Goal: Task Accomplishment & Management: Manage account settings

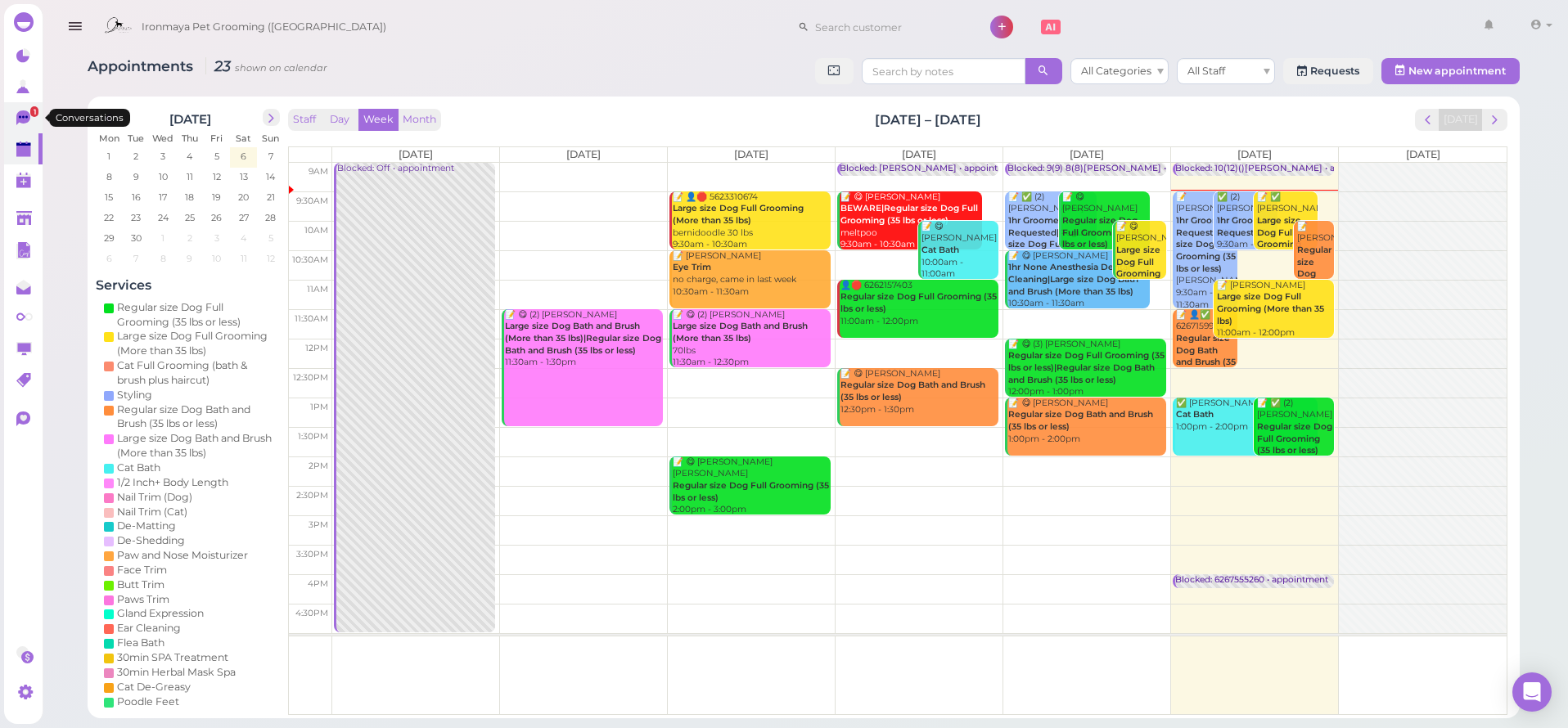
click at [9, 112] on link "1" at bounding box center [23, 118] width 38 height 31
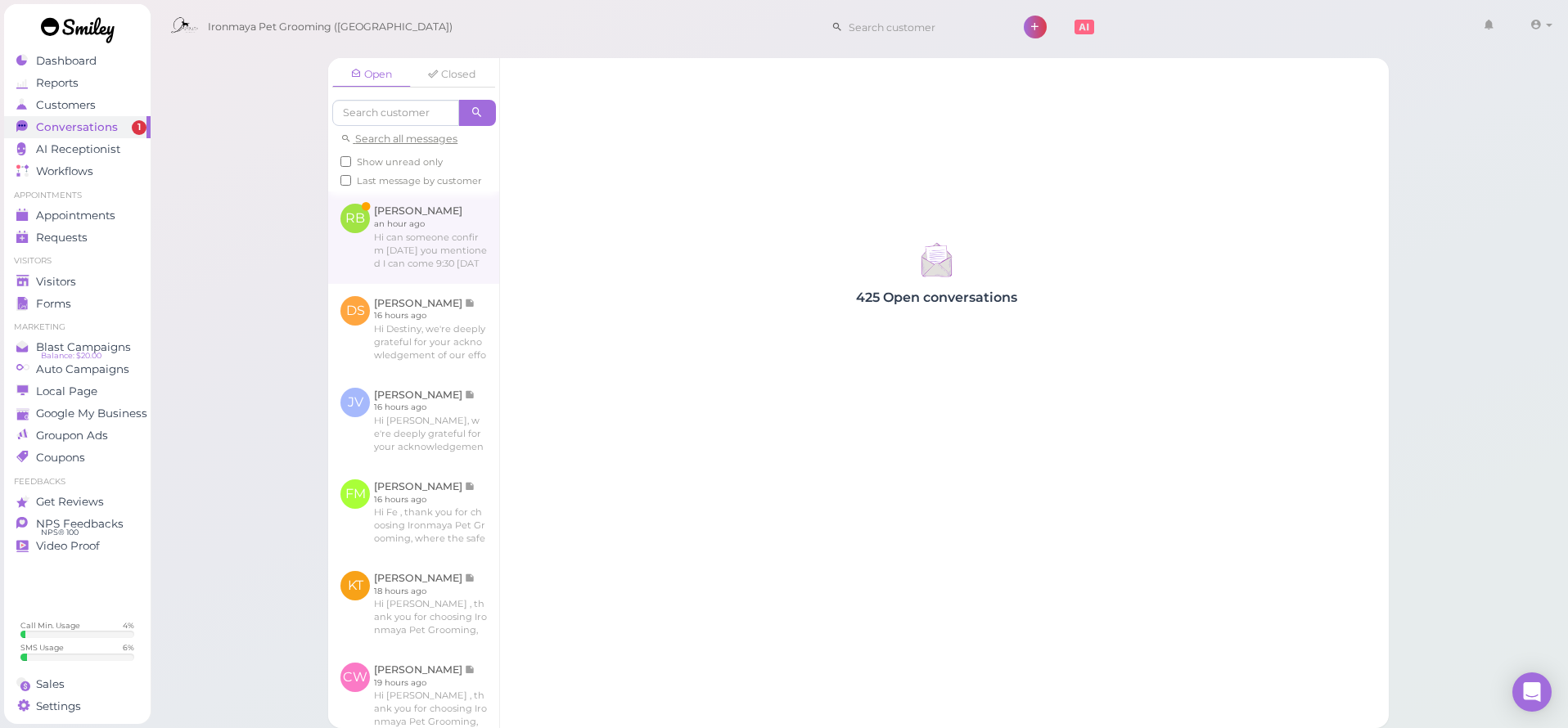
click at [412, 283] on link at bounding box center [414, 236] width 171 height 91
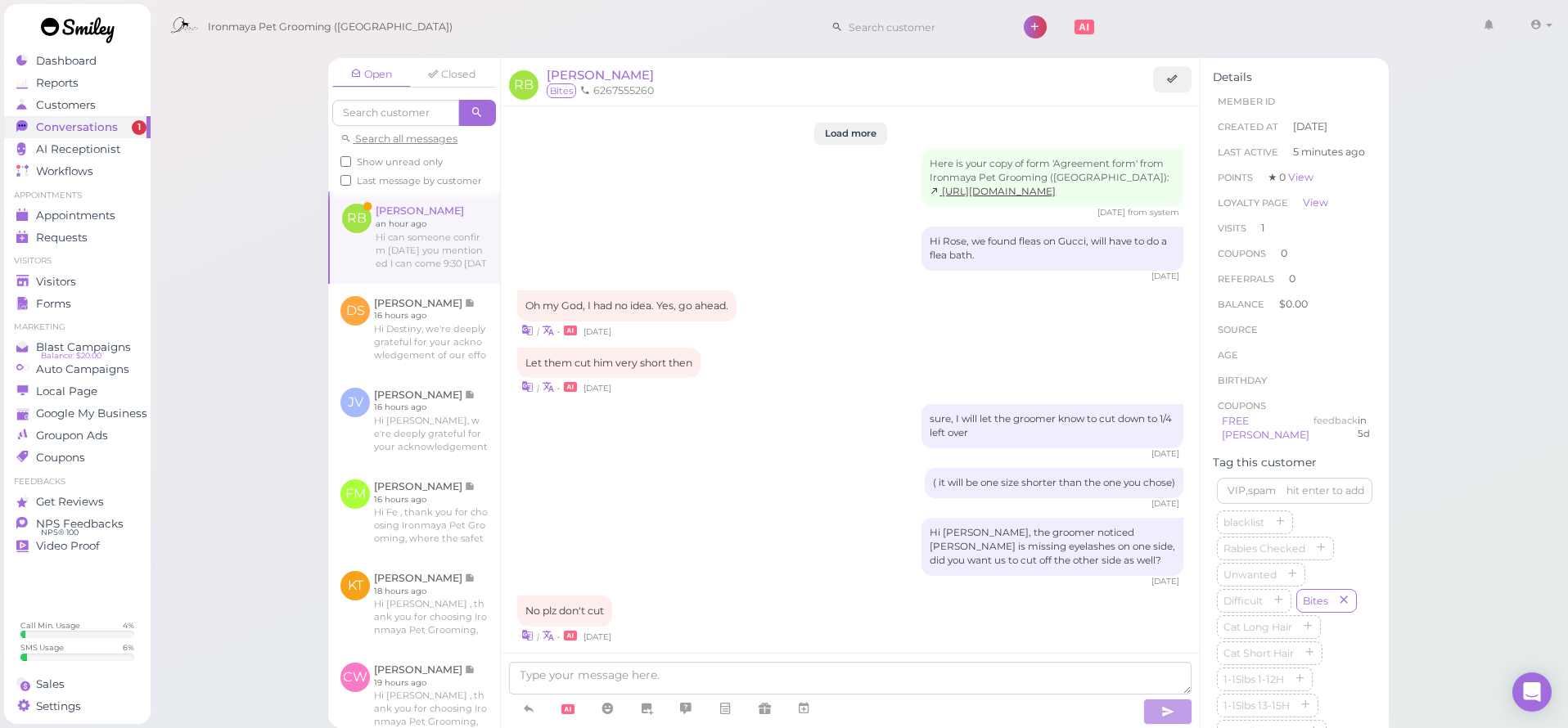
scroll to position [1602, 0]
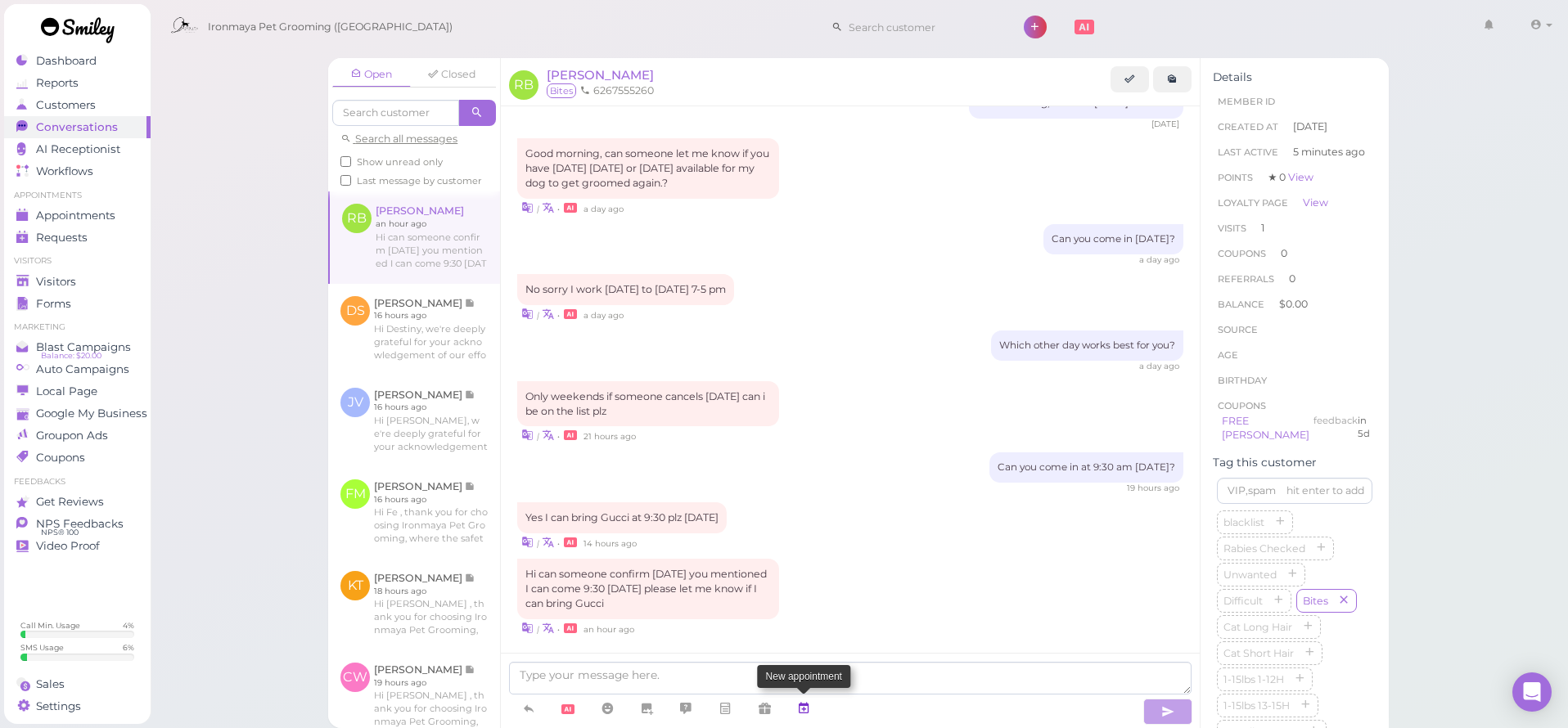
click at [807, 707] on icon at bounding box center [804, 708] width 13 height 17
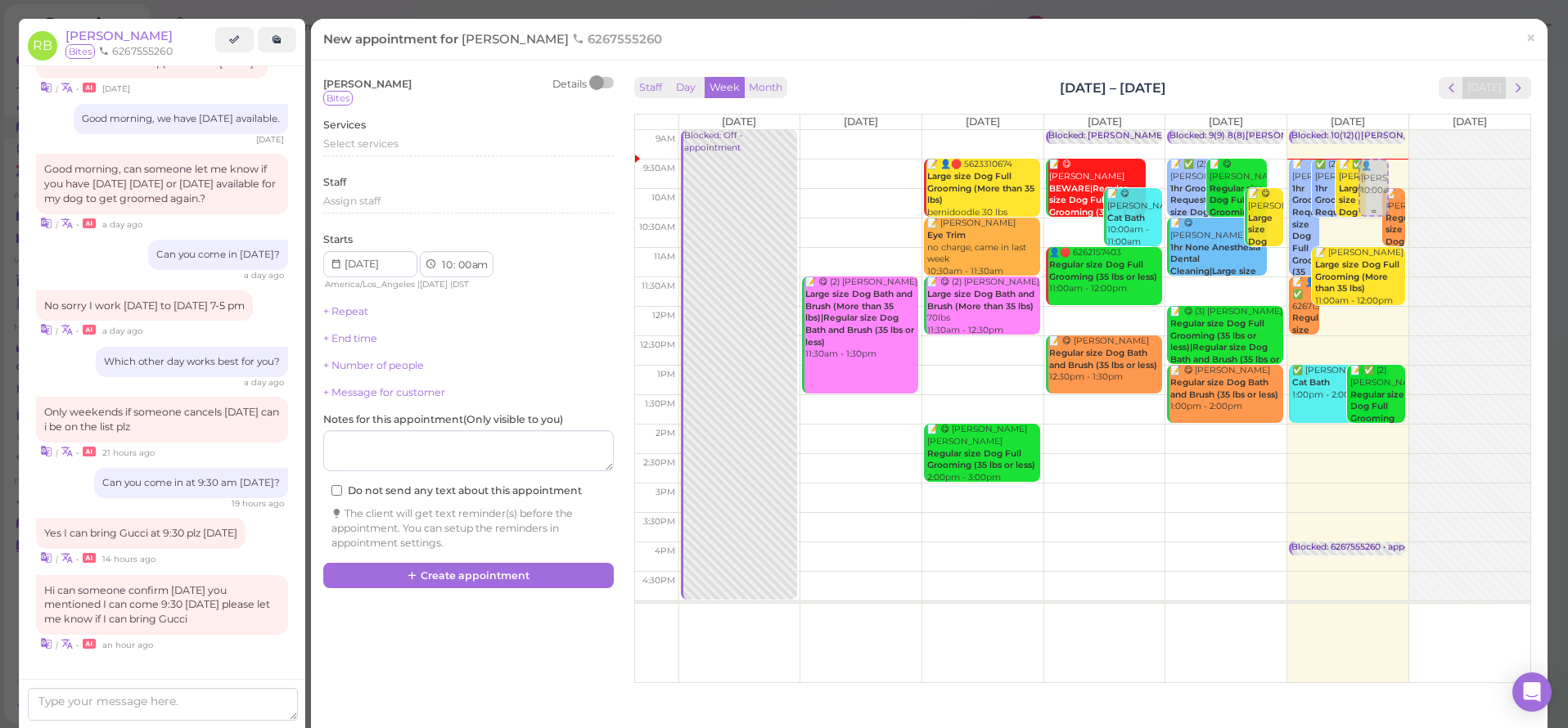
drag, startPoint x: 1360, startPoint y: 210, endPoint x: 1360, endPoint y: 183, distance: 27.0
click at [1360, 130] on div "👤[PERSON_NAME] 10:00am Blocked: 10(12)()[PERSON_NAME] • appointment 📝 [PERSON_N…" at bounding box center [1347, 130] width 121 height 0
select select "9"
select select "30"
click at [379, 142] on span "Select services" at bounding box center [361, 143] width 76 height 13
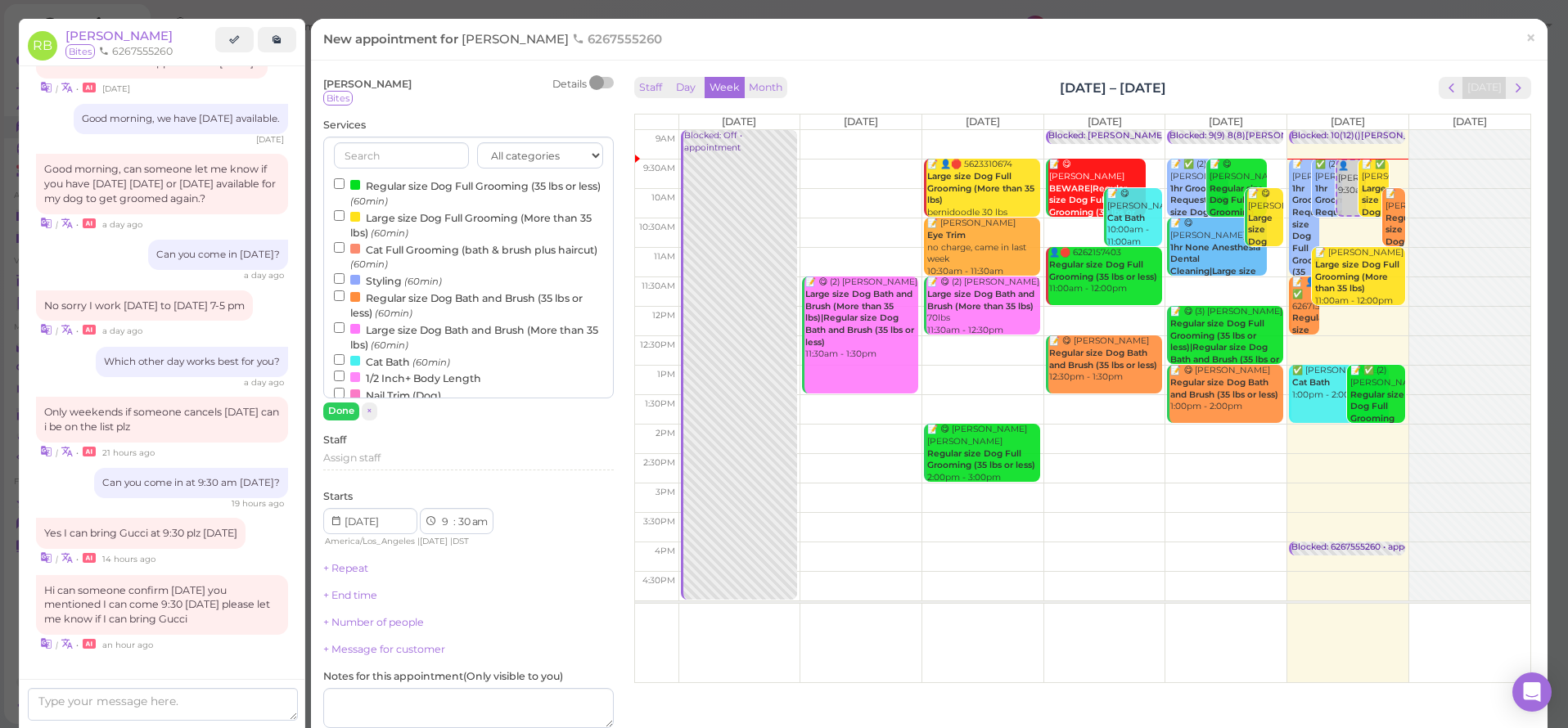
click at [339, 183] on input "Regular size Dog Full Grooming (35 lbs or less) (60min)" at bounding box center [339, 183] width 11 height 11
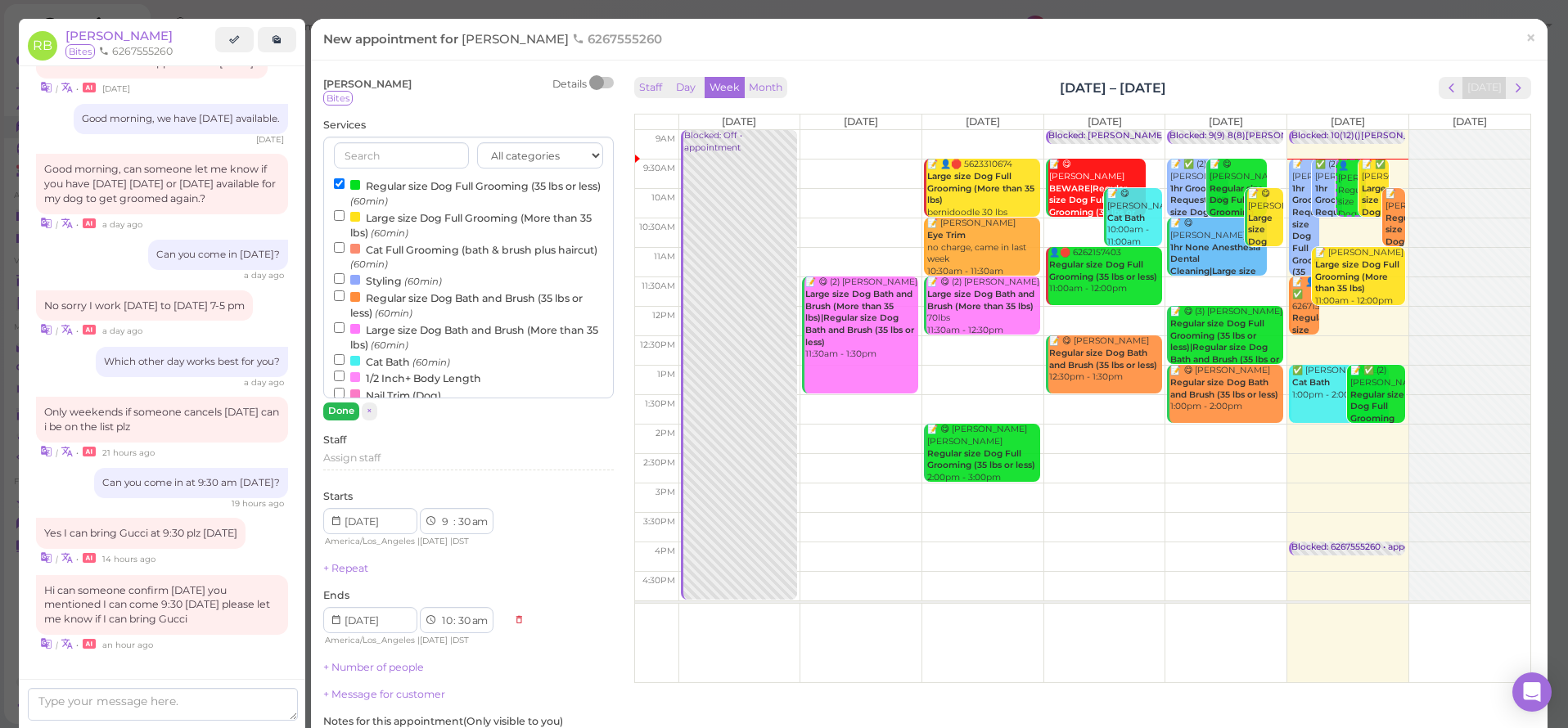
click at [340, 412] on button "Done" at bounding box center [341, 411] width 36 height 18
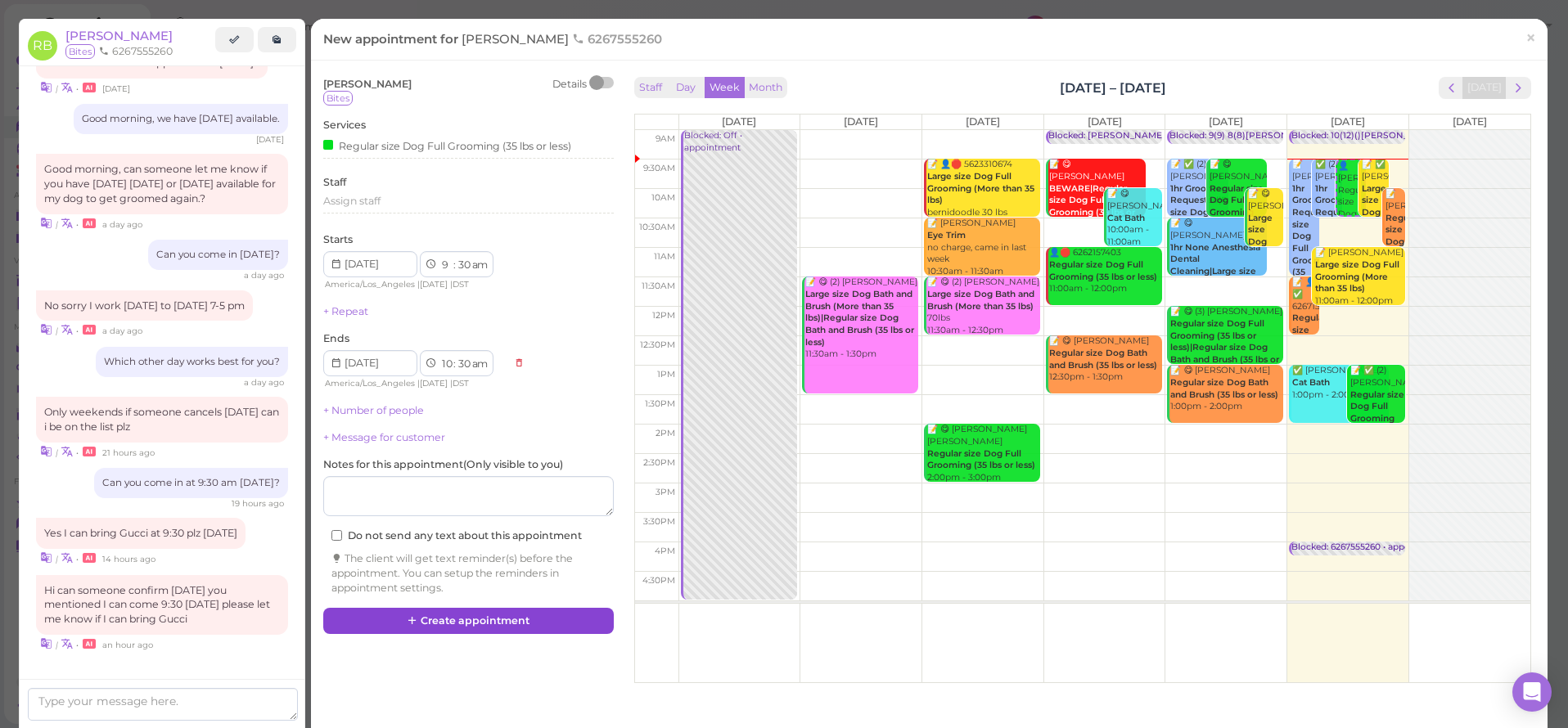
click at [458, 618] on button "Create appointment" at bounding box center [469, 621] width 290 height 26
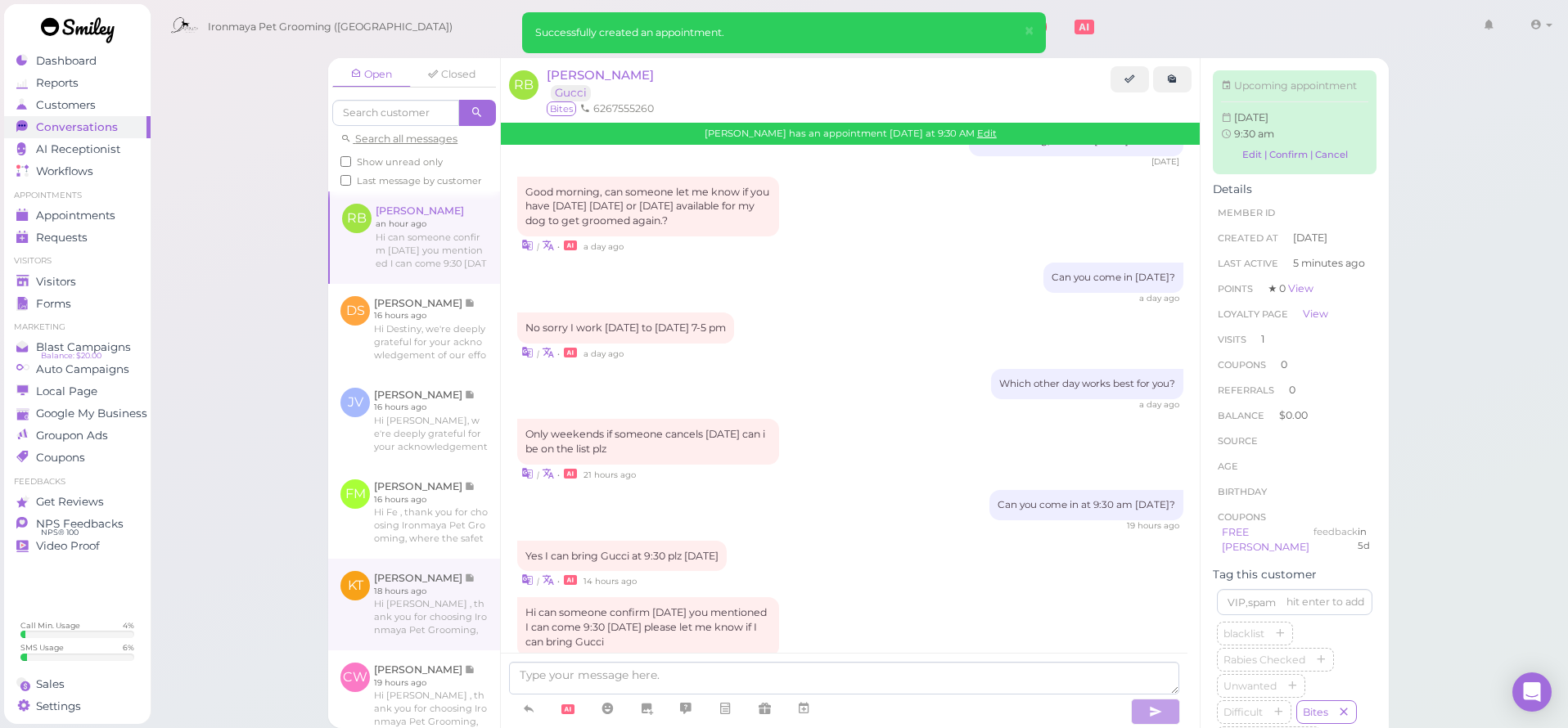
scroll to position [1764, 0]
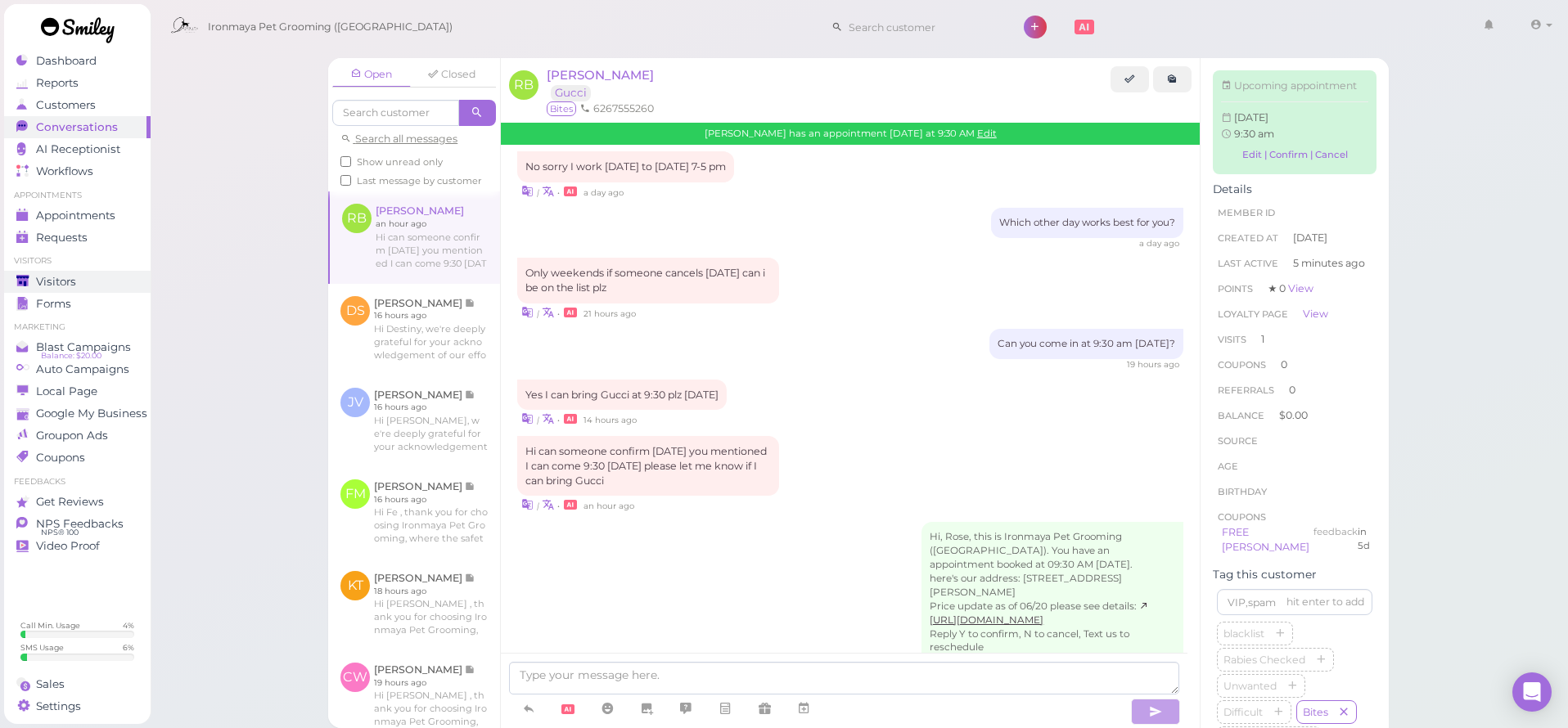
click at [29, 283] on icon at bounding box center [24, 282] width 14 height 14
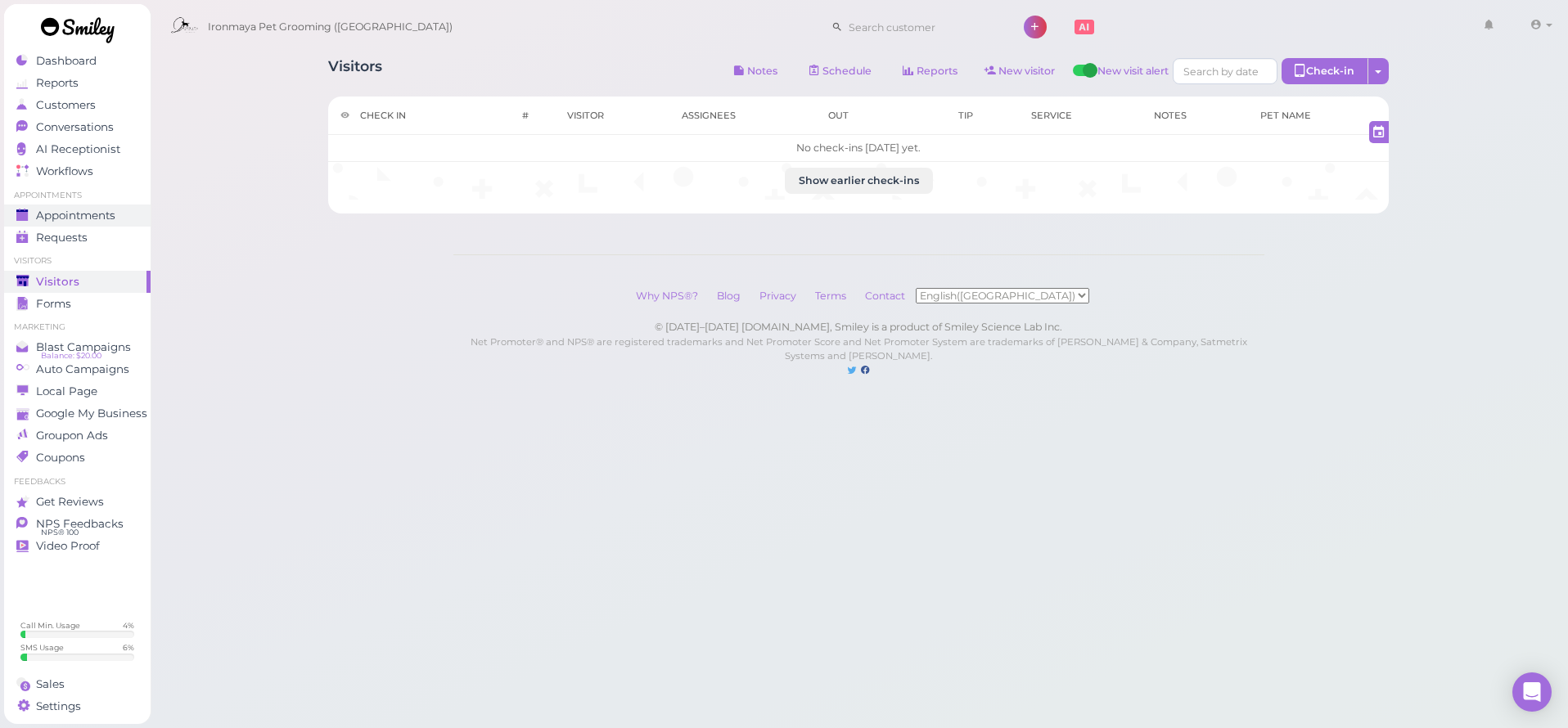
click at [126, 218] on div "Appointments" at bounding box center [76, 216] width 118 height 14
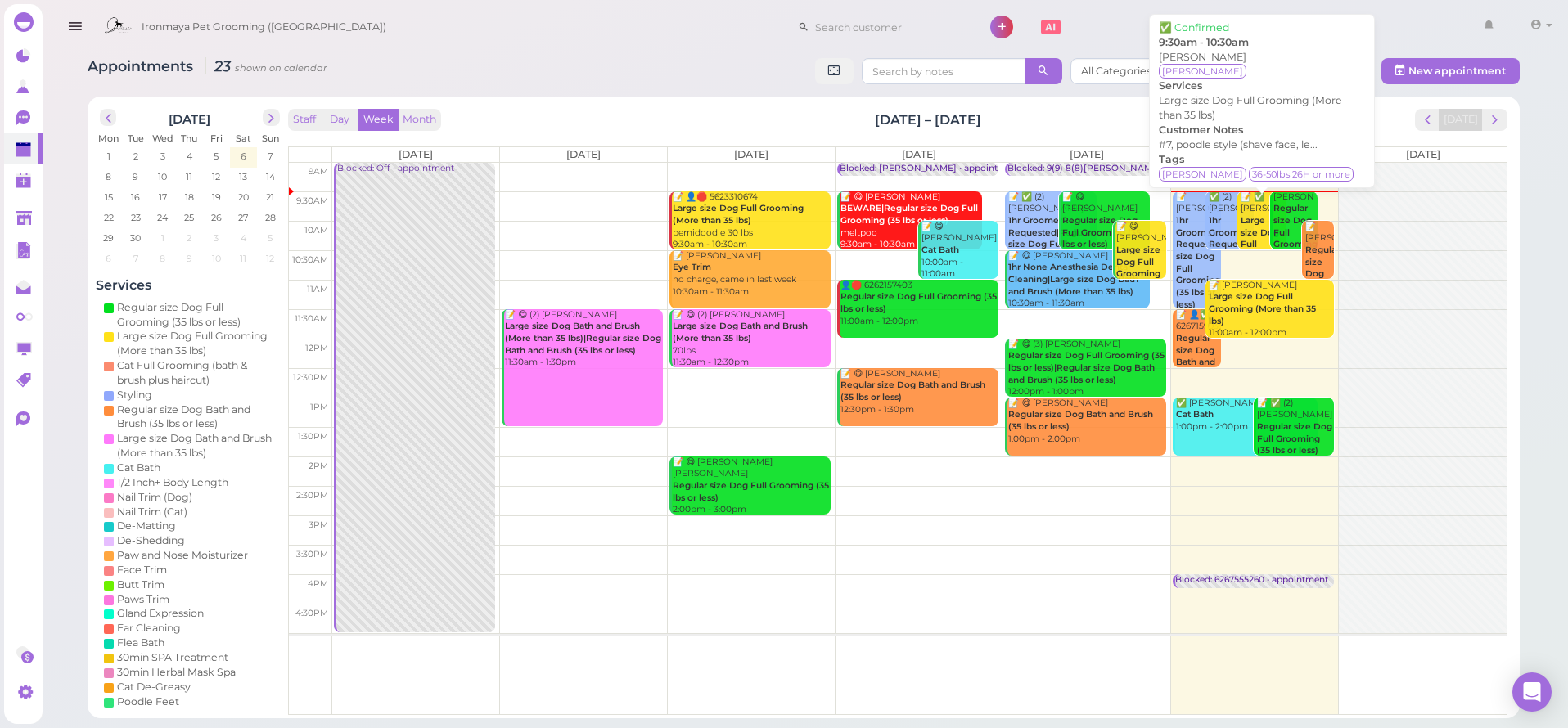
click at [1255, 209] on div "📝 ✅ [PERSON_NAME] Large size Dog Full Grooming (More than 35 lbs) 9:30am - 10:3…" at bounding box center [1263, 257] width 46 height 132
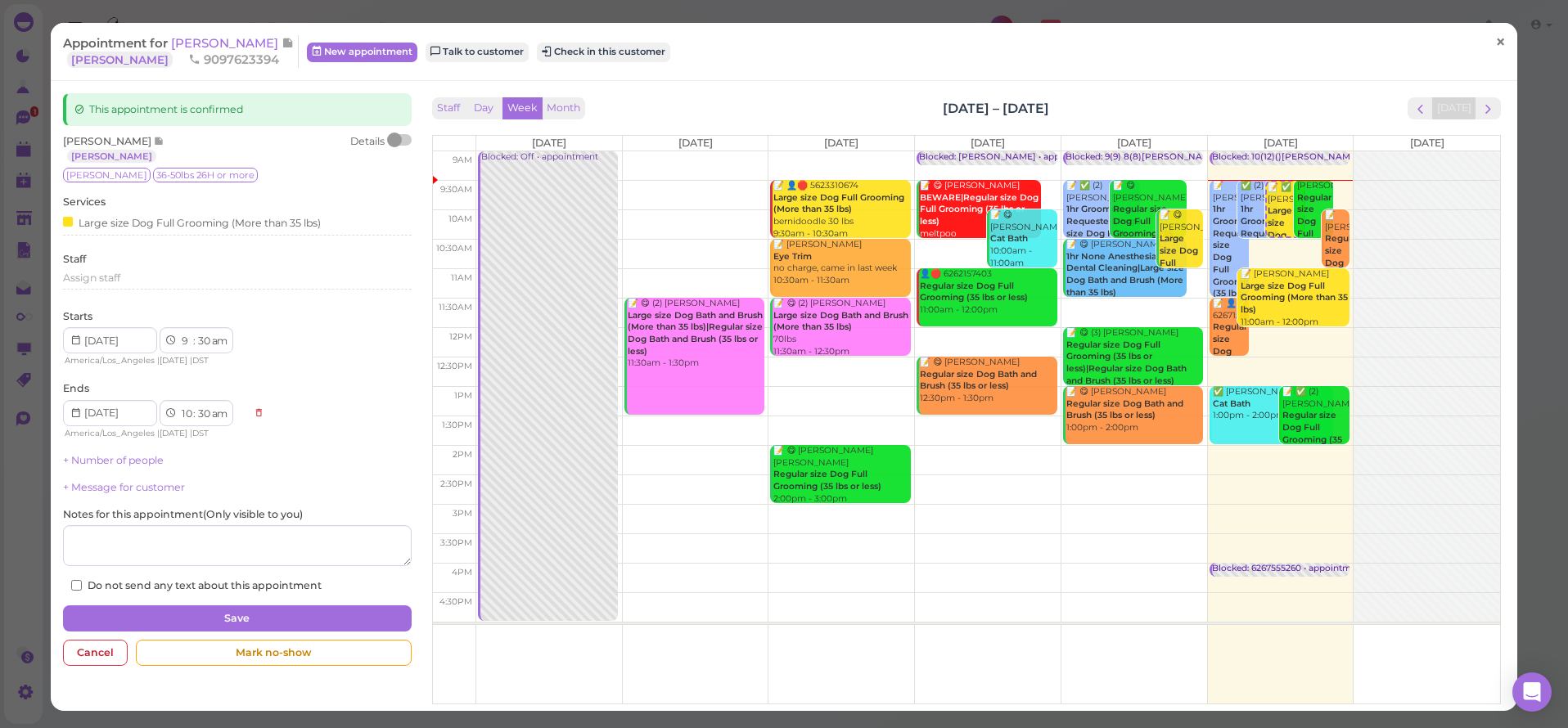
click at [1495, 44] on span "×" at bounding box center [1500, 42] width 11 height 23
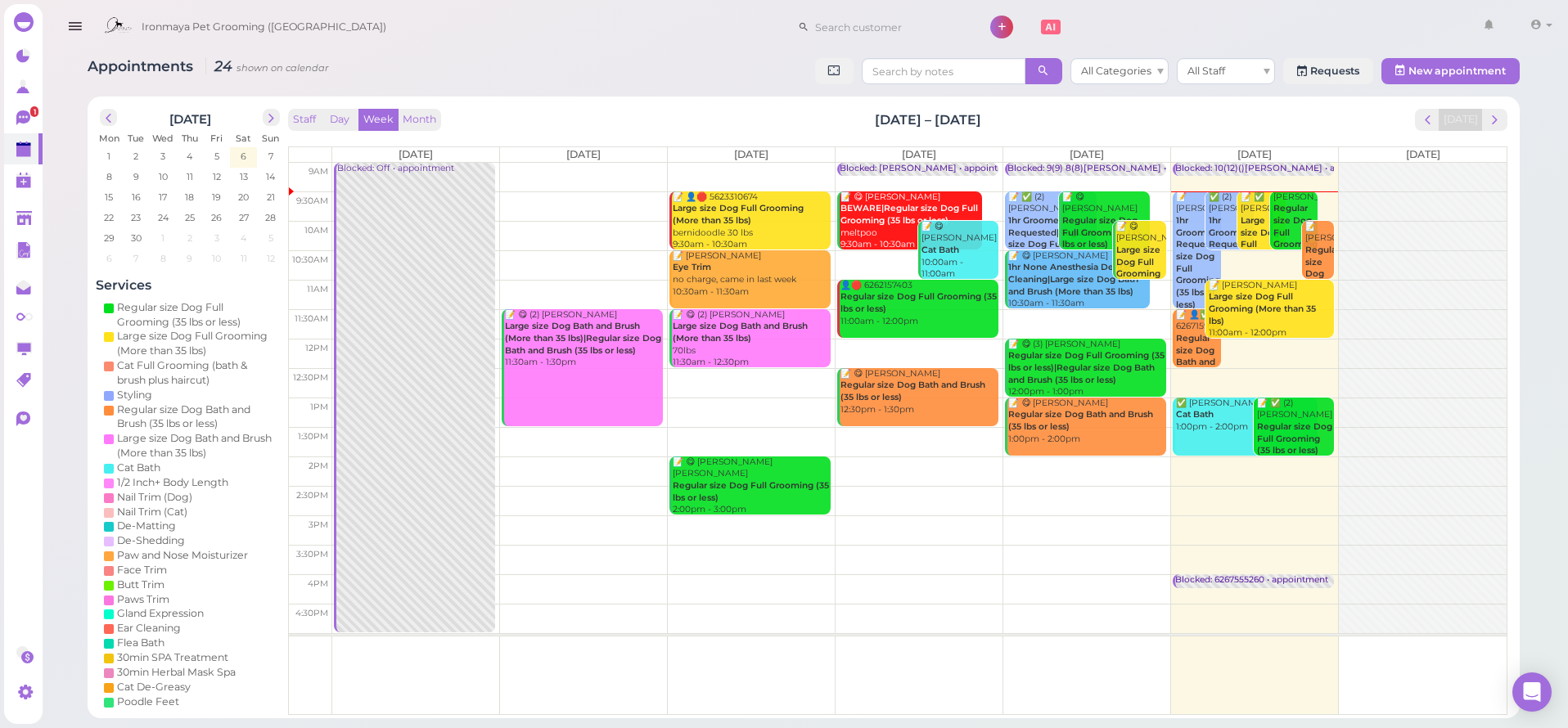
click at [1182, 215] on b "1hr Groomer Requested|Regular size Dog Full Grooming (35 lbs or less)" at bounding box center [1219, 262] width 85 height 95
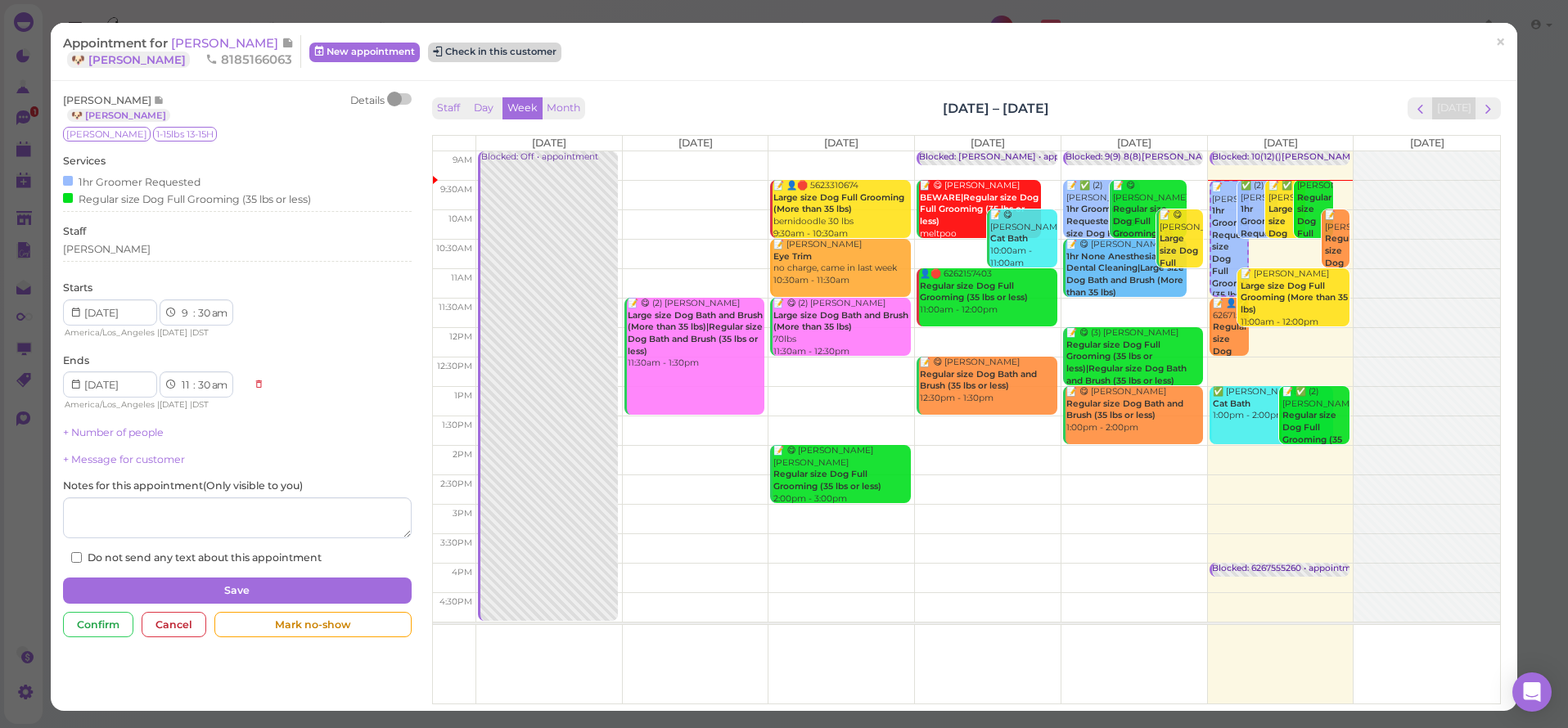
click at [506, 49] on button "Check in this customer" at bounding box center [495, 52] width 133 height 20
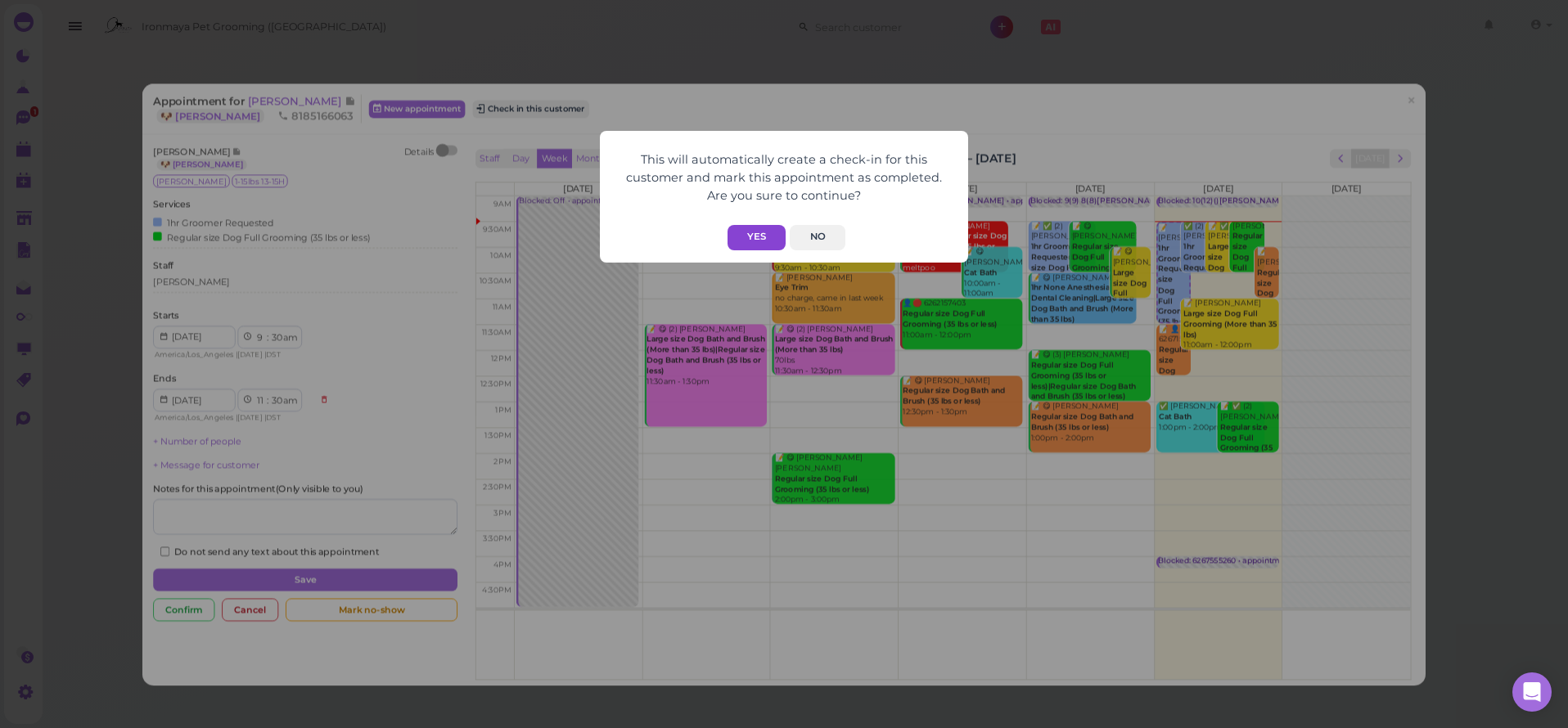
click at [745, 233] on button "Yes" at bounding box center [757, 237] width 58 height 26
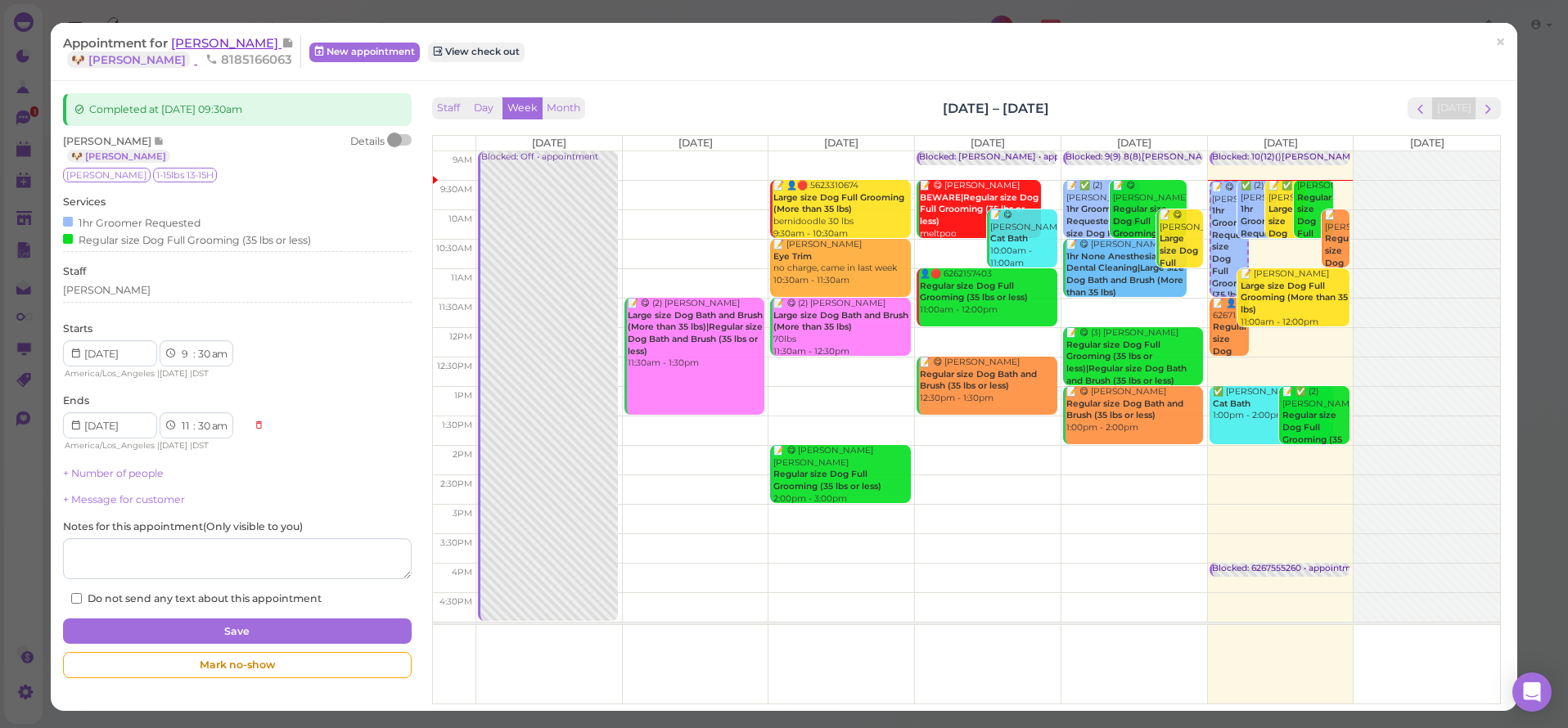
click at [219, 47] on span "[PERSON_NAME]" at bounding box center [226, 43] width 111 height 16
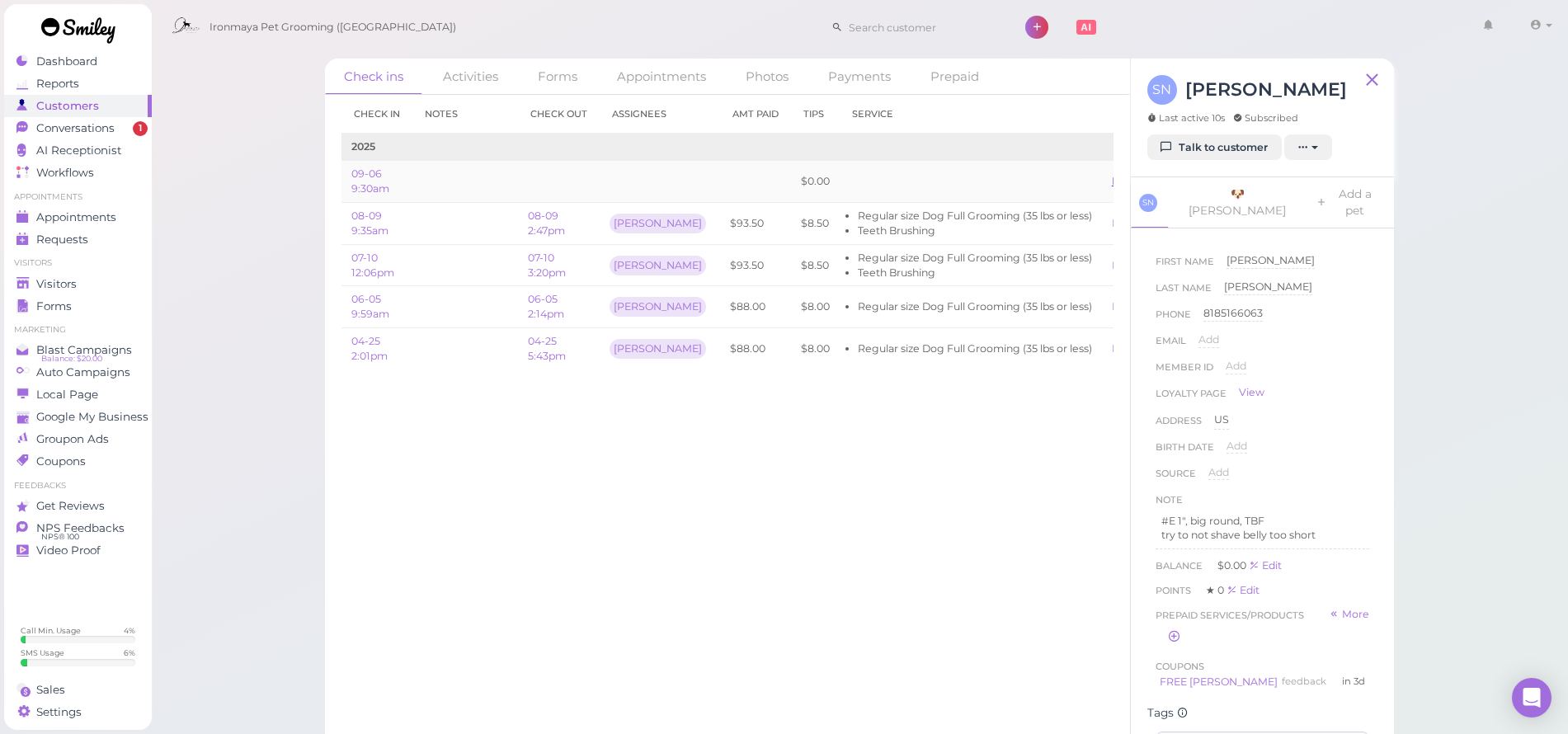
click at [1112, 179] on link "Edit" at bounding box center [1122, 181] width 20 height 13
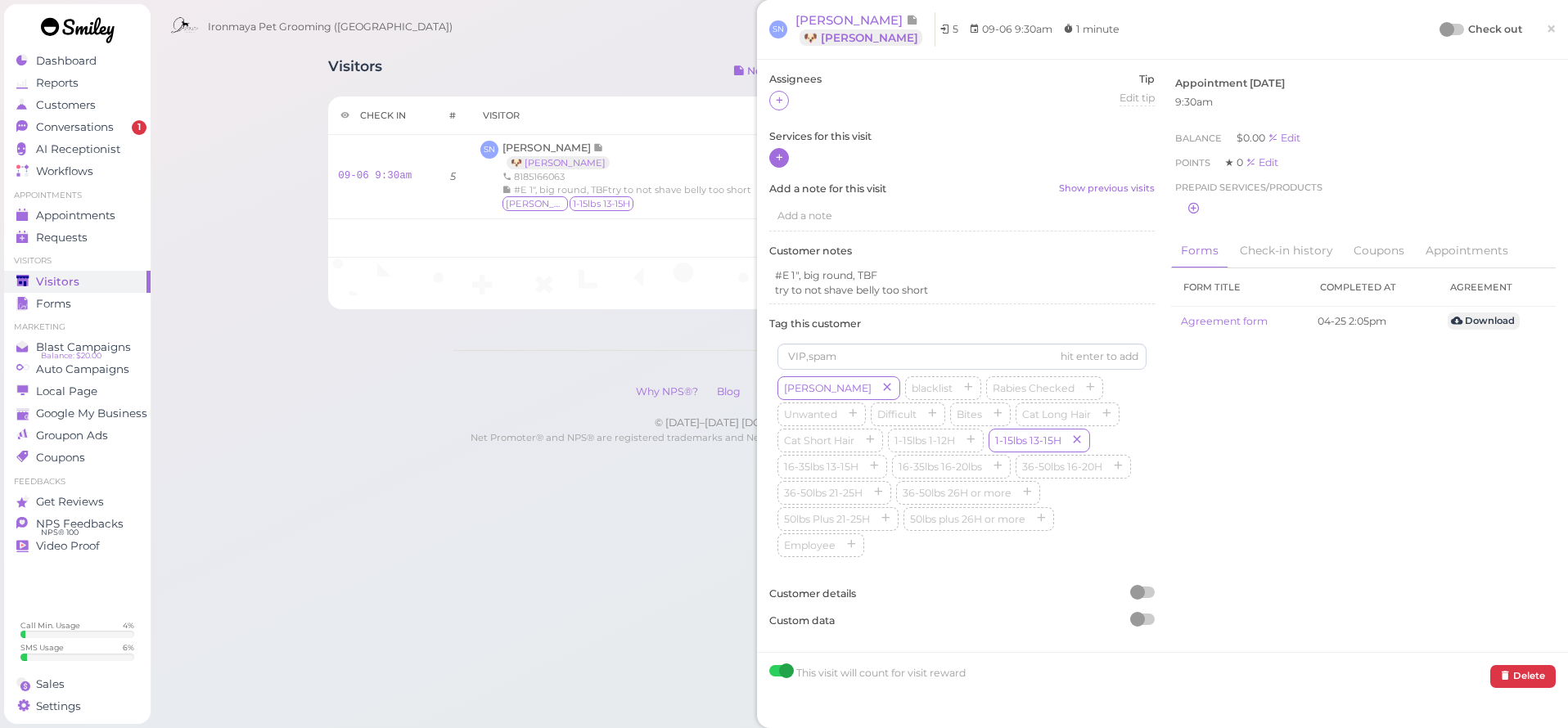
click at [778, 156] on icon at bounding box center [779, 157] width 11 height 13
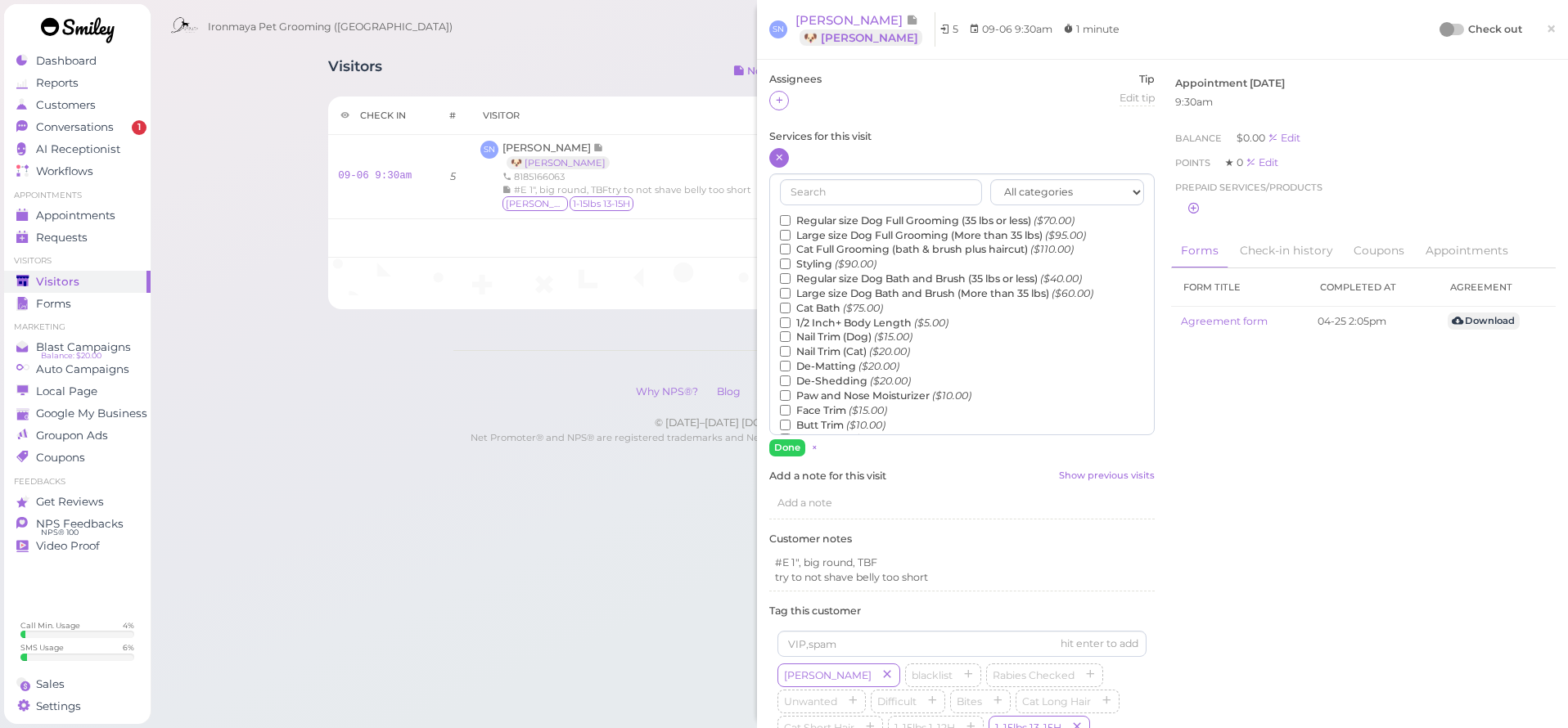
click at [828, 215] on label "Regular size Dog Full Grooming (35 lbs or less) ($70.00)" at bounding box center [927, 221] width 294 height 15
click at [791, 215] on input "Regular size Dog Full Grooming (35 lbs or less) ($70.00)" at bounding box center [785, 220] width 11 height 11
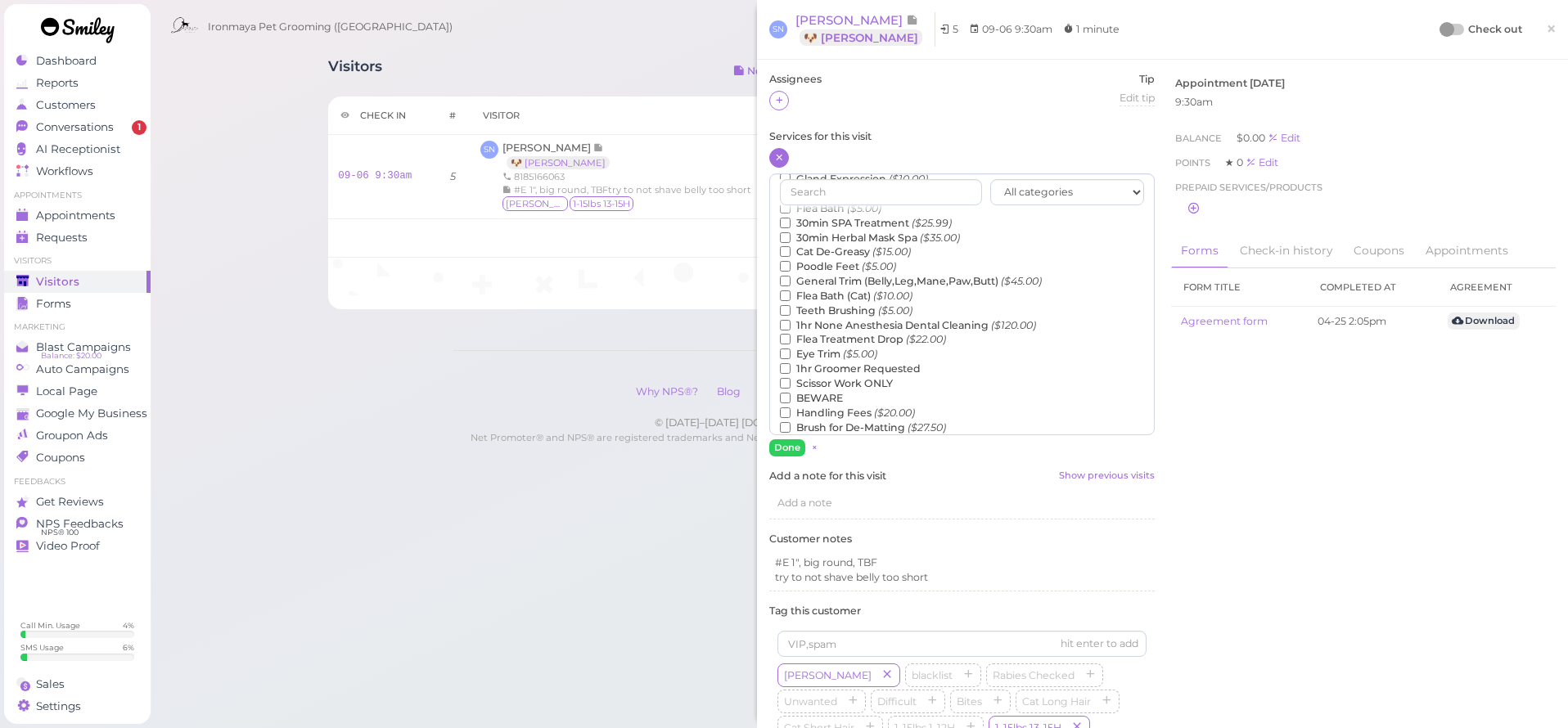
click at [824, 304] on label "Teeth Brushing ($5.00)" at bounding box center [846, 311] width 132 height 15
click at [791, 305] on input "Teeth Brushing ($5.00)" at bounding box center [785, 310] width 11 height 11
click at [788, 440] on button "Done" at bounding box center [787, 448] width 36 height 18
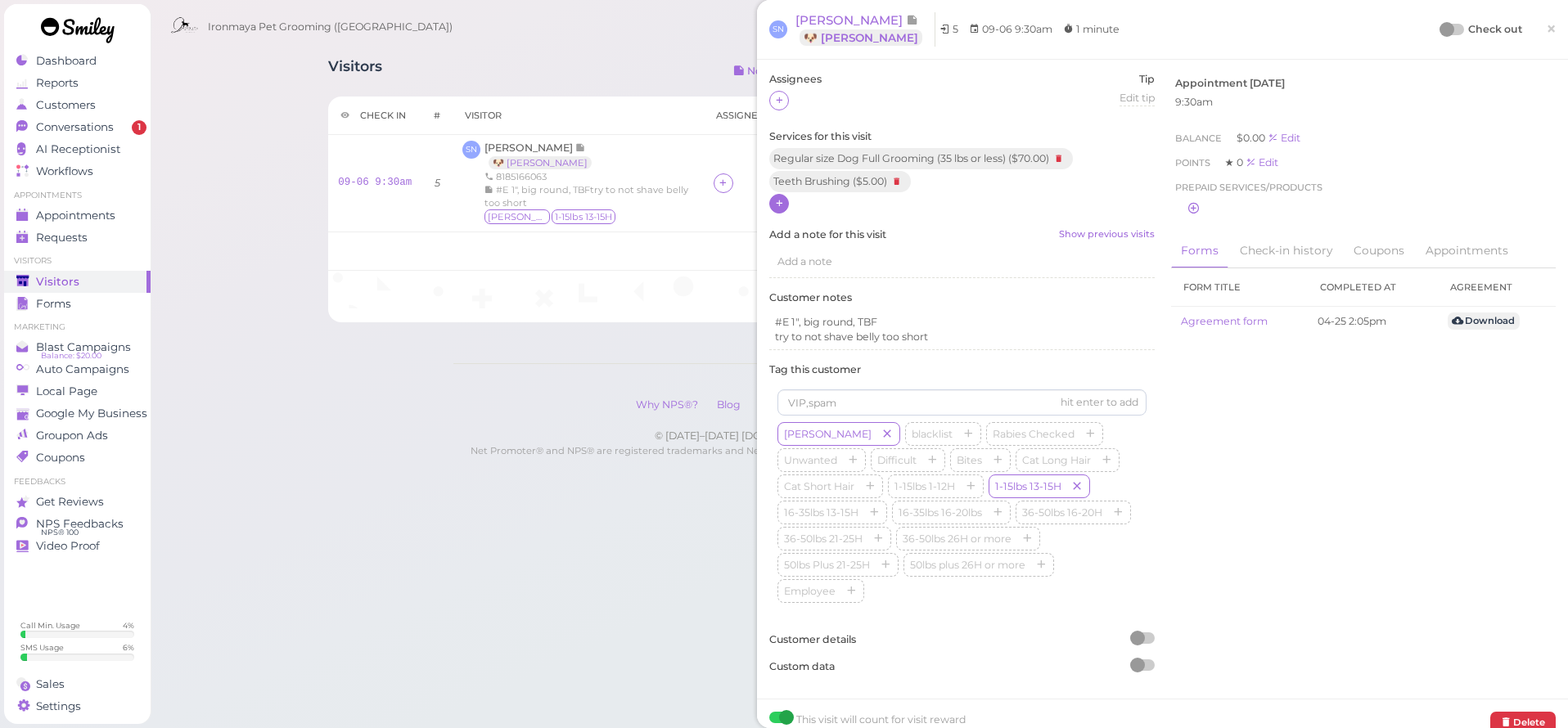
click at [1546, 29] on span "×" at bounding box center [1551, 28] width 11 height 23
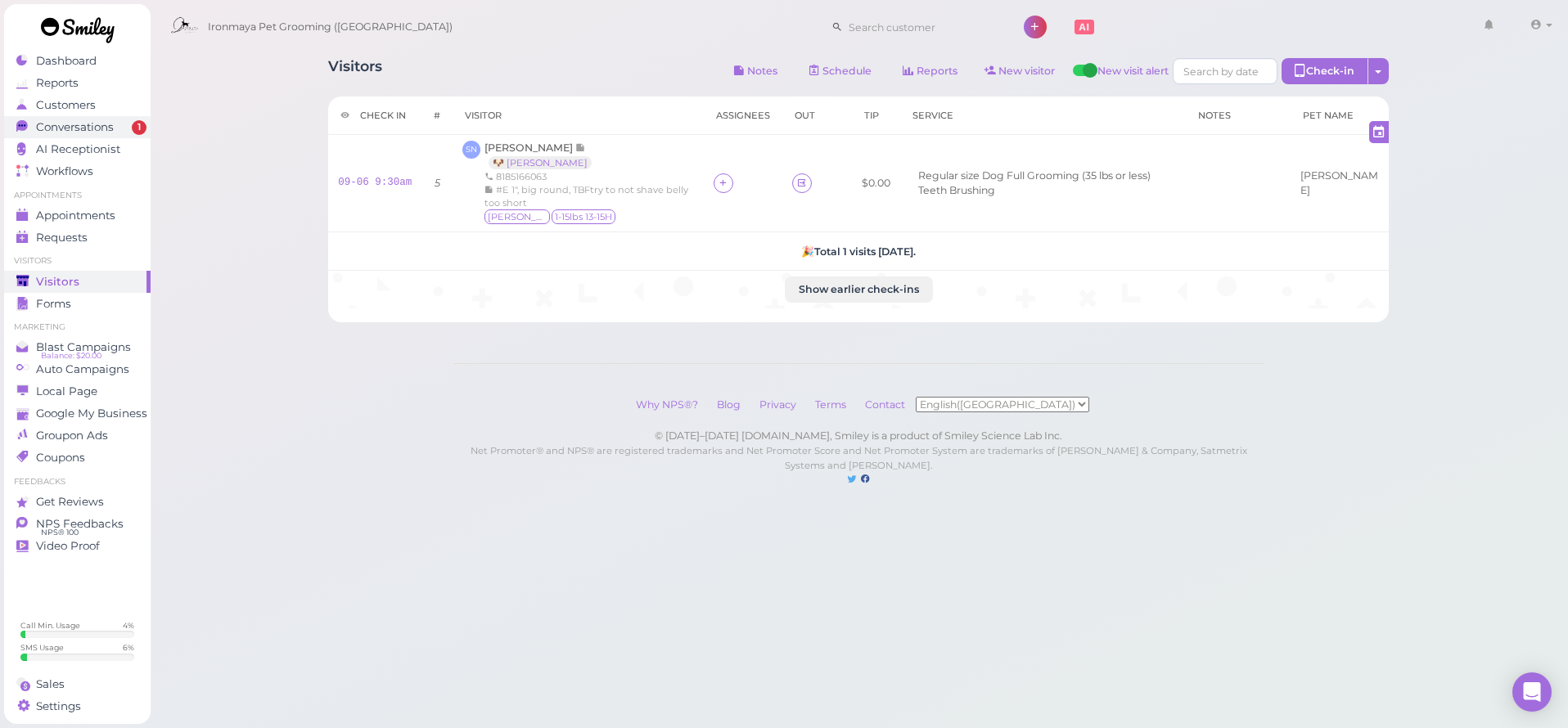
click at [66, 123] on span "Conversations" at bounding box center [75, 128] width 78 height 14
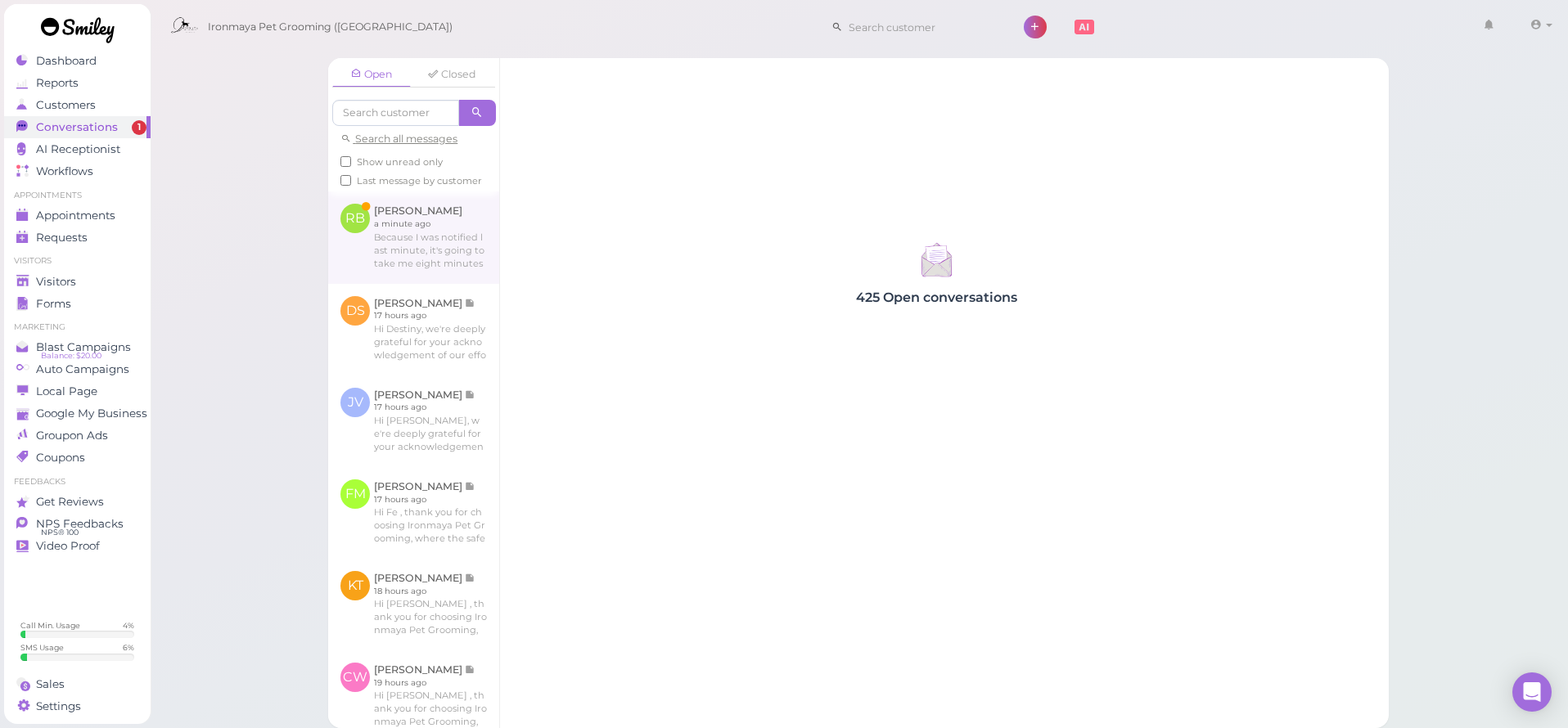
click at [364, 269] on link at bounding box center [414, 236] width 171 height 91
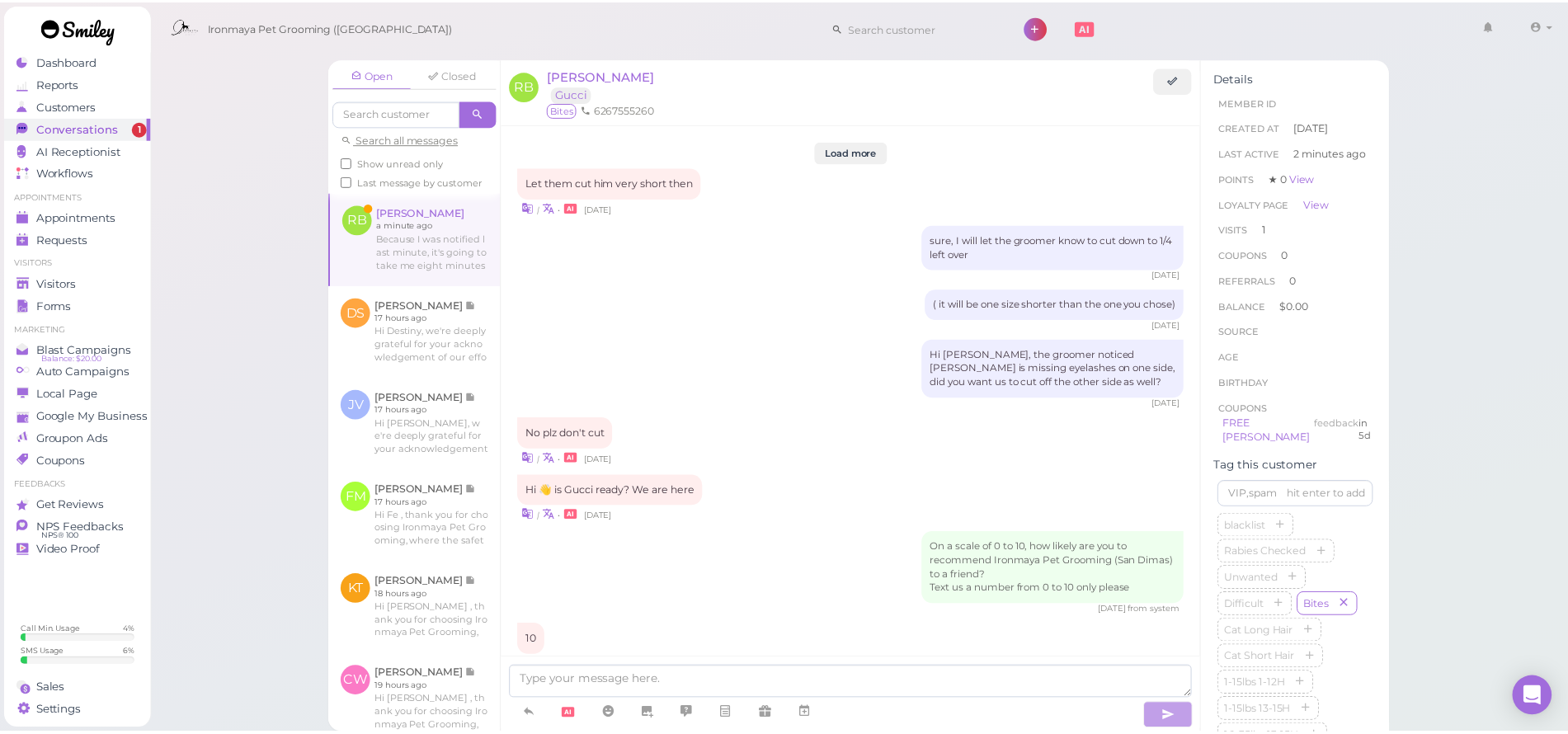
scroll to position [1690, 0]
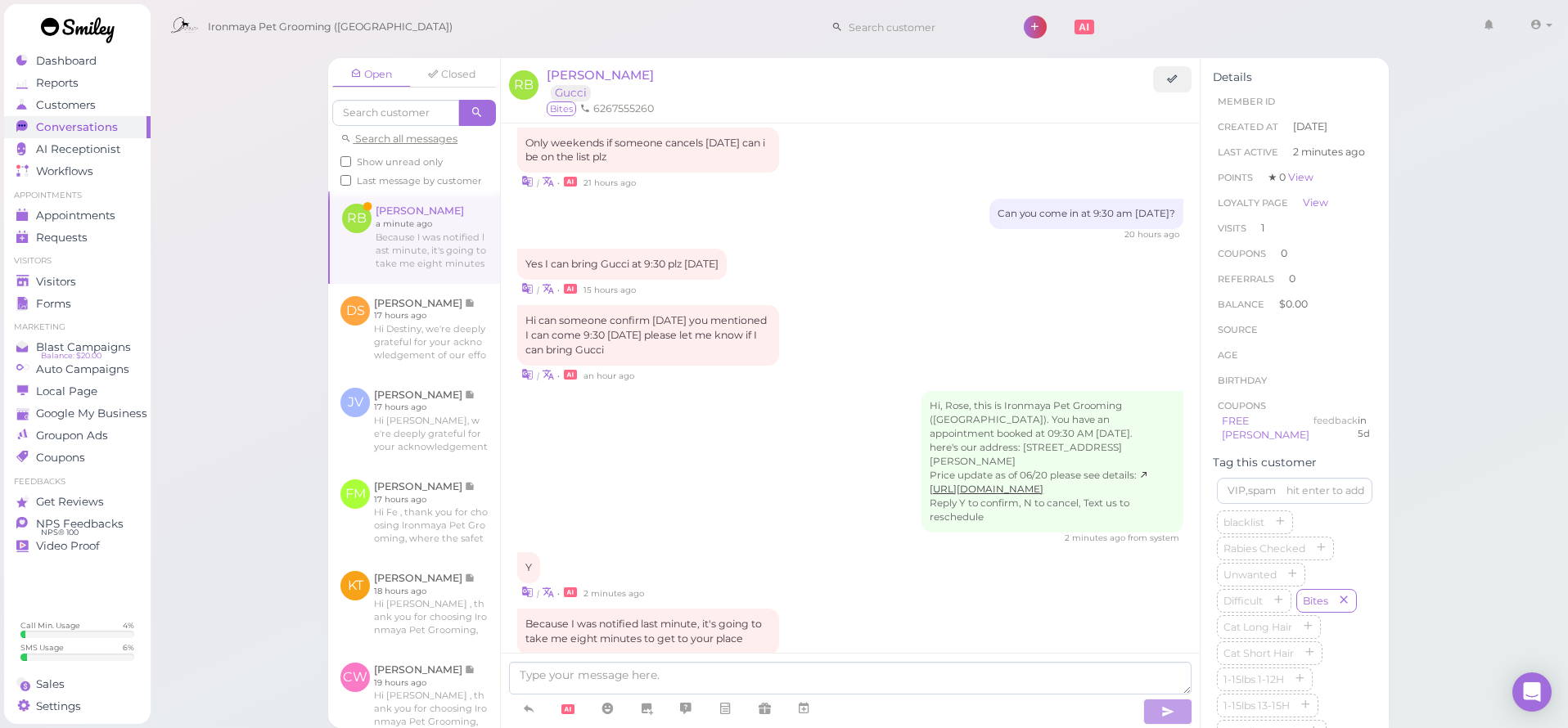
click at [185, 241] on div "Open Closed Search all messages Show unread only Last message by customer [PERS…" at bounding box center [860, 364] width 1420 height 728
click at [81, 68] on link "Dashboard" at bounding box center [77, 61] width 146 height 23
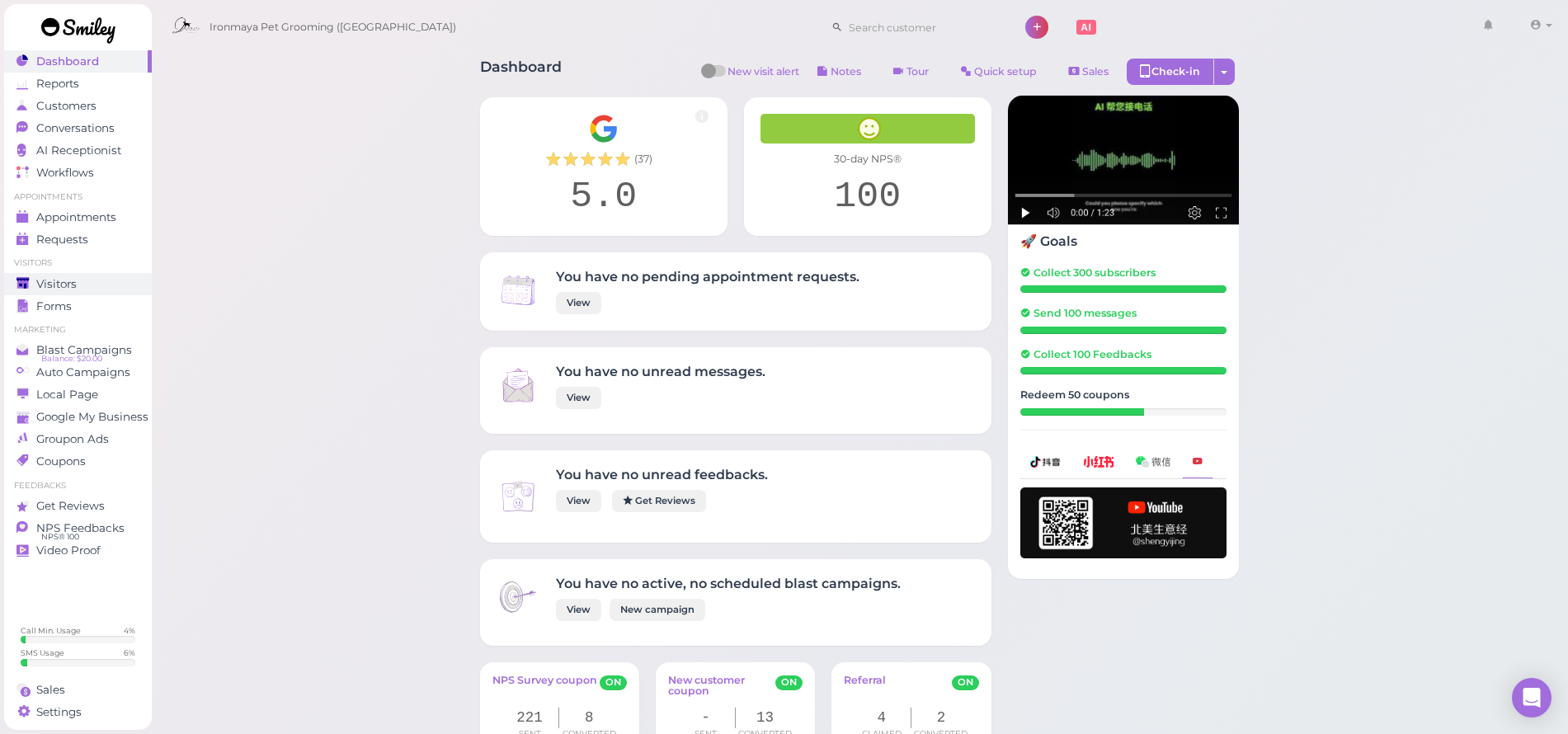
drag, startPoint x: 73, startPoint y: 286, endPoint x: 64, endPoint y: 288, distance: 9.2
click at [73, 286] on span "Visitors" at bounding box center [56, 284] width 41 height 14
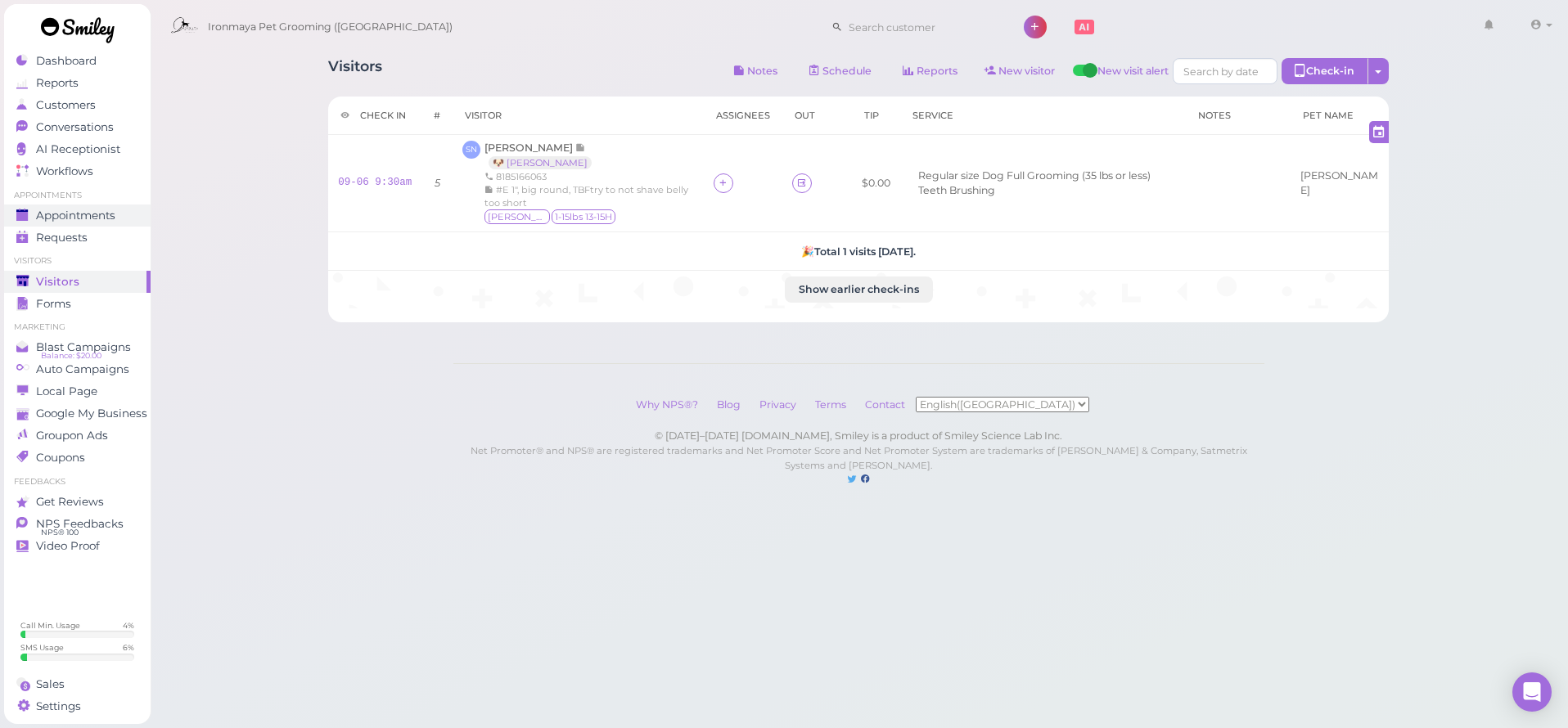
click at [72, 217] on span "Appointments" at bounding box center [76, 216] width 79 height 14
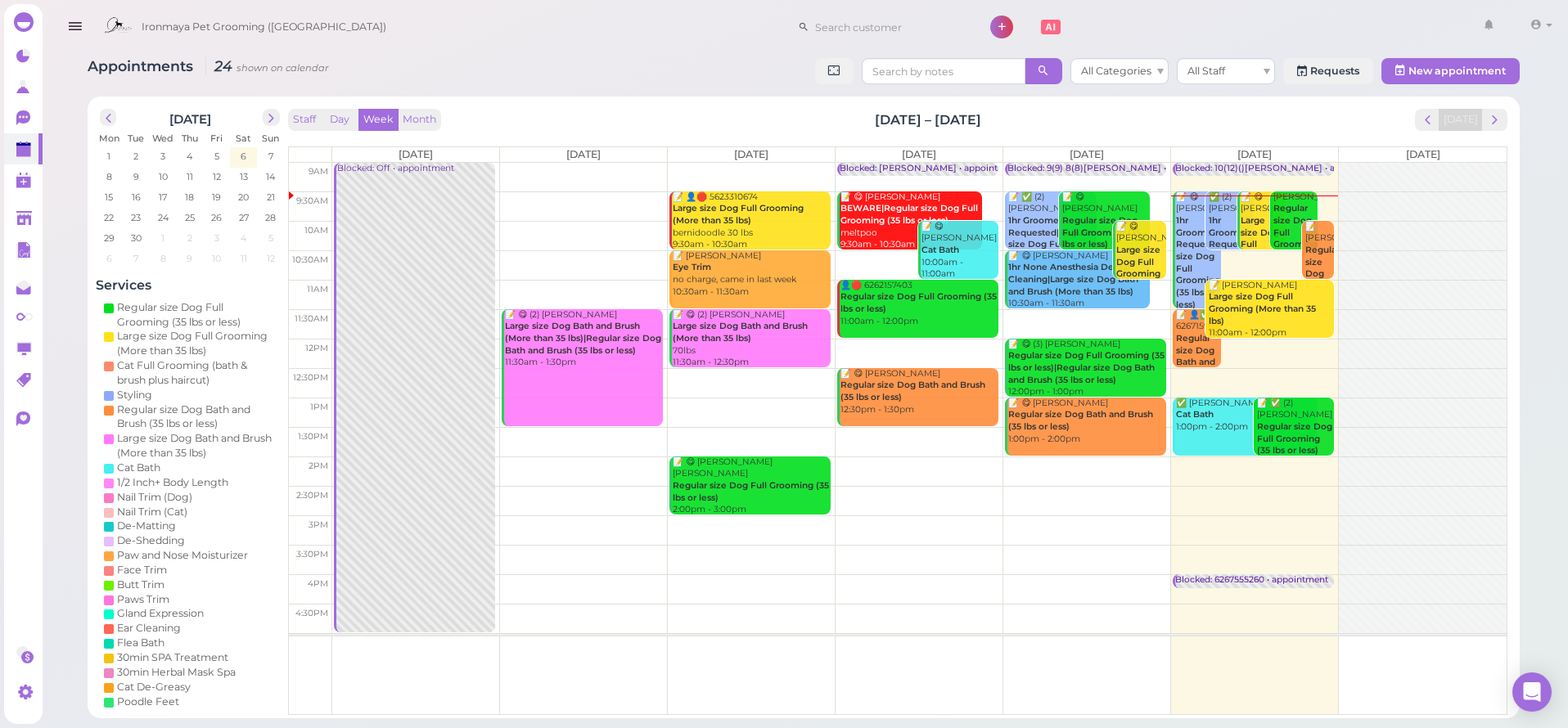
click at [1213, 220] on b "1hr Groomer Requested" at bounding box center [1232, 232] width 48 height 34
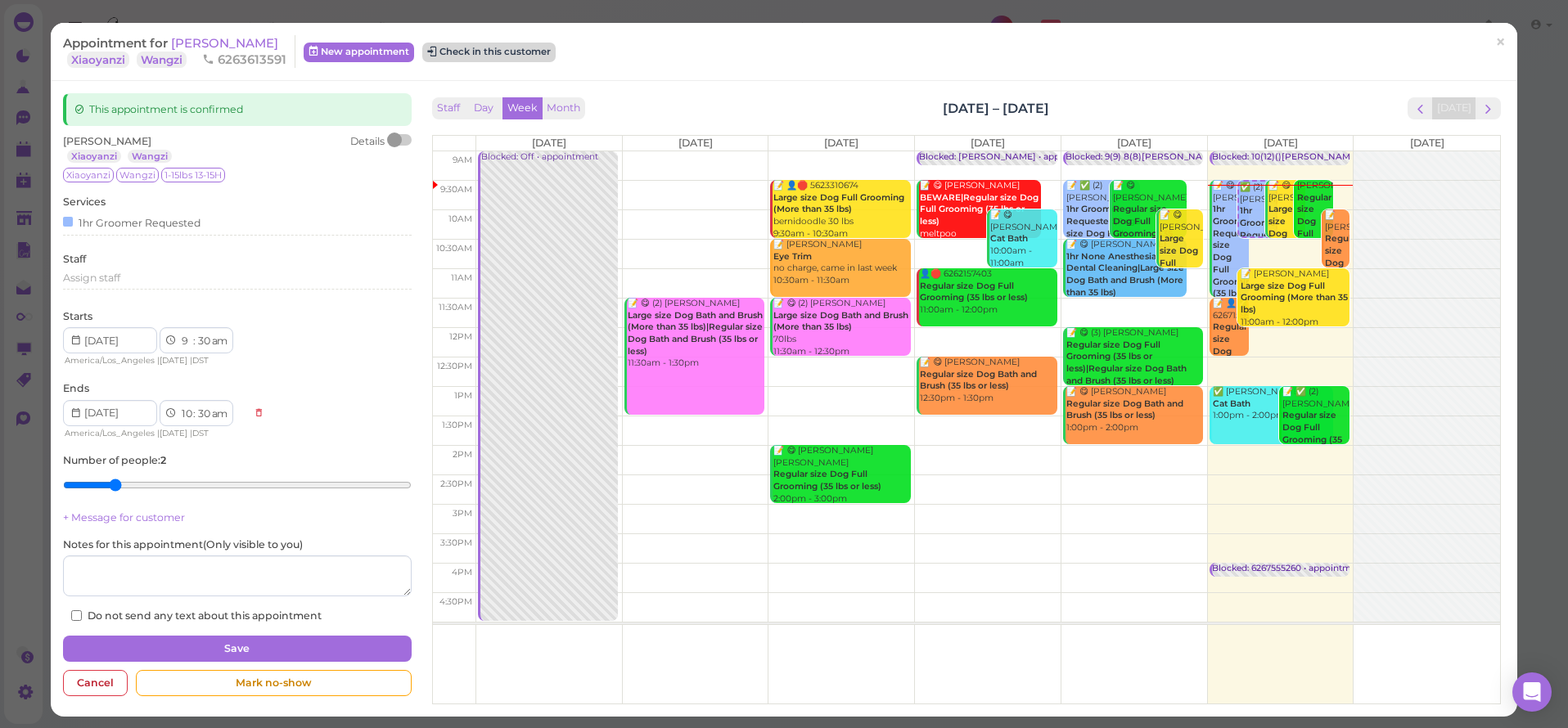
click at [550, 57] on button "Check in this customer" at bounding box center [489, 52] width 133 height 20
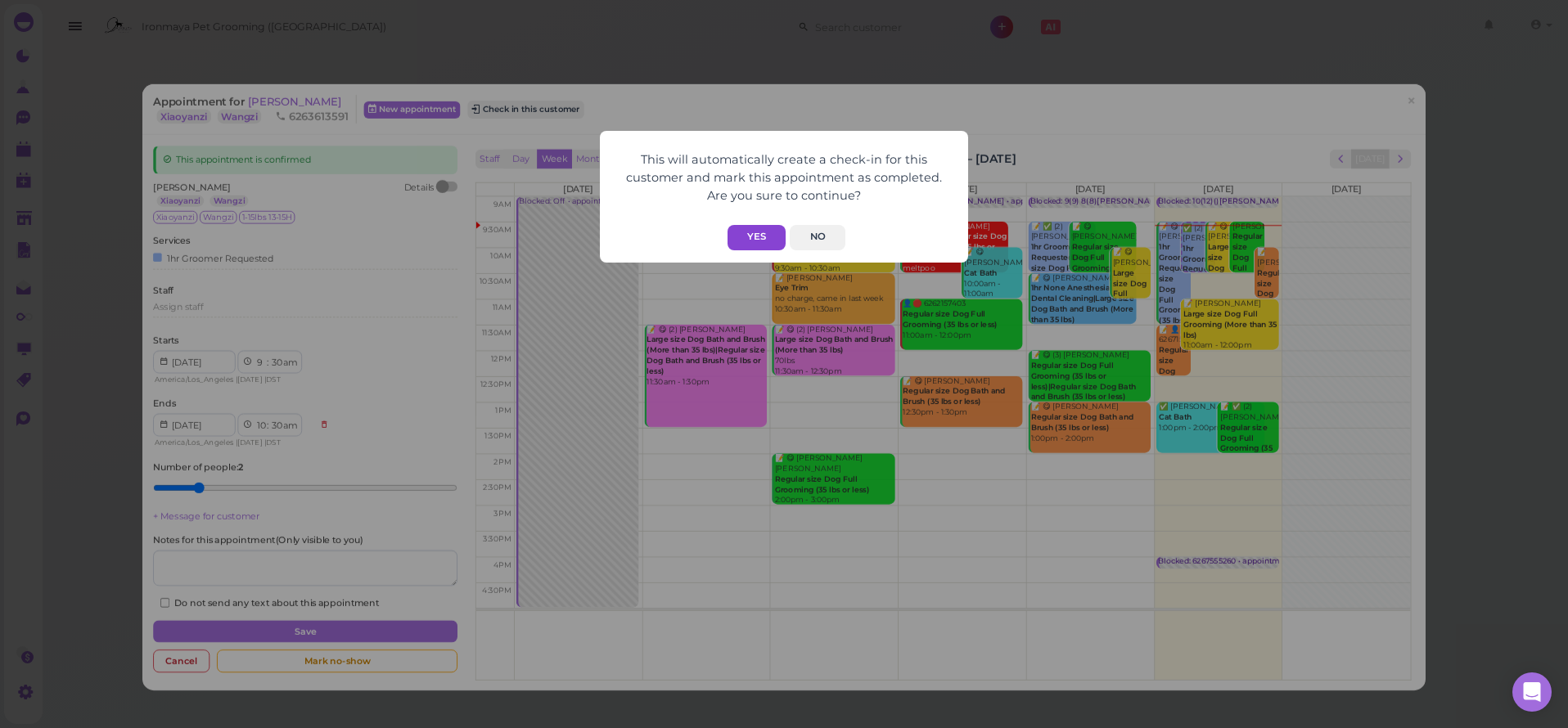
click at [744, 225] on button "Yes" at bounding box center [757, 237] width 58 height 26
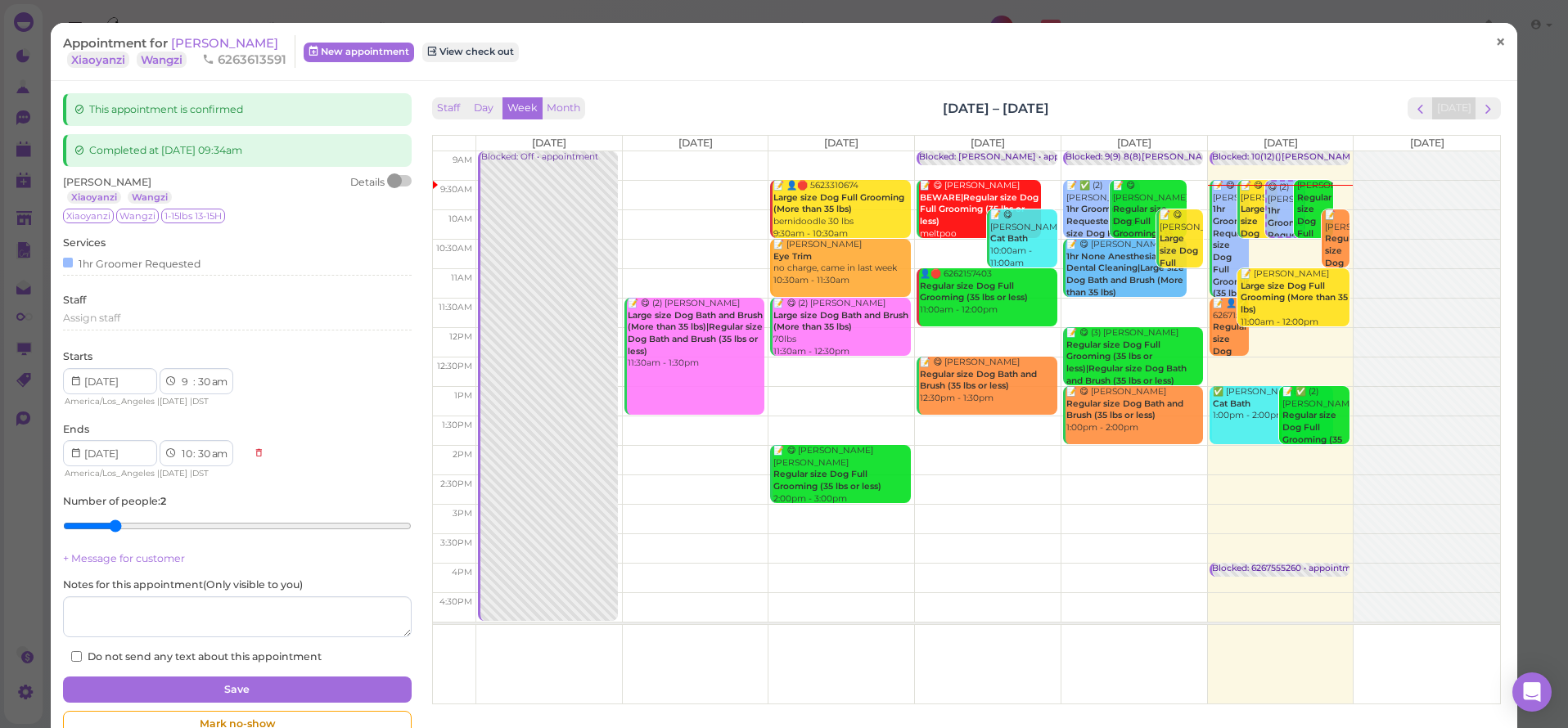
click at [1495, 41] on span "×" at bounding box center [1500, 42] width 11 height 23
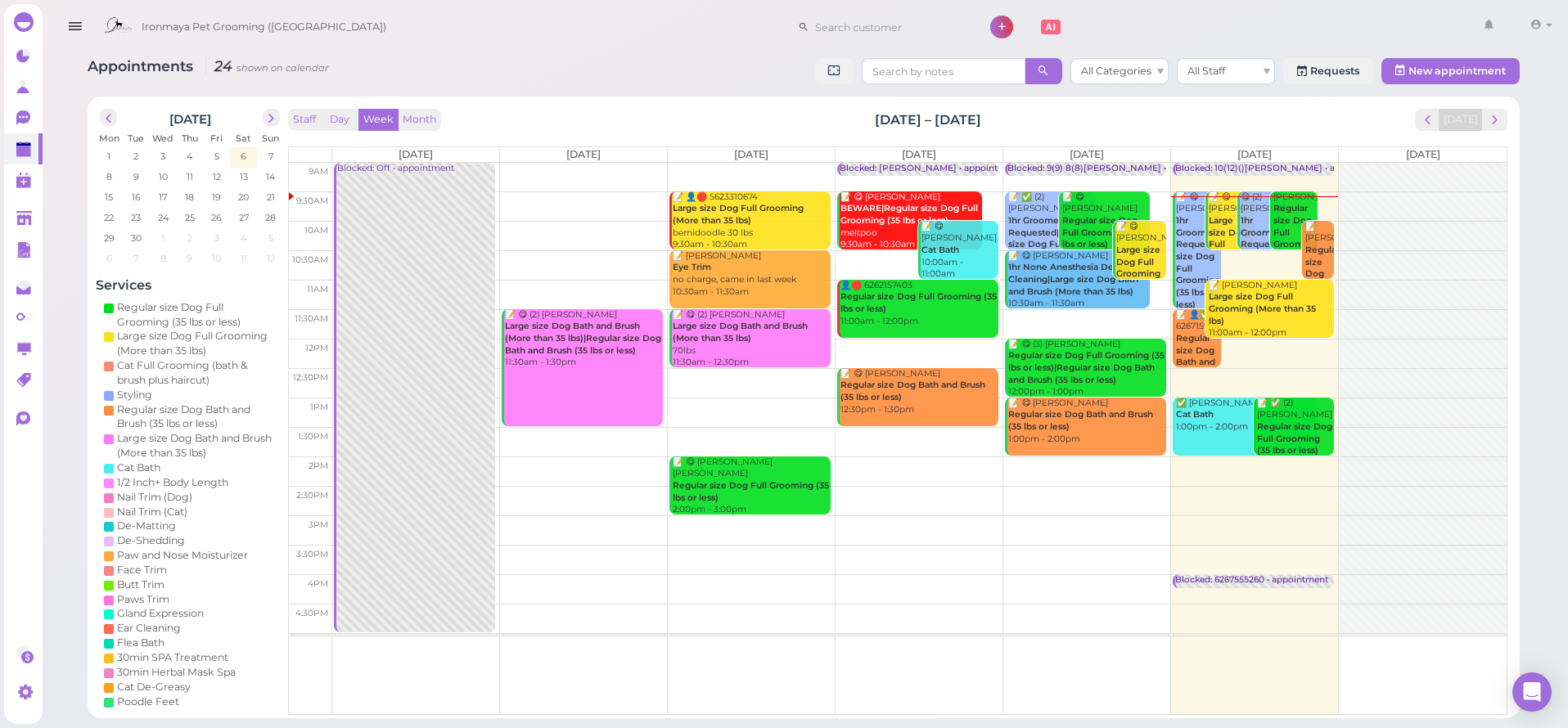
drag, startPoint x: 78, startPoint y: 26, endPoint x: 78, endPoint y: 48, distance: 22.0
click at [78, 26] on icon "button" at bounding box center [76, 26] width 18 height 21
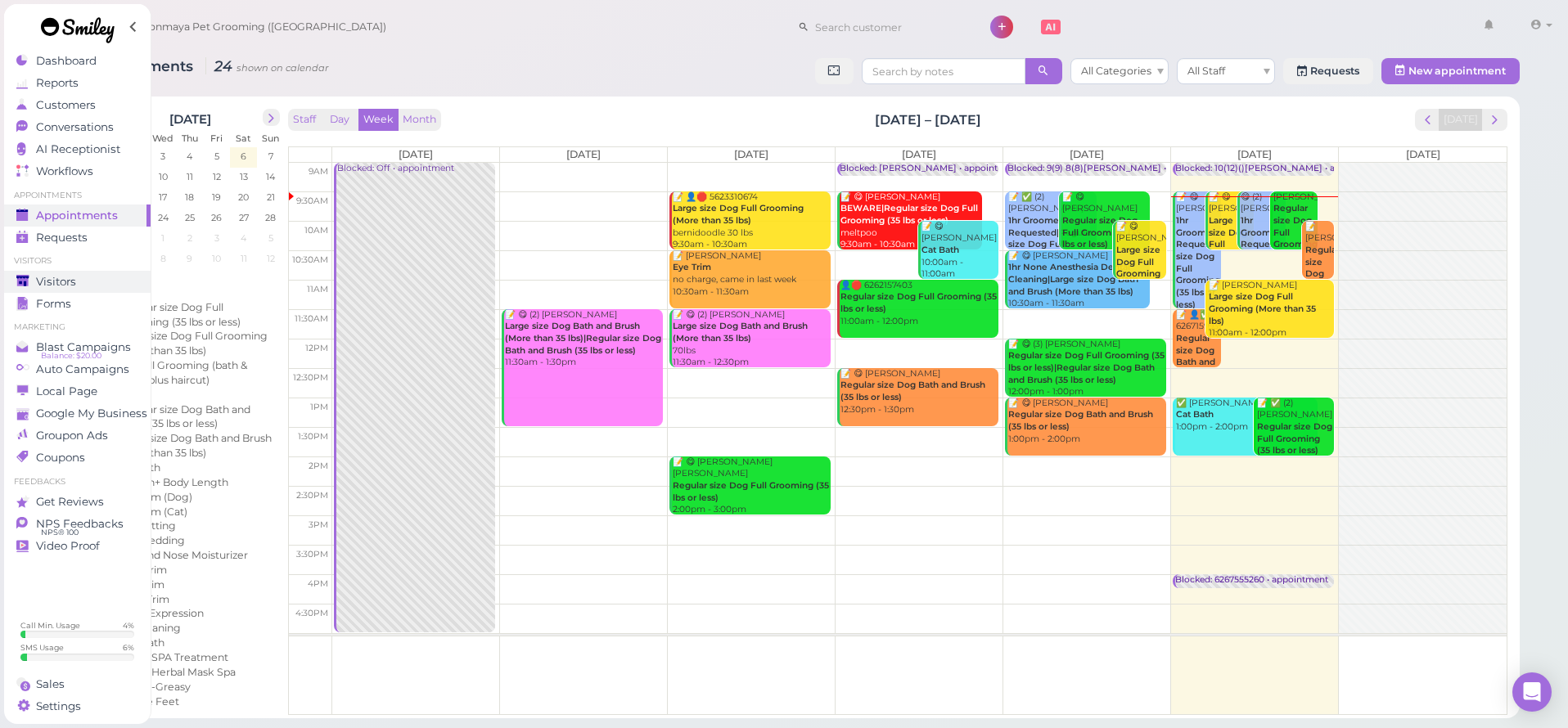
click at [86, 280] on div "Visitors" at bounding box center [76, 282] width 118 height 14
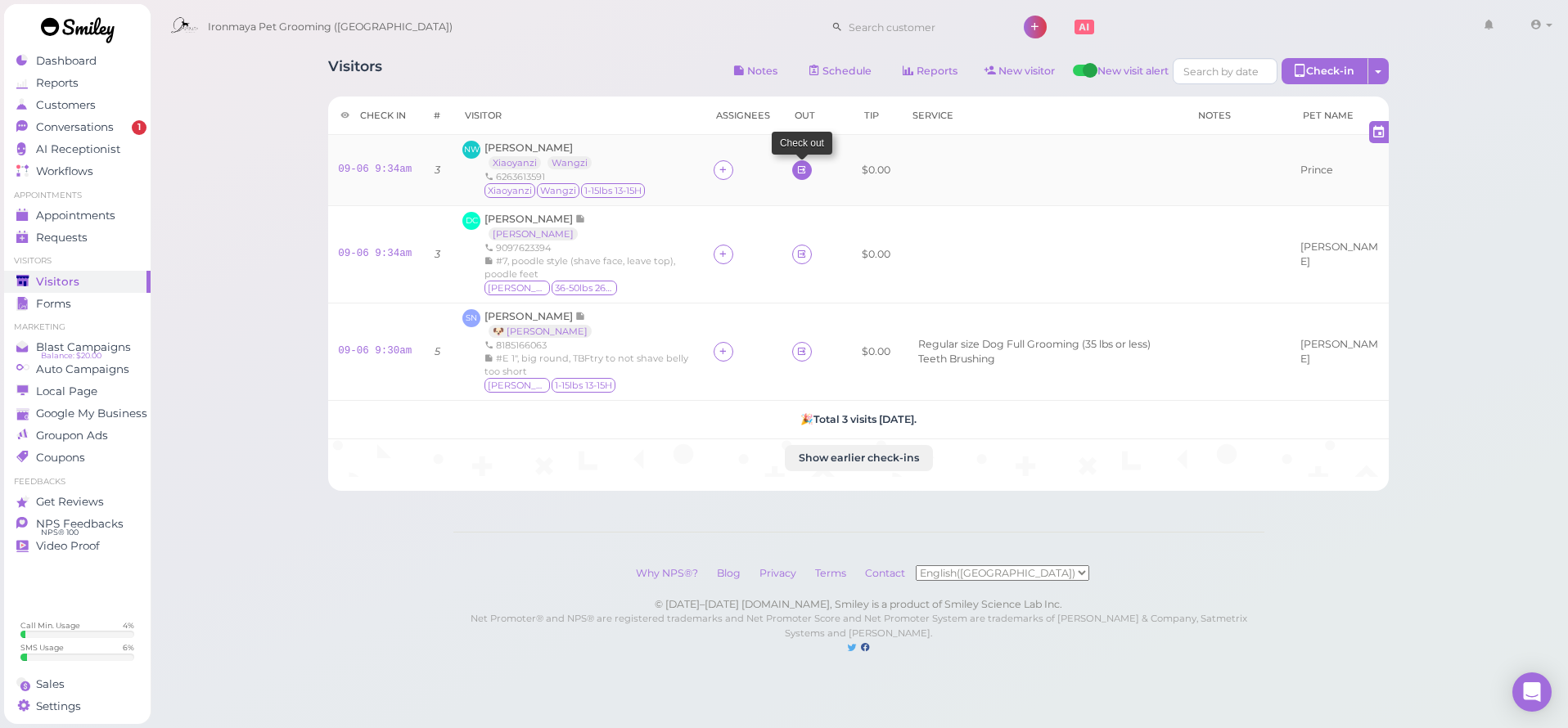
click at [800, 172] on link at bounding box center [803, 171] width 20 height 20
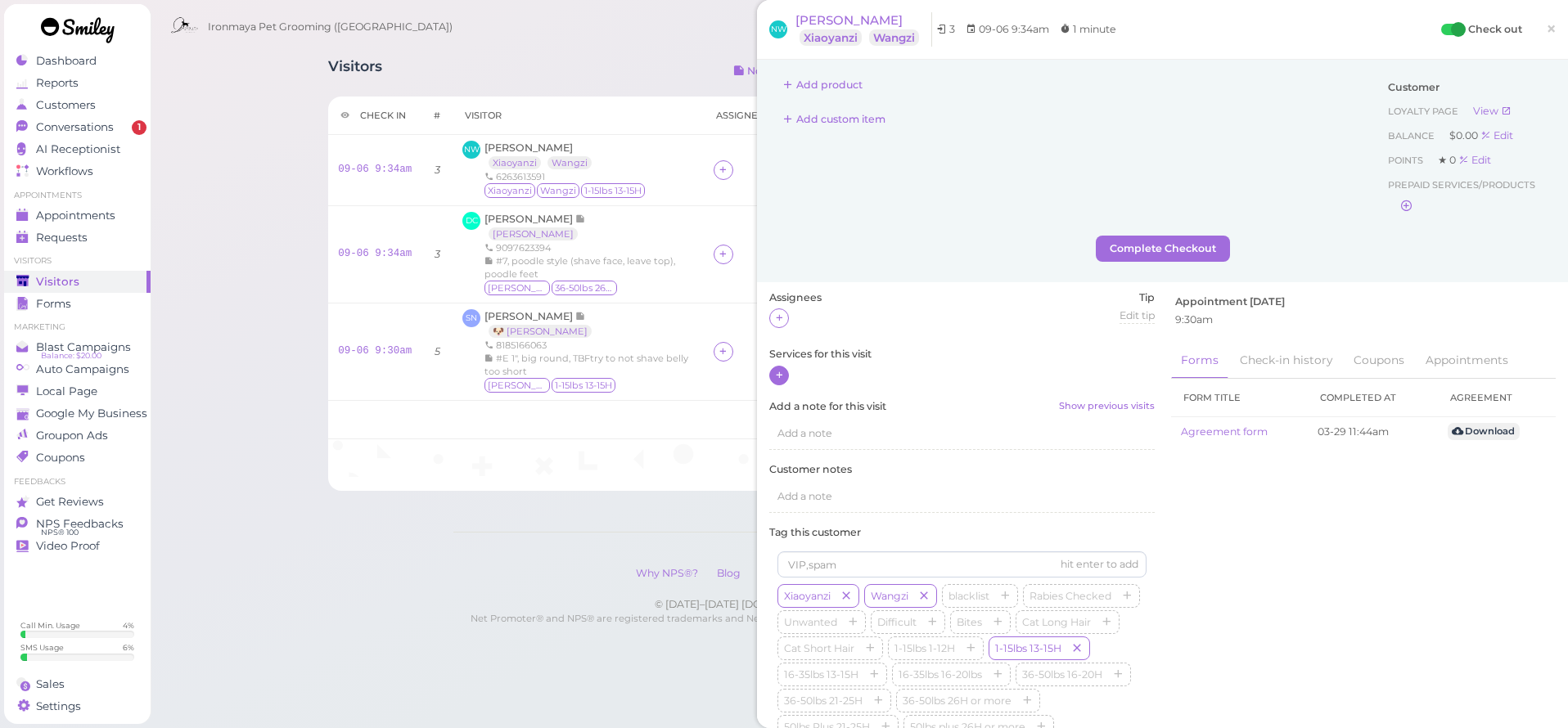
click at [778, 369] on icon at bounding box center [779, 375] width 11 height 13
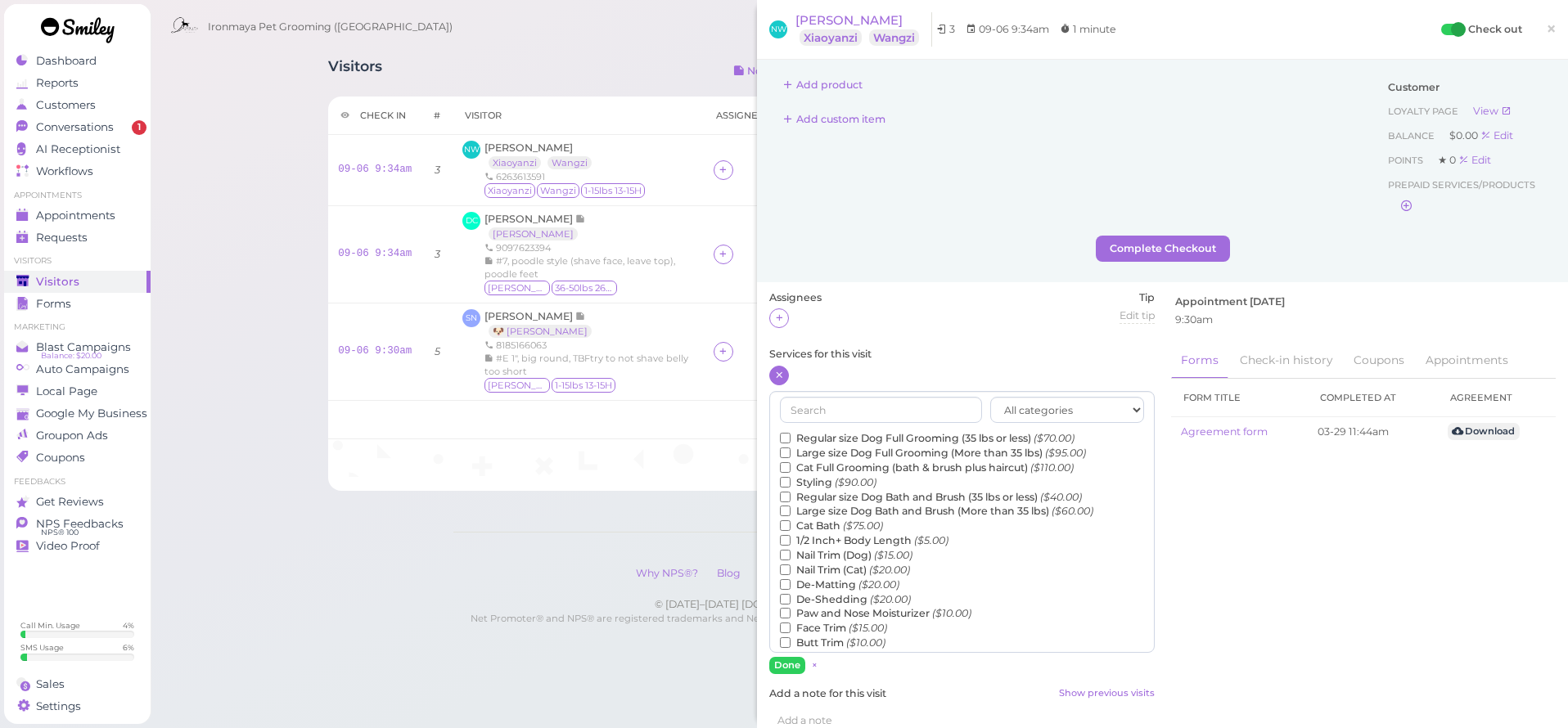
click at [814, 435] on label "Regular size Dog Full Grooming (35 lbs or less) ($70.00)" at bounding box center [927, 439] width 294 height 15
click at [791, 435] on input "Regular size Dog Full Grooming (35 lbs or less) ($70.00)" at bounding box center [785, 438] width 11 height 11
click at [783, 661] on button "Done" at bounding box center [787, 666] width 36 height 18
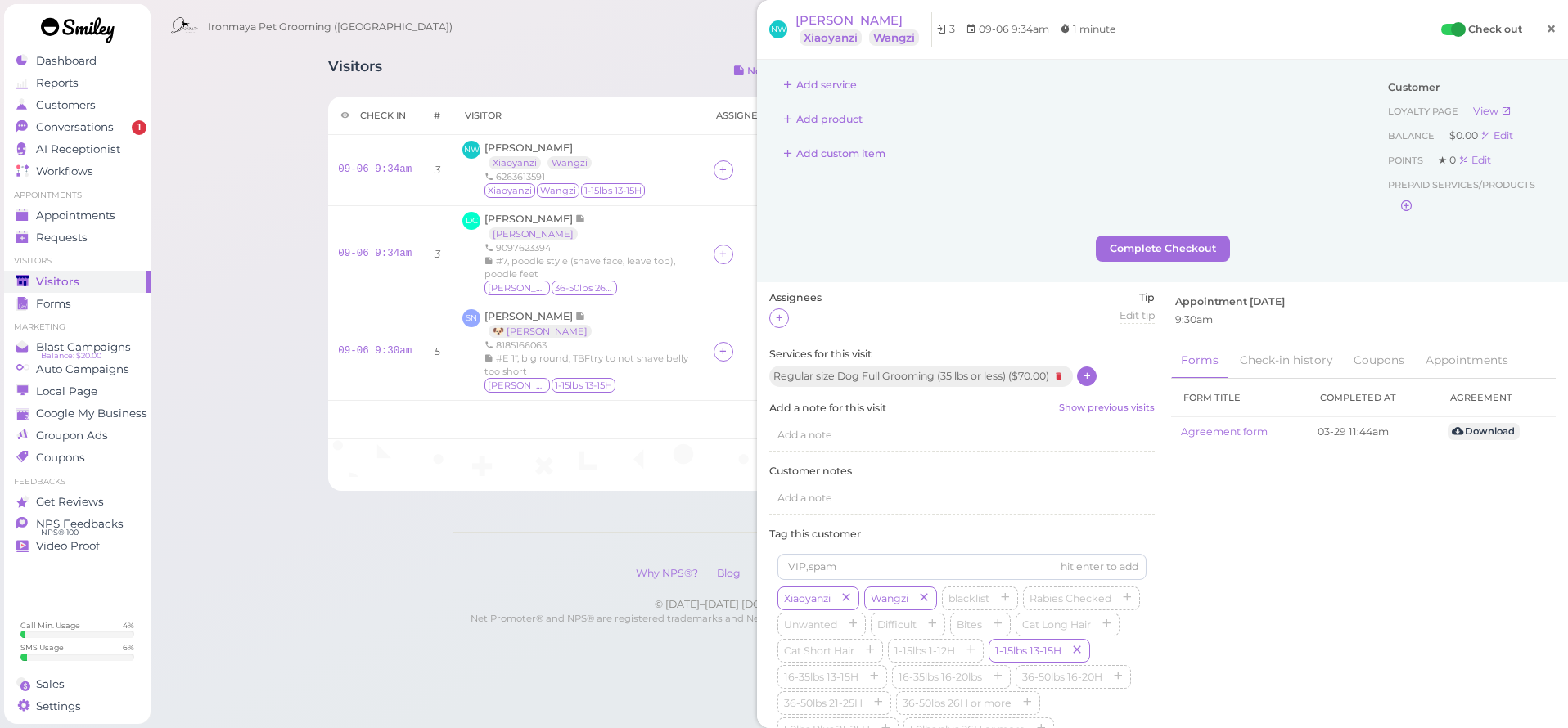
click at [1546, 29] on span "×" at bounding box center [1551, 28] width 11 height 23
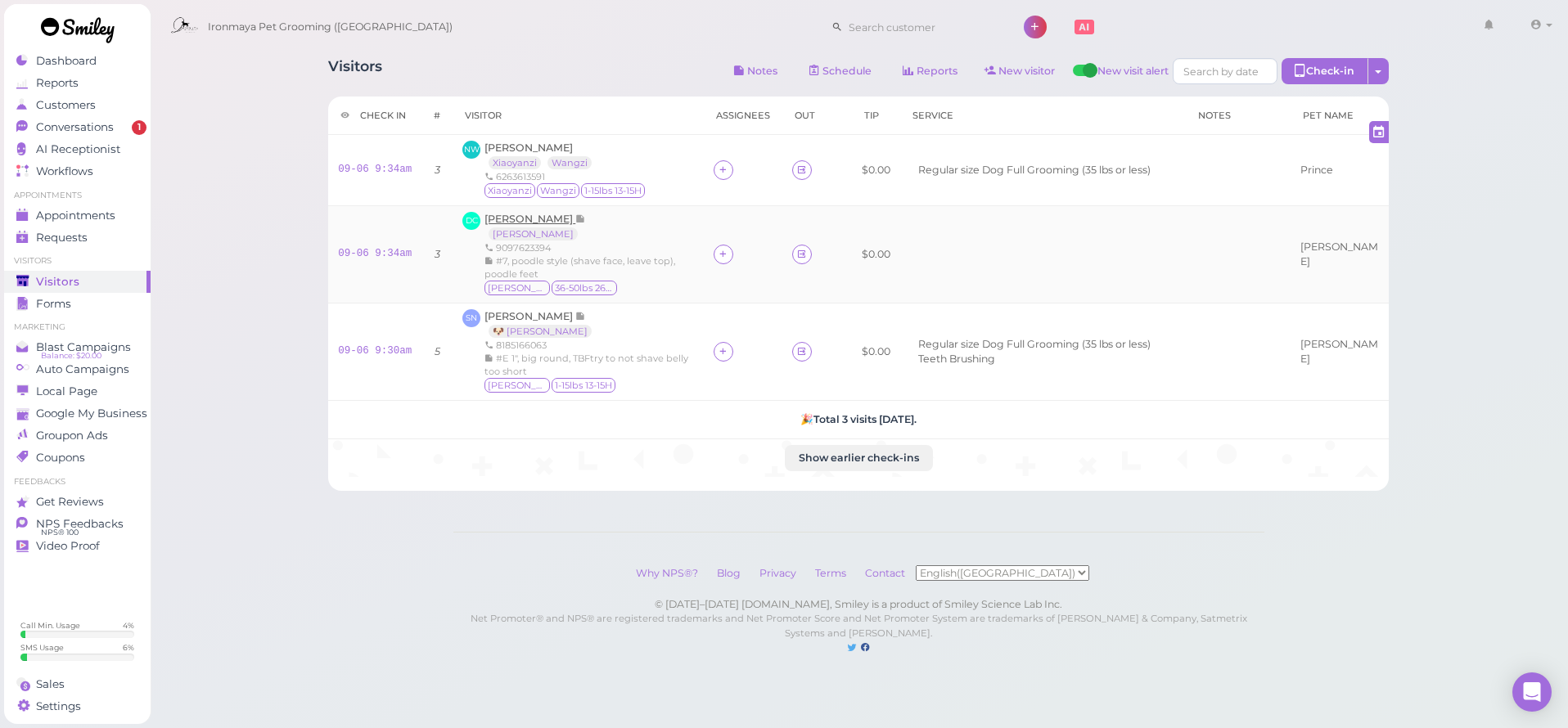
click at [534, 216] on span "[PERSON_NAME]" at bounding box center [530, 219] width 91 height 13
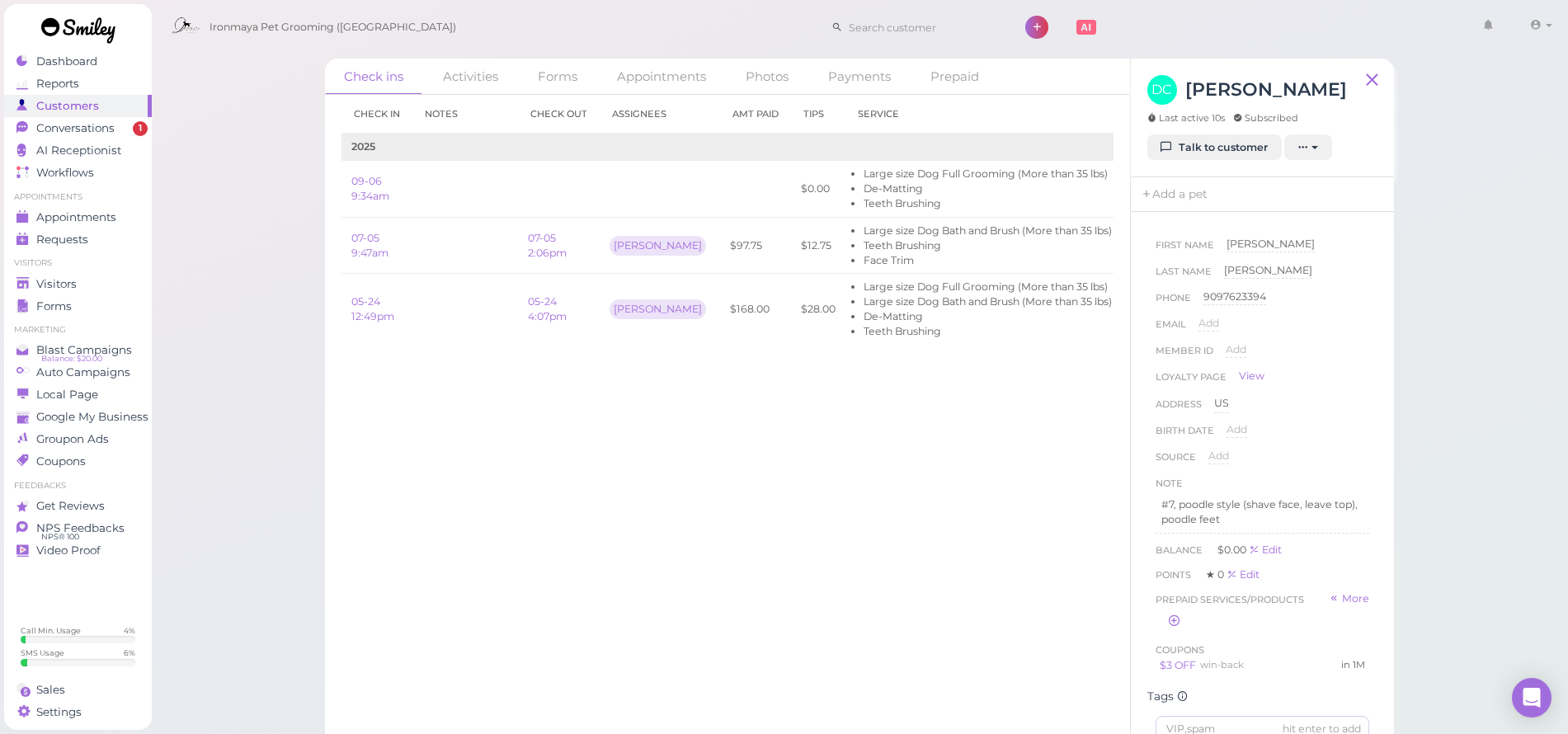
drag, startPoint x: 948, startPoint y: 301, endPoint x: 1137, endPoint y: 317, distance: 189.7
click at [1139, 318] on div "Check ins Activities Forms Appointments Photos Payments Prepaid Check in Notes …" at bounding box center [859, 401] width 1069 height 686
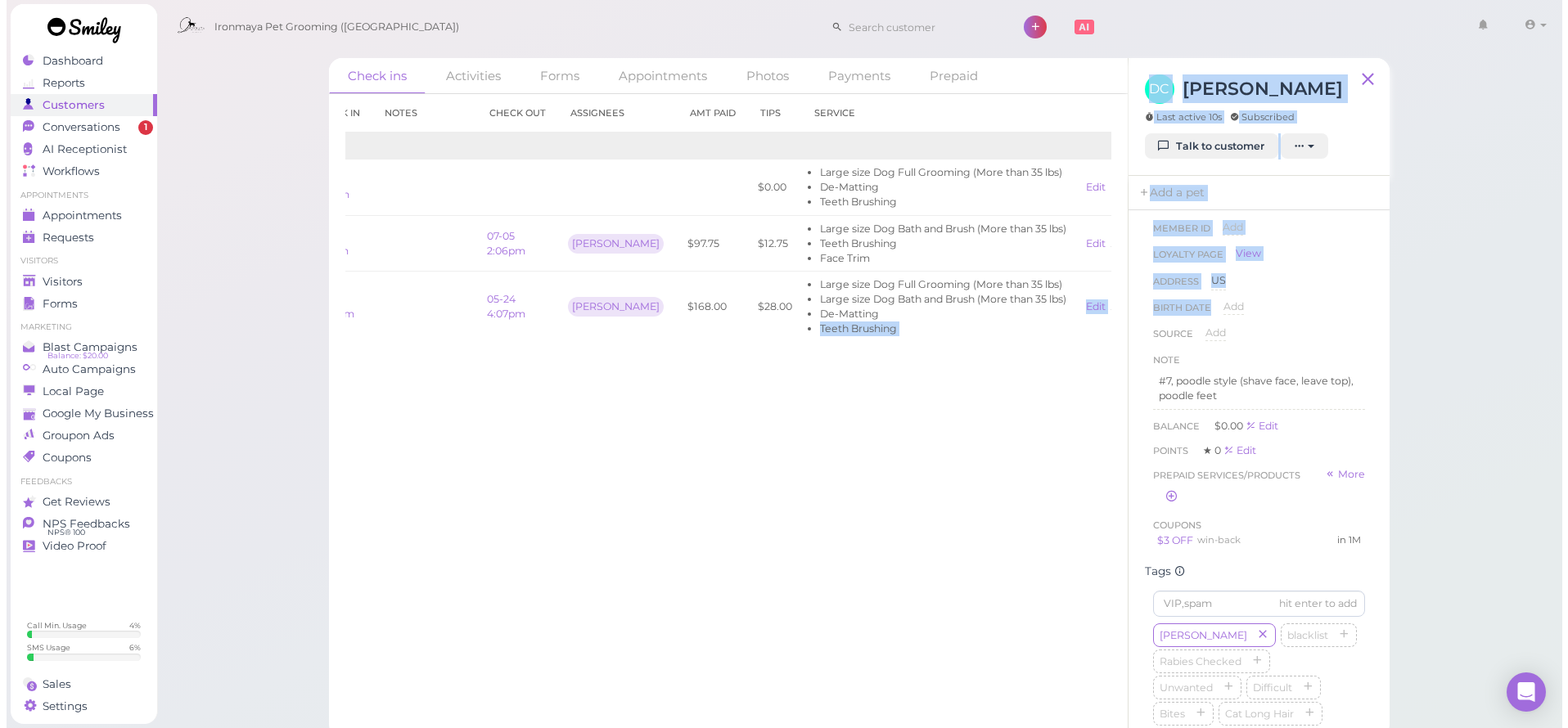
scroll to position [0, 97]
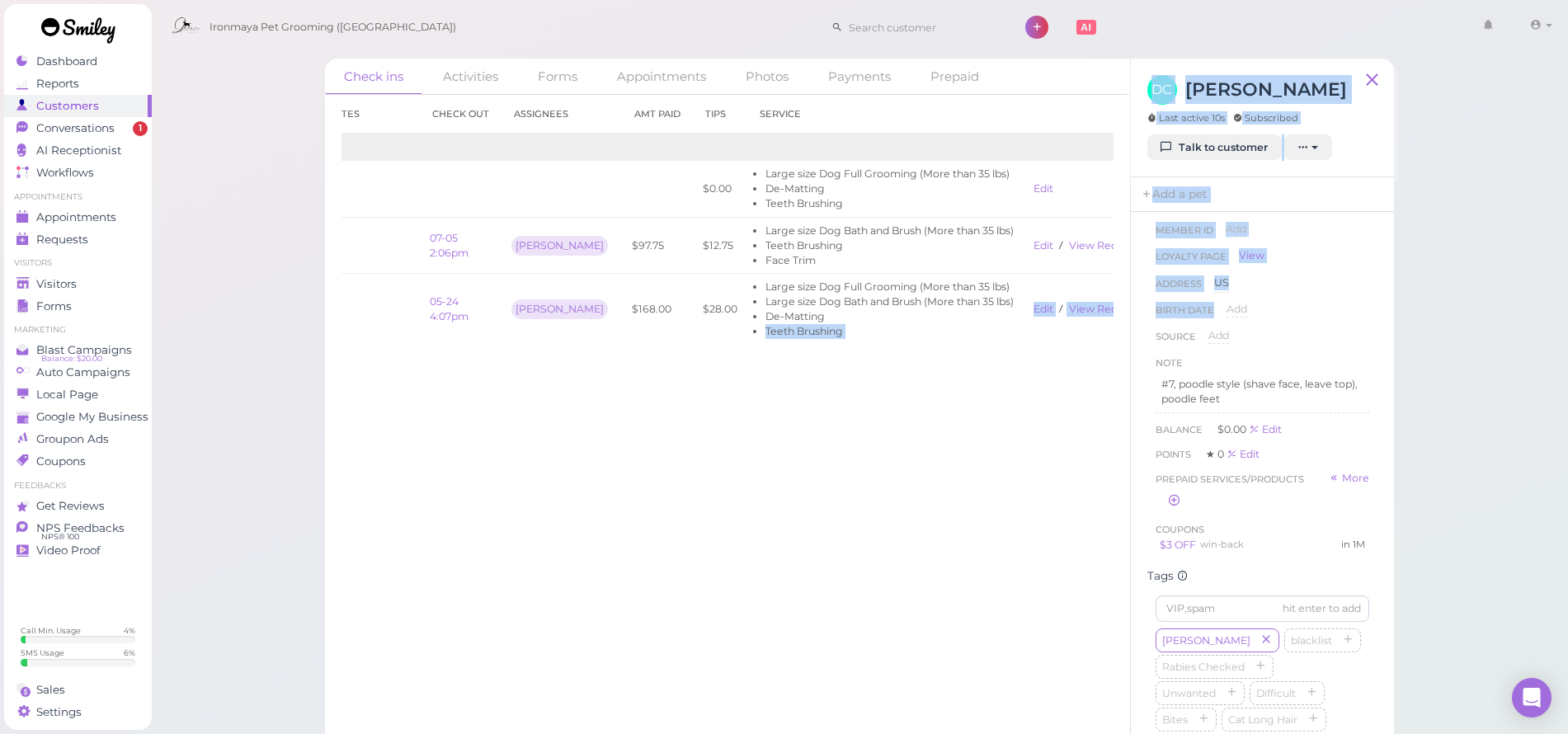
drag, startPoint x: 933, startPoint y: 311, endPoint x: 1132, endPoint y: 321, distance: 199.3
click at [1142, 321] on div "Check ins Activities Forms Appointments Photos Payments Prepaid Check in Notes …" at bounding box center [859, 401] width 1069 height 686
click at [1069, 312] on link "View receipt" at bounding box center [1102, 309] width 67 height 13
click at [45, 130] on span "Conversations" at bounding box center [75, 129] width 78 height 14
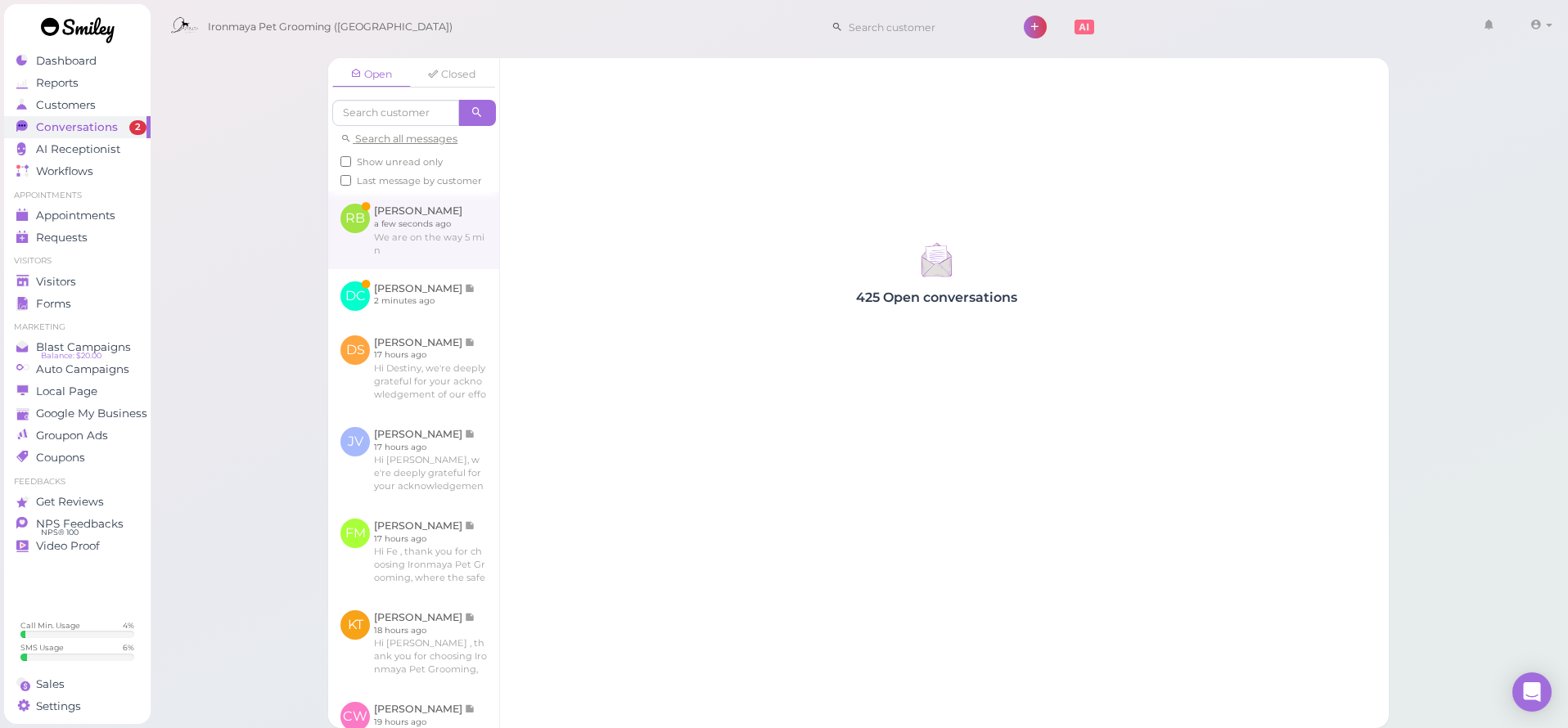
click at [417, 250] on link at bounding box center [414, 230] width 171 height 77
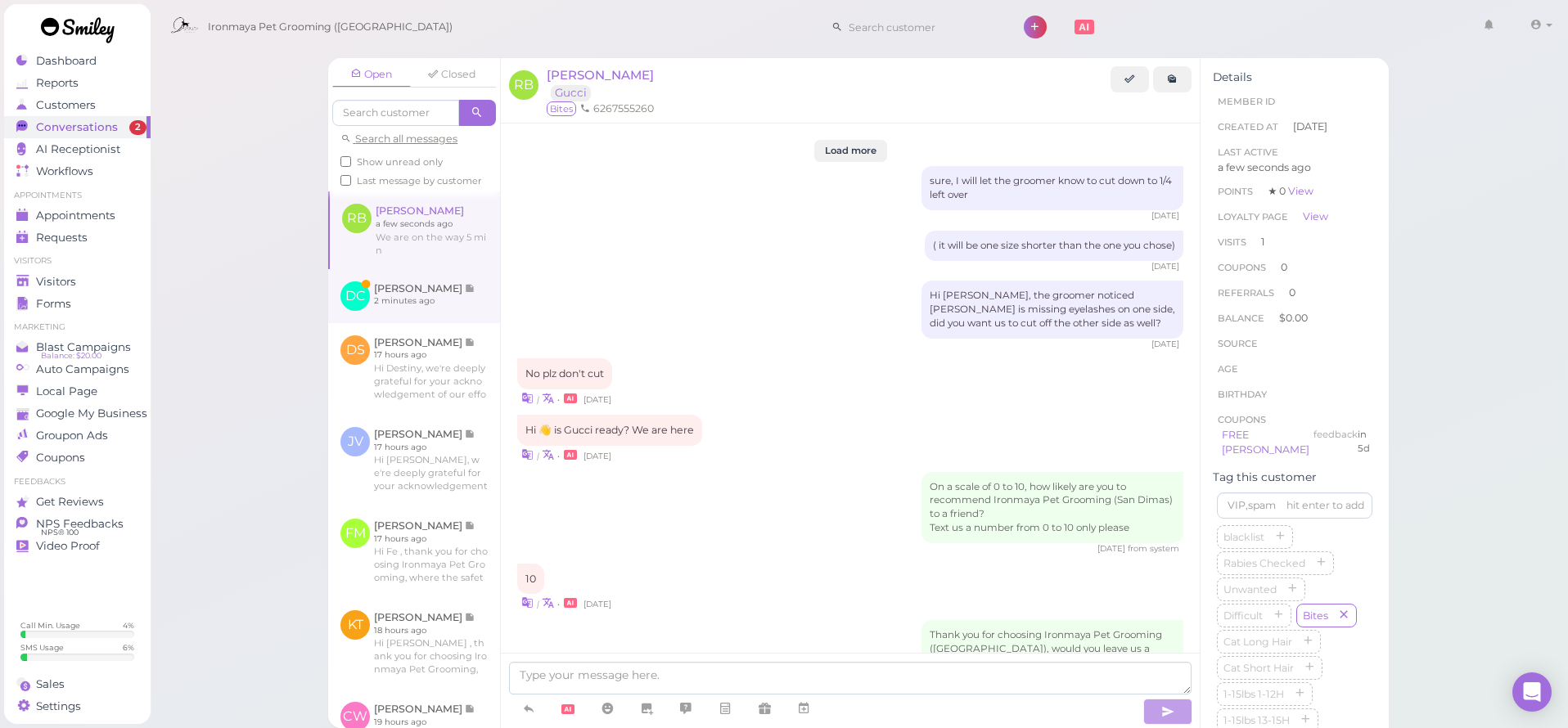
scroll to position [1676, 0]
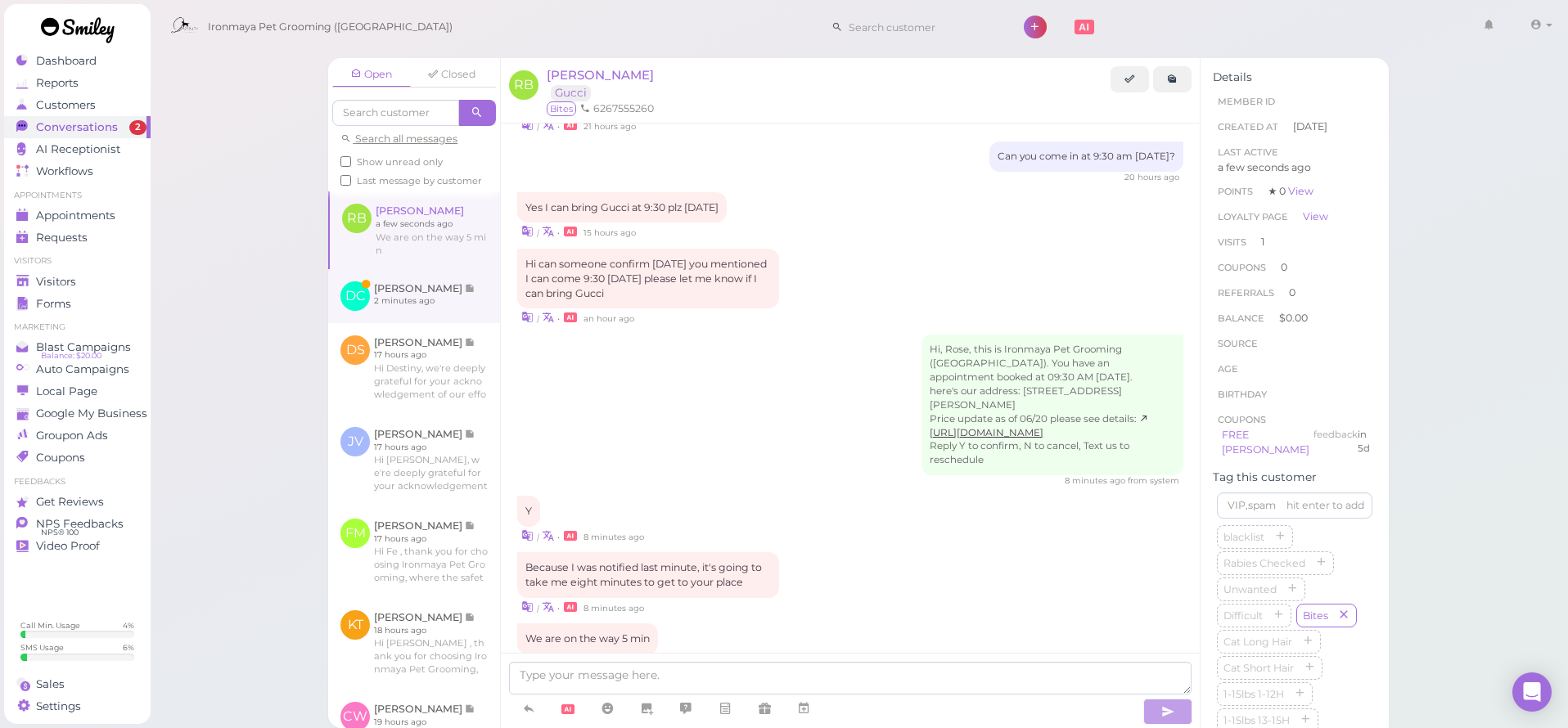
click at [422, 314] on link at bounding box center [414, 295] width 172 height 54
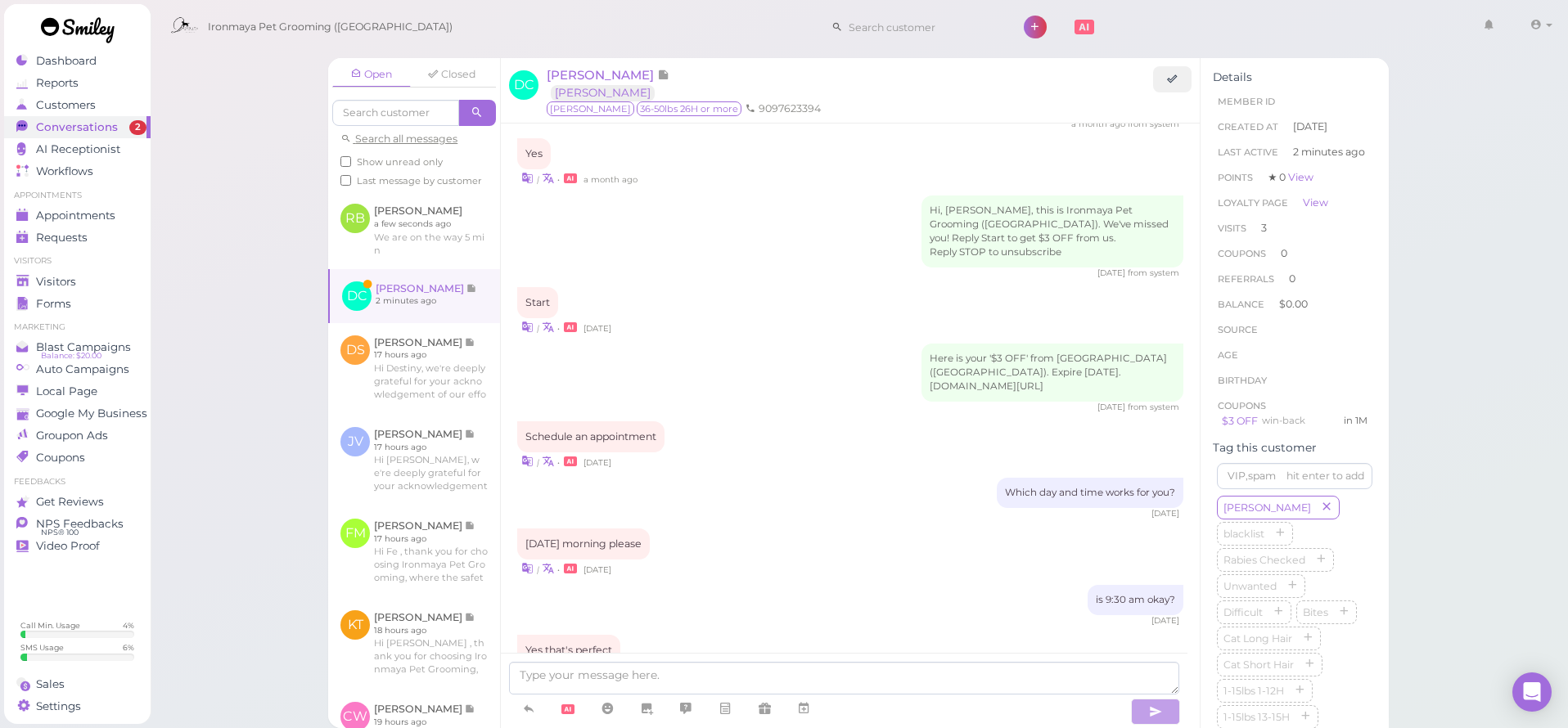
scroll to position [2103, 0]
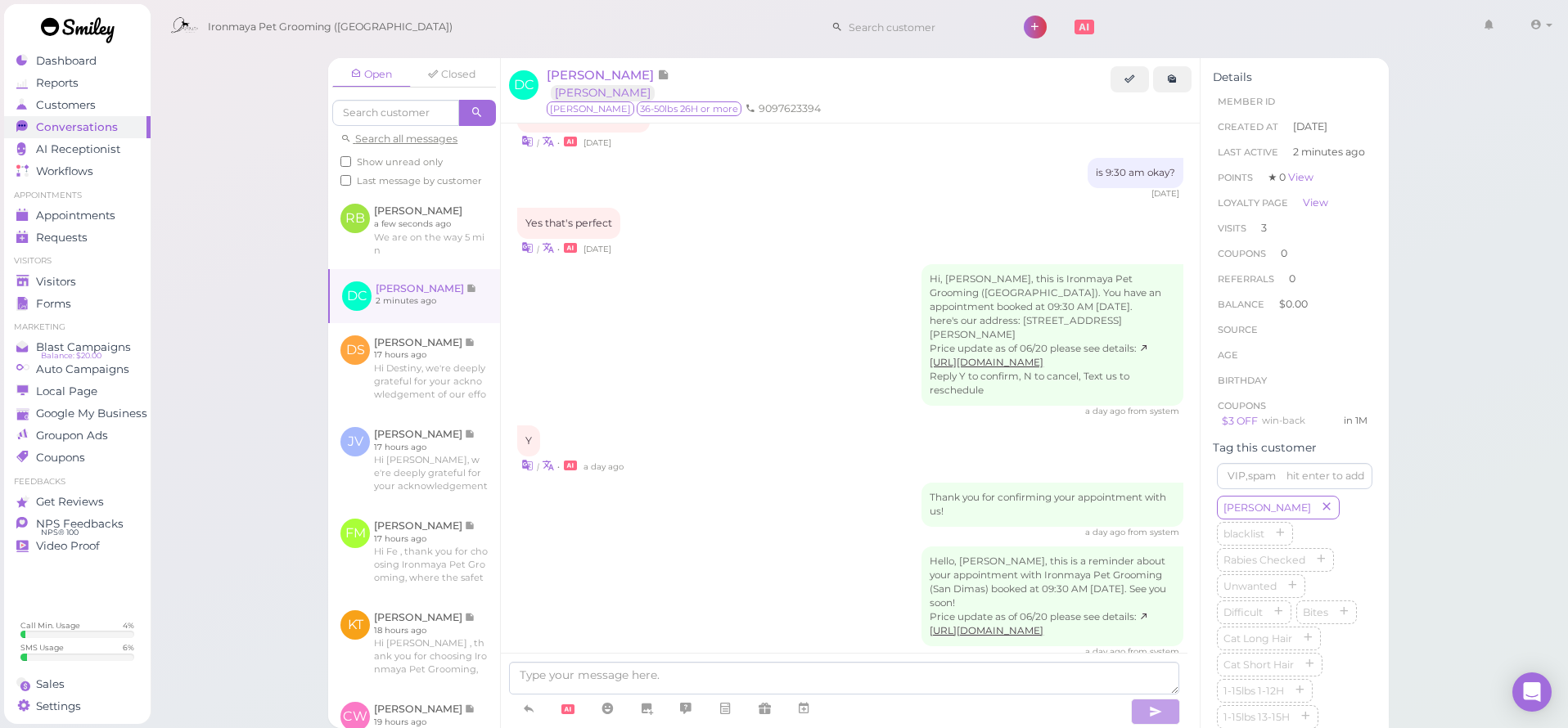
click at [541, 674] on img at bounding box center [559, 723] width 68 height 98
click at [676, 546] on div "Hello, [PERSON_NAME], this is a reminder about your appointment with Ironmaya P…" at bounding box center [850, 601] width 666 height 111
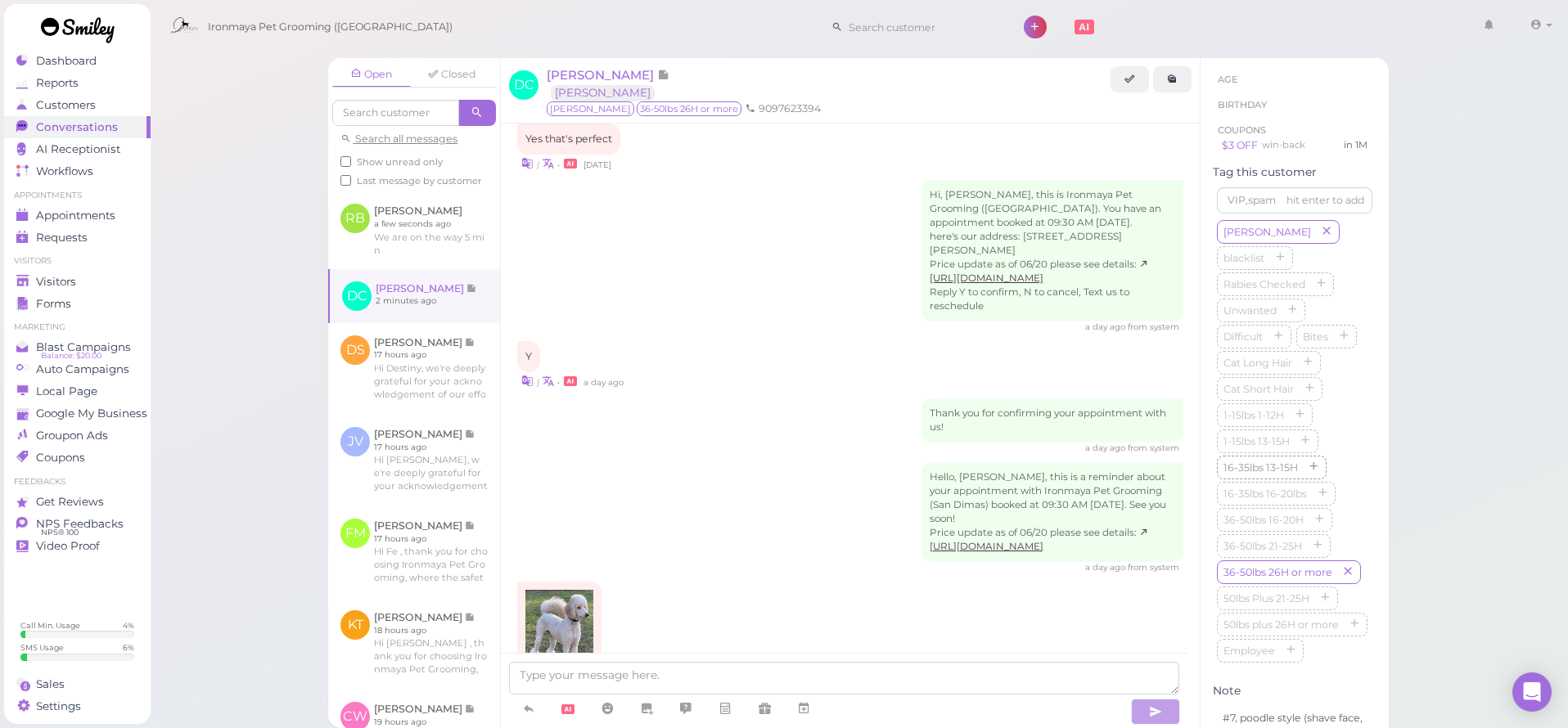
scroll to position [437, 0]
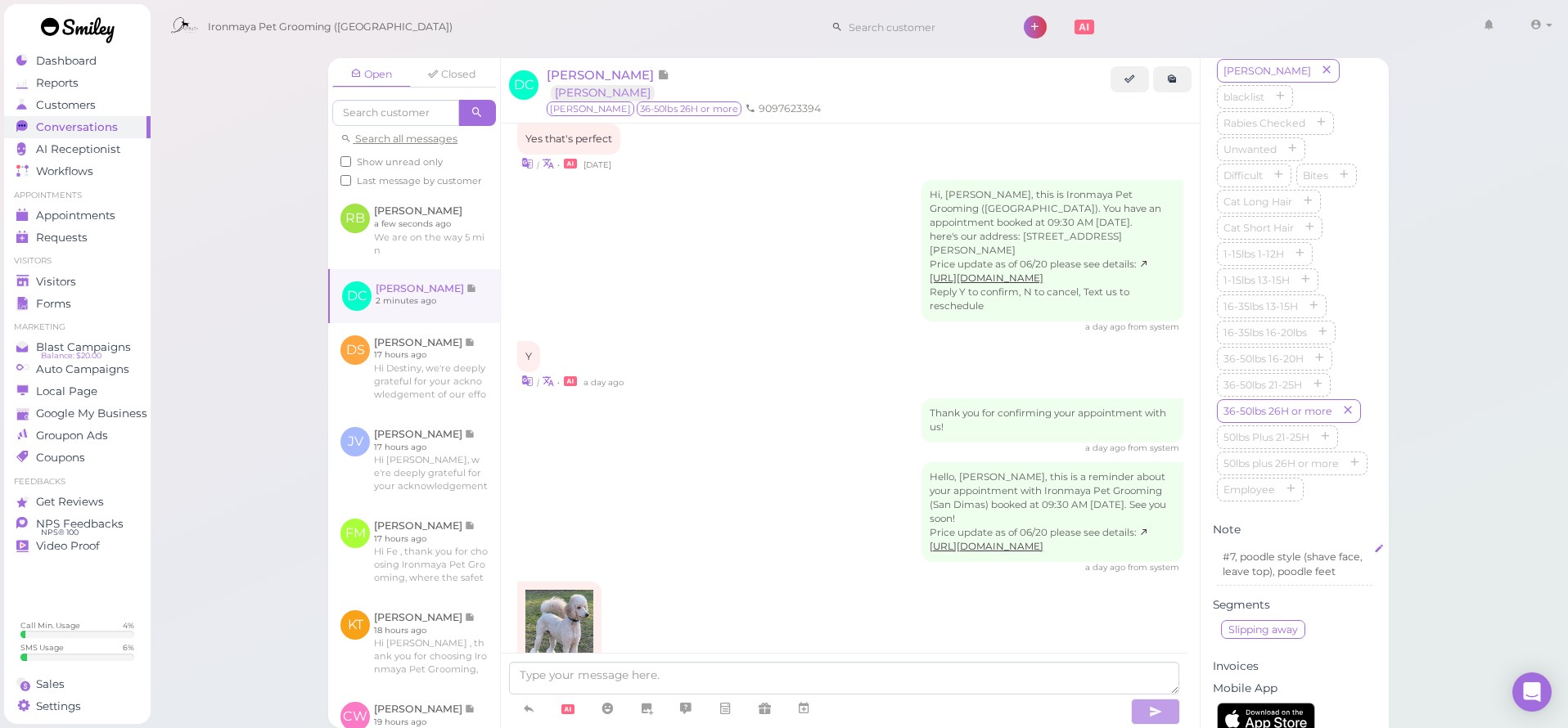
click at [1279, 580] on p "#7, poodle style (shave face, leave top), poodle feet" at bounding box center [1294, 565] width 144 height 29
click at [1223, 644] on div "#7, poodle style (shave face, leave top), poodle feet" at bounding box center [1294, 595] width 154 height 98
click at [1226, 580] on p "#7, poodle style (shave face, leave top), poodle feet" at bounding box center [1294, 565] width 144 height 29
click at [1218, 650] on div "#7, poodle style (shave face, leave top), poodle feet" at bounding box center [1295, 630] width 156 height 172
click at [1222, 644] on div "#7, poodle style (shave face, leave top), poodle feet" at bounding box center [1294, 595] width 154 height 98
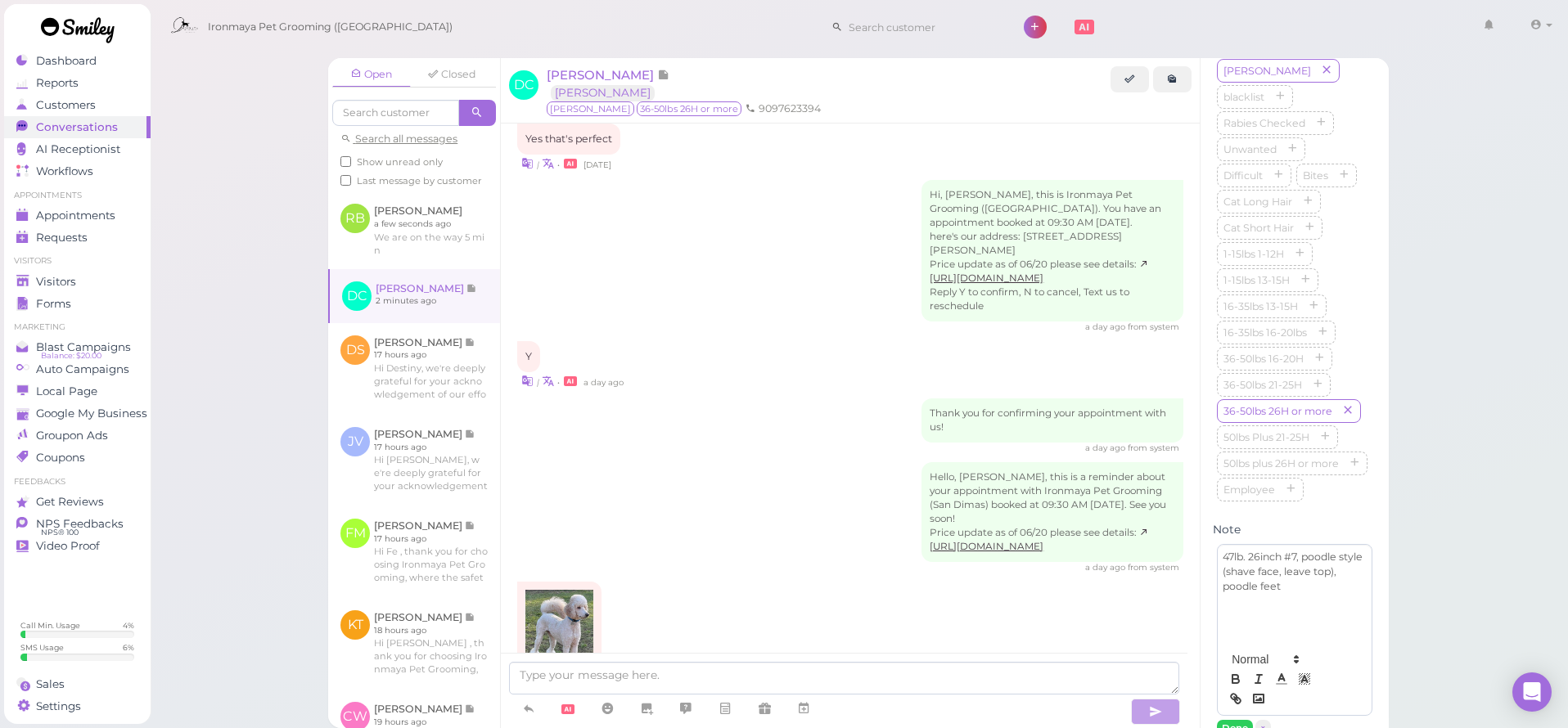
click at [1223, 594] on p "47lb. 26inch #7, poodle style (shave face, leave top), poodle feet" at bounding box center [1294, 572] width 144 height 43
click at [1286, 594] on p "(47lb. 26inch #7, poodle style (shave face, leave top), poodle feet" at bounding box center [1294, 572] width 144 height 43
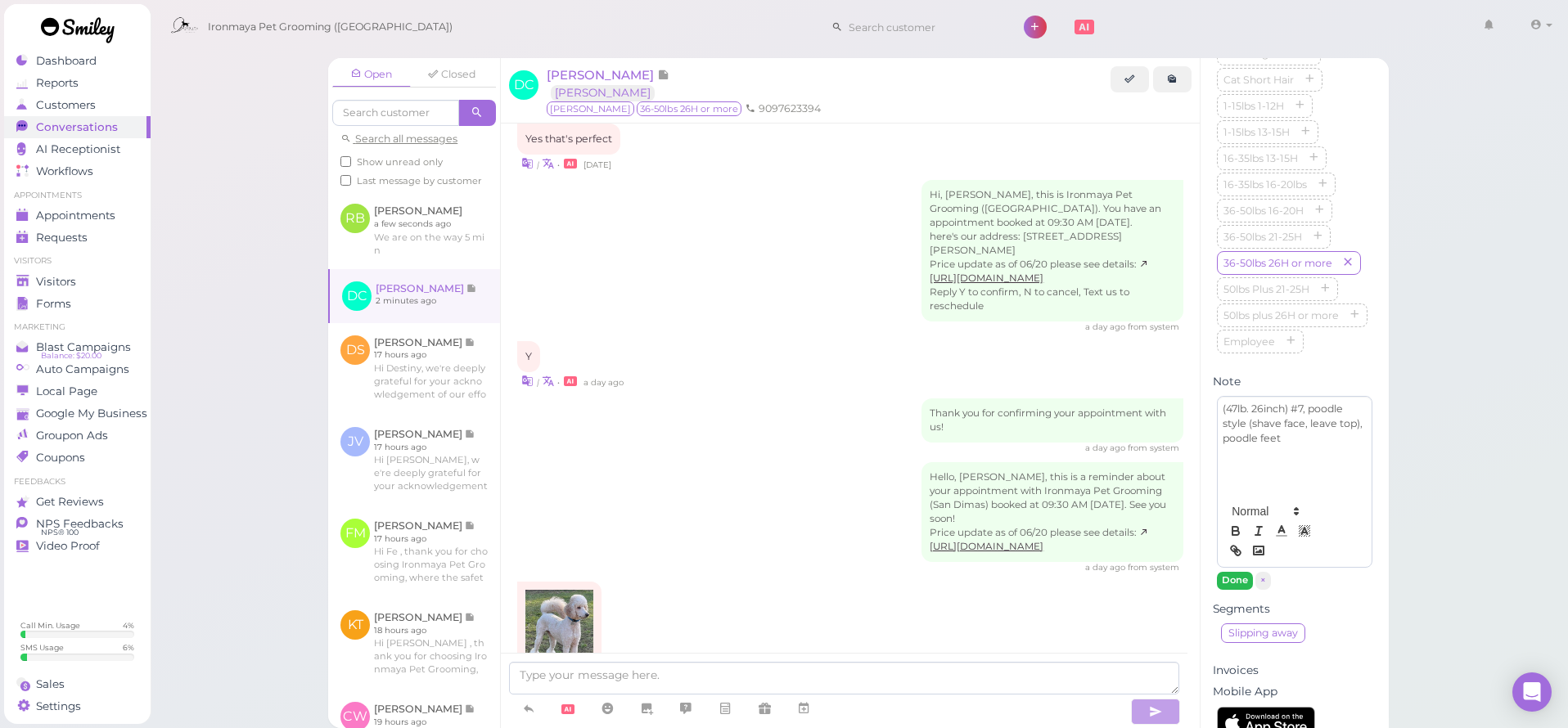
click at [1237, 590] on button "Done" at bounding box center [1235, 581] width 36 height 18
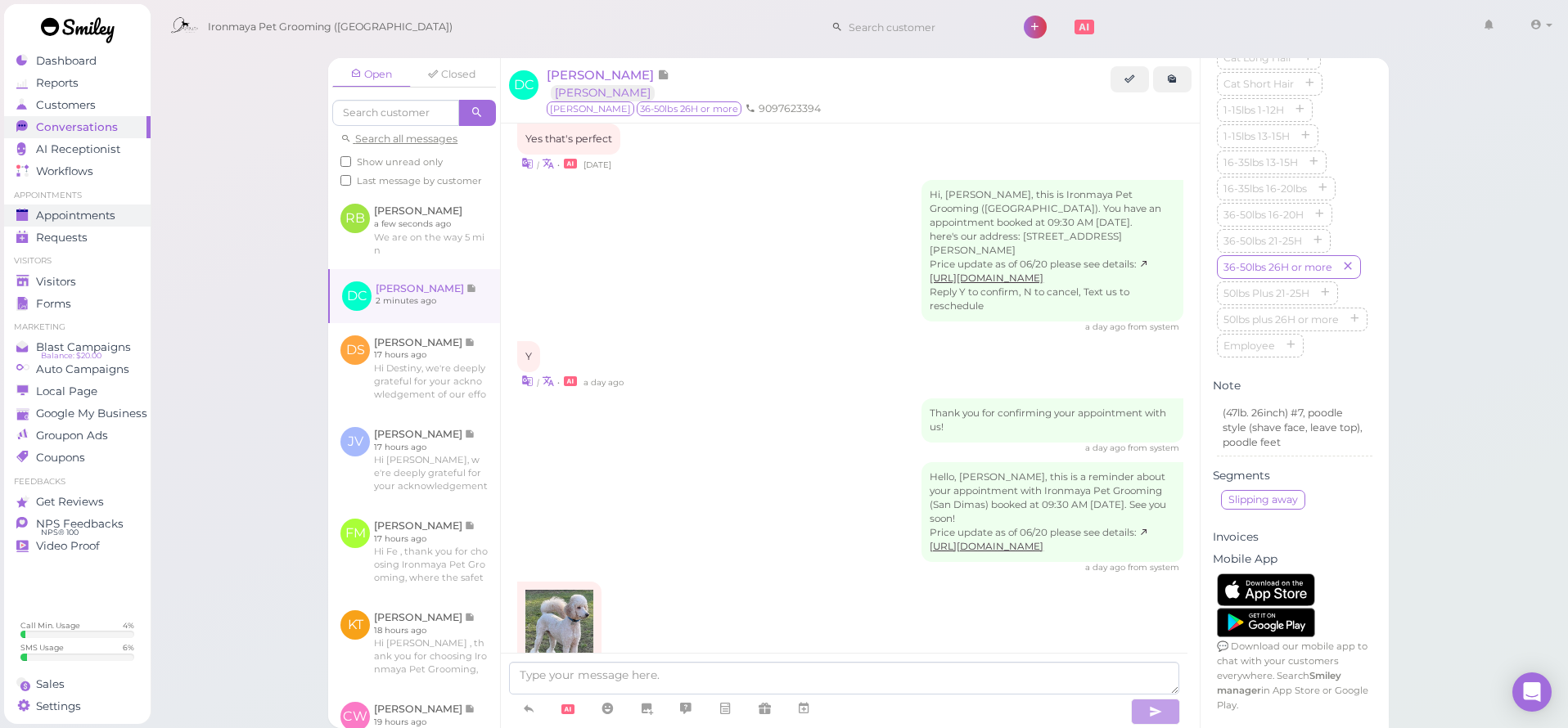
click at [96, 211] on span "Appointments" at bounding box center [76, 216] width 79 height 14
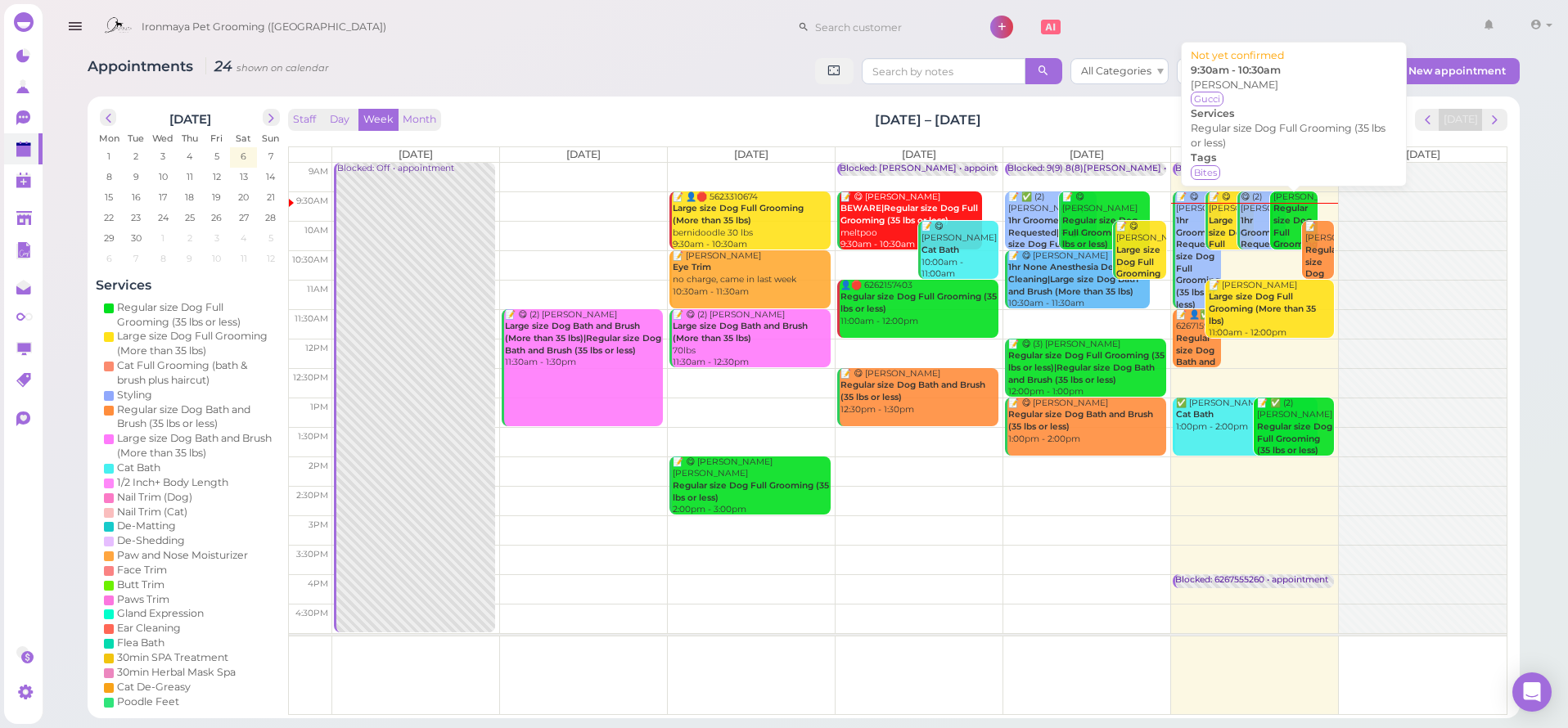
click at [1295, 210] on div "[PERSON_NAME] Regular size Dog Full Grooming (35 lbs or less) 9:30am - 10:30am" at bounding box center [1295, 245] width 46 height 108
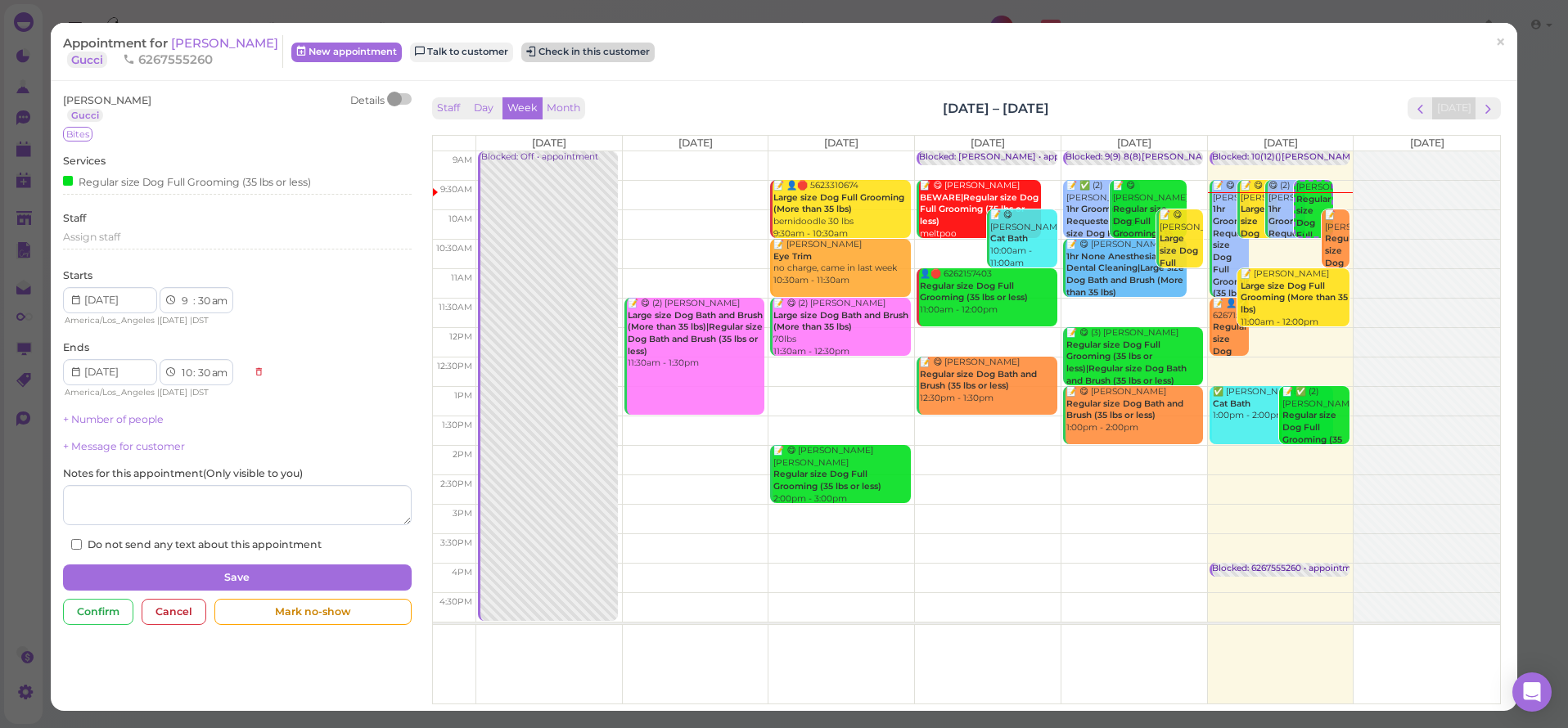
click at [598, 57] on button "Check in this customer" at bounding box center [588, 52] width 133 height 20
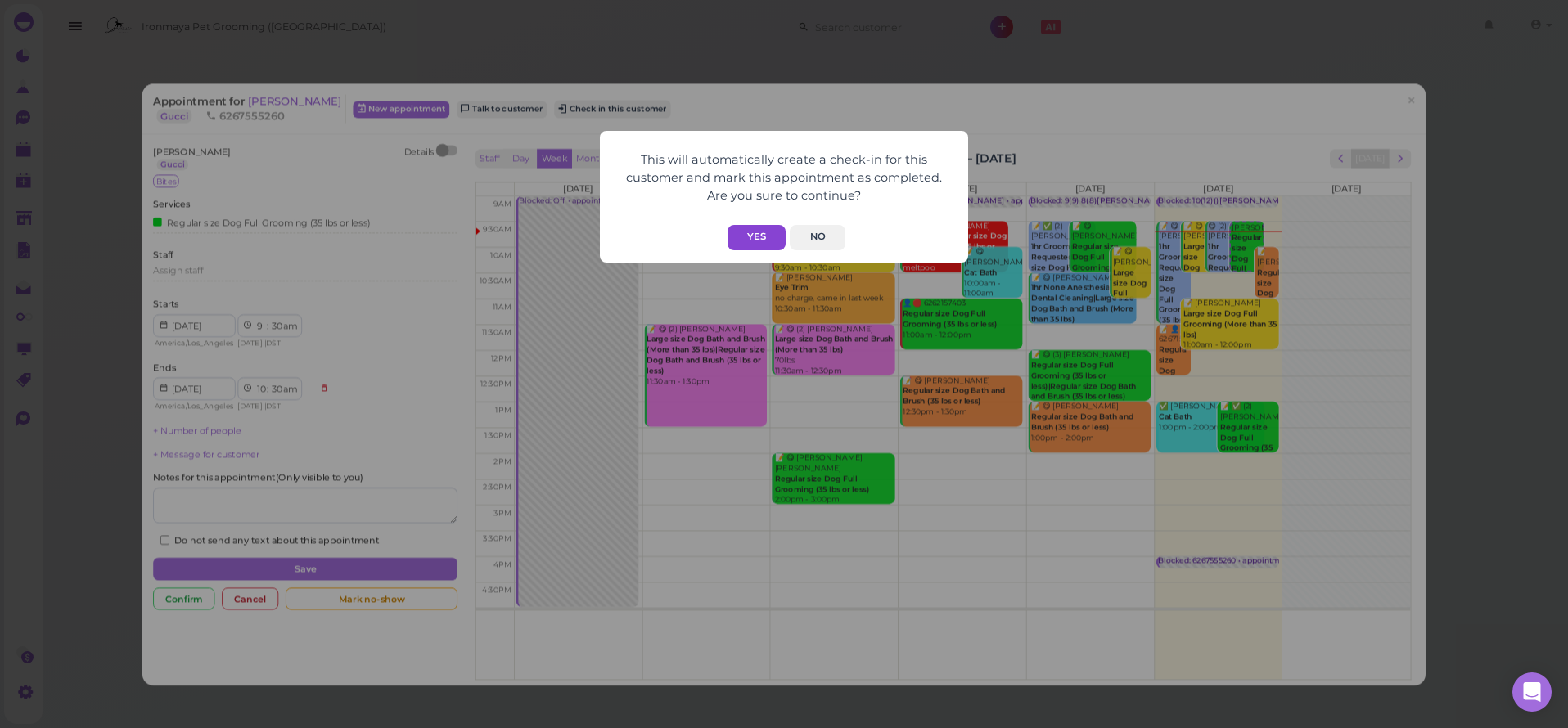
click at [766, 230] on button "Yes" at bounding box center [757, 237] width 58 height 26
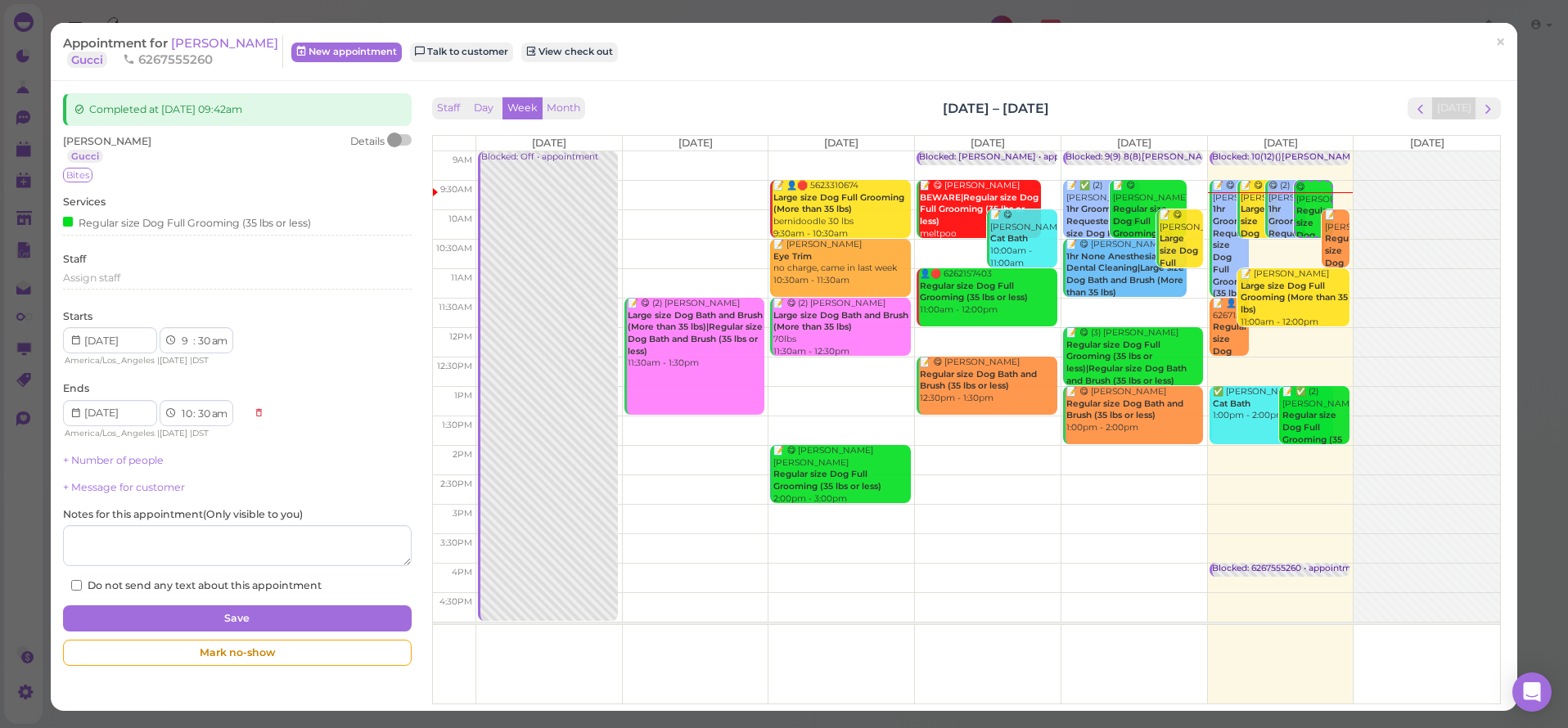
drag, startPoint x: 1495, startPoint y: 38, endPoint x: 1467, endPoint y: 50, distance: 30.5
click at [1495, 38] on link "×" at bounding box center [1500, 42] width 30 height 38
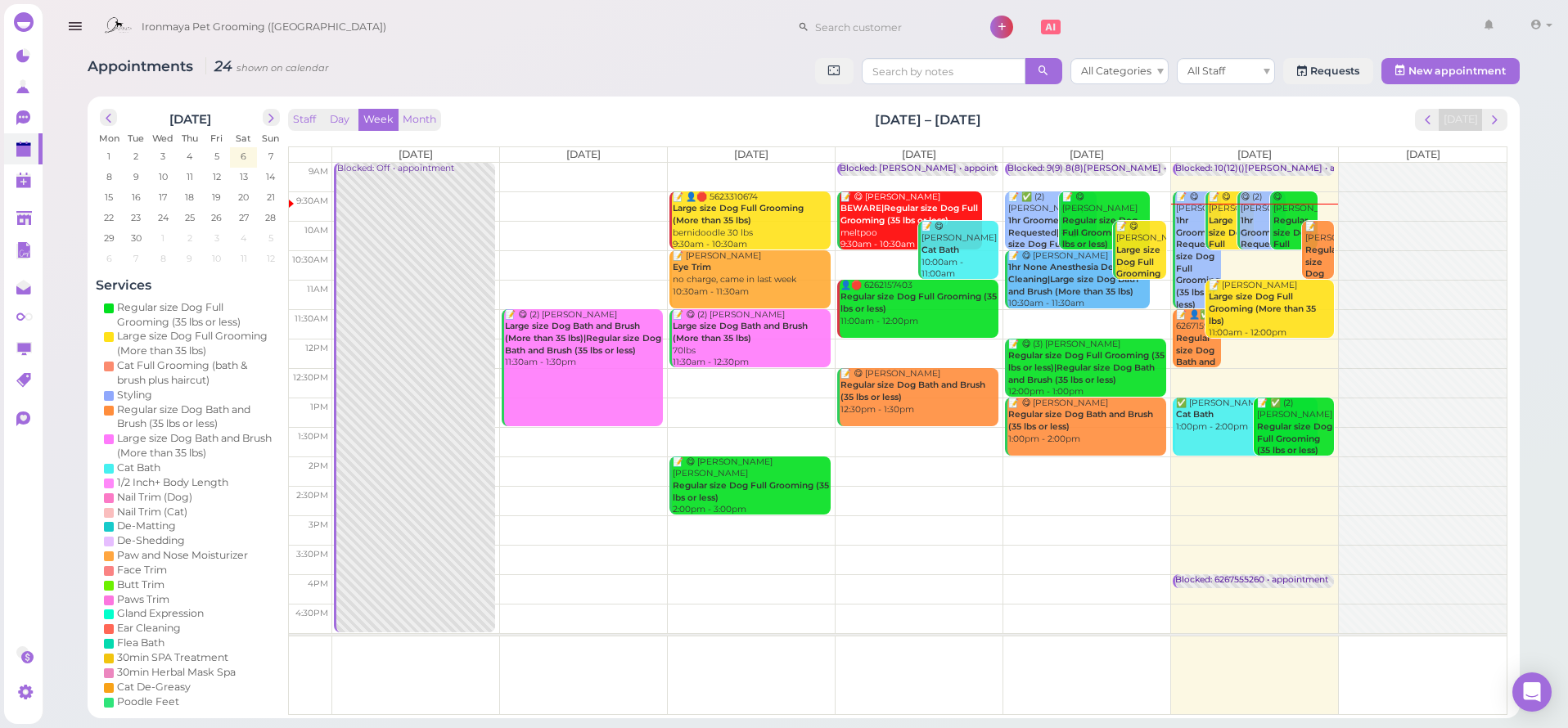
click at [1287, 215] on b "Regular size Dog Full Grooming (35 lbs or less)" at bounding box center [1295, 250] width 44 height 71
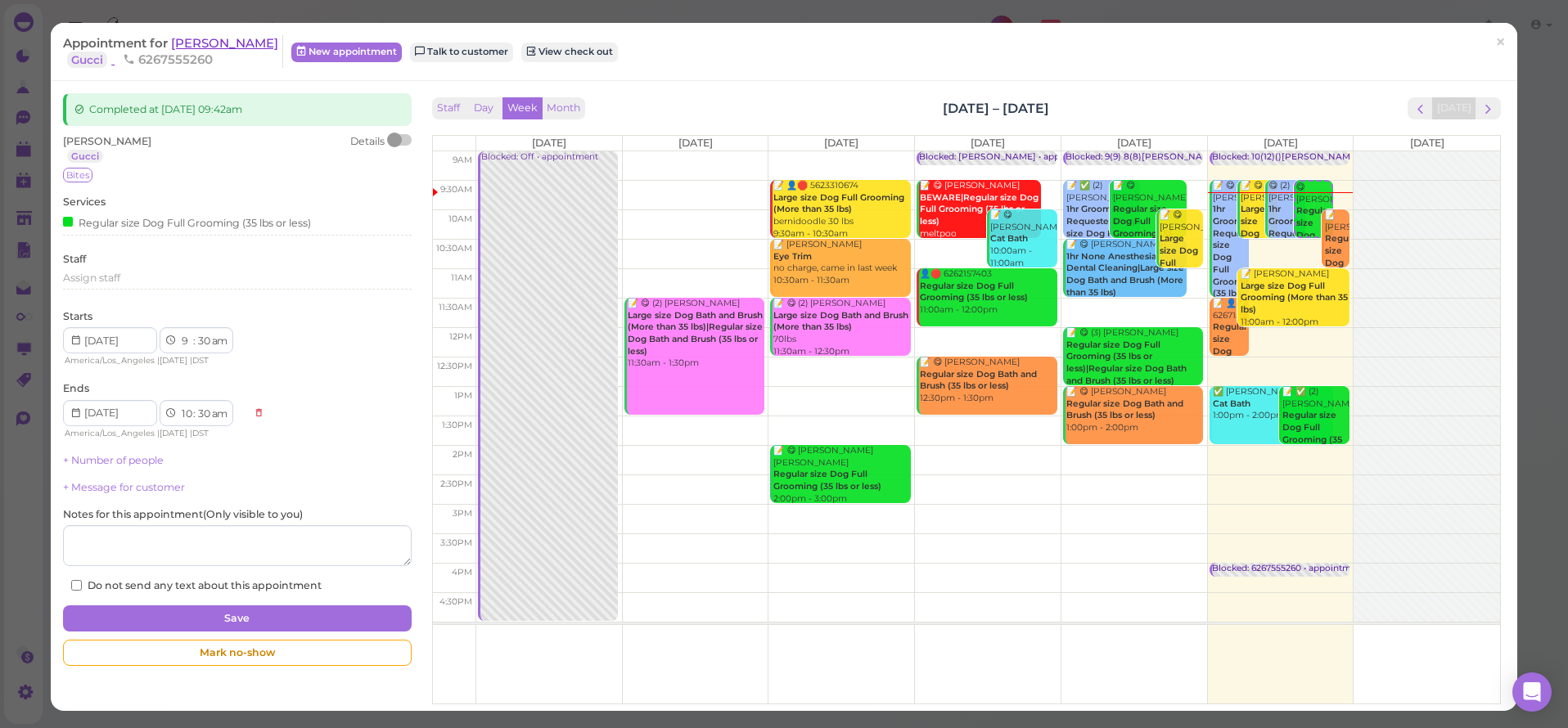
click at [194, 43] on span "[PERSON_NAME]" at bounding box center [224, 43] width 107 height 16
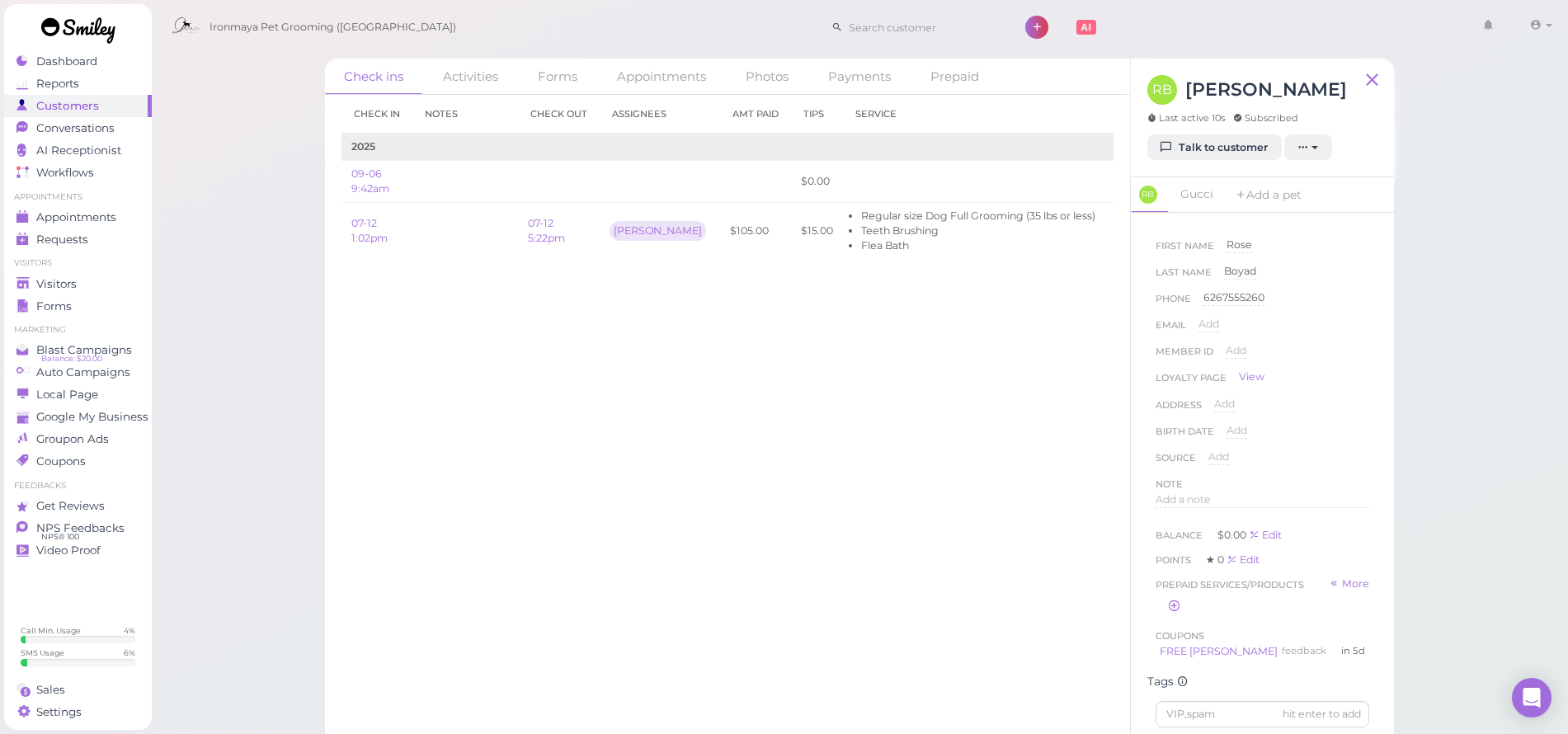
scroll to position [270, 0]
drag, startPoint x: 902, startPoint y: 213, endPoint x: 1081, endPoint y: 225, distance: 179.4
click at [1081, 225] on tr "07-12 1:02pm 07-12 5:22pm [PERSON_NAME] $105.00 $15.00 Regular size Dog Full Gr…" at bounding box center [784, 230] width 887 height 56
drag, startPoint x: 869, startPoint y: 209, endPoint x: 1127, endPoint y: 224, distance: 258.4
click at [1138, 222] on div "Check ins Activities Forms Appointments Photos Payments Prepaid Check in Notes …" at bounding box center [859, 402] width 1069 height 687
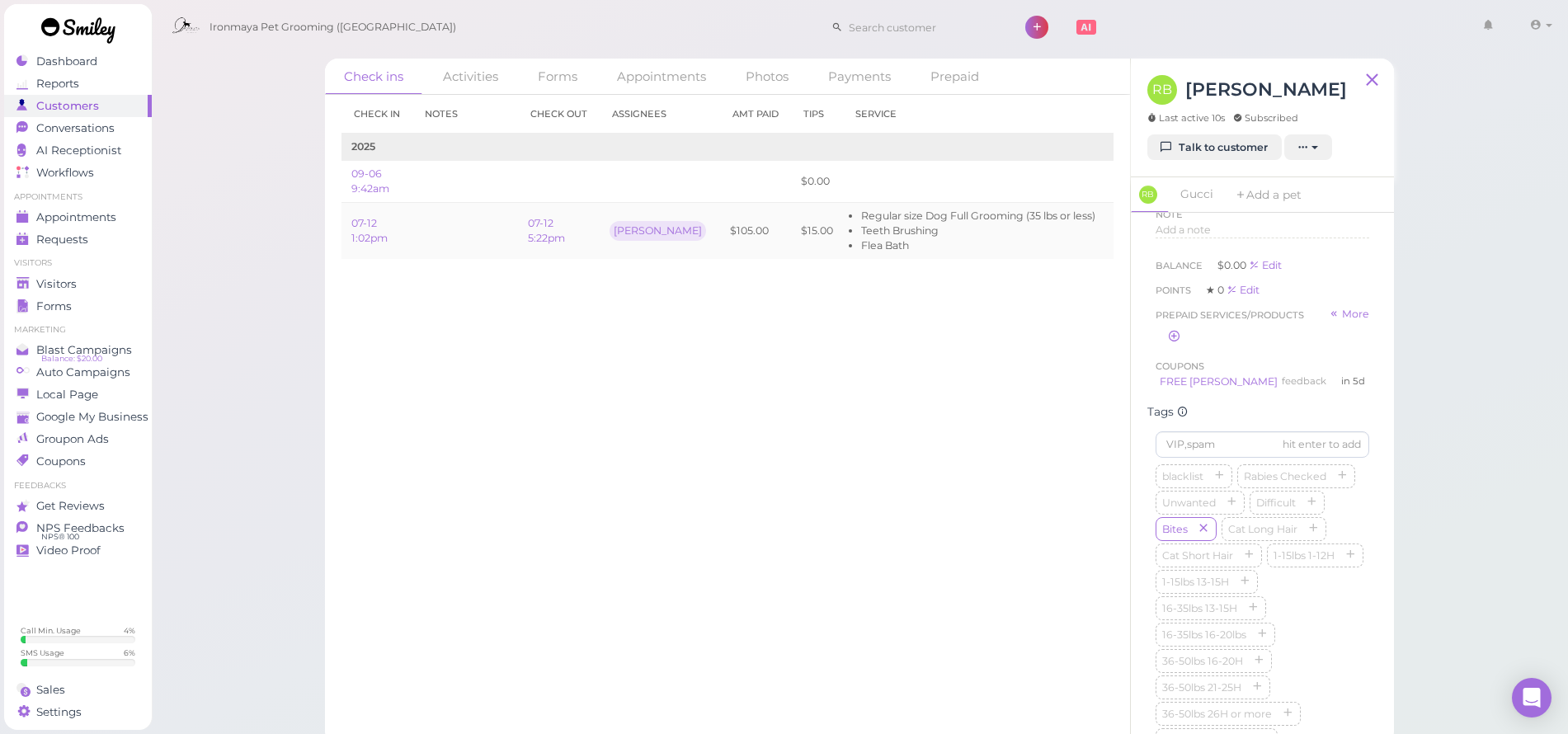
drag, startPoint x: 954, startPoint y: 212, endPoint x: 1065, endPoint y: 224, distance: 111.6
click at [1085, 225] on tr "07-12 1:02pm 07-12 5:22pm [PERSON_NAME] $105.00 $15.00 Regular size Dog Full Gr…" at bounding box center [784, 230] width 887 height 56
drag, startPoint x: 844, startPoint y: 212, endPoint x: 972, endPoint y: 225, distance: 128.7
click at [972, 225] on ul "Regular size Dog Full Grooming (35 lbs or less) Teeth Brushing Flea Bath" at bounding box center [974, 230] width 242 height 45
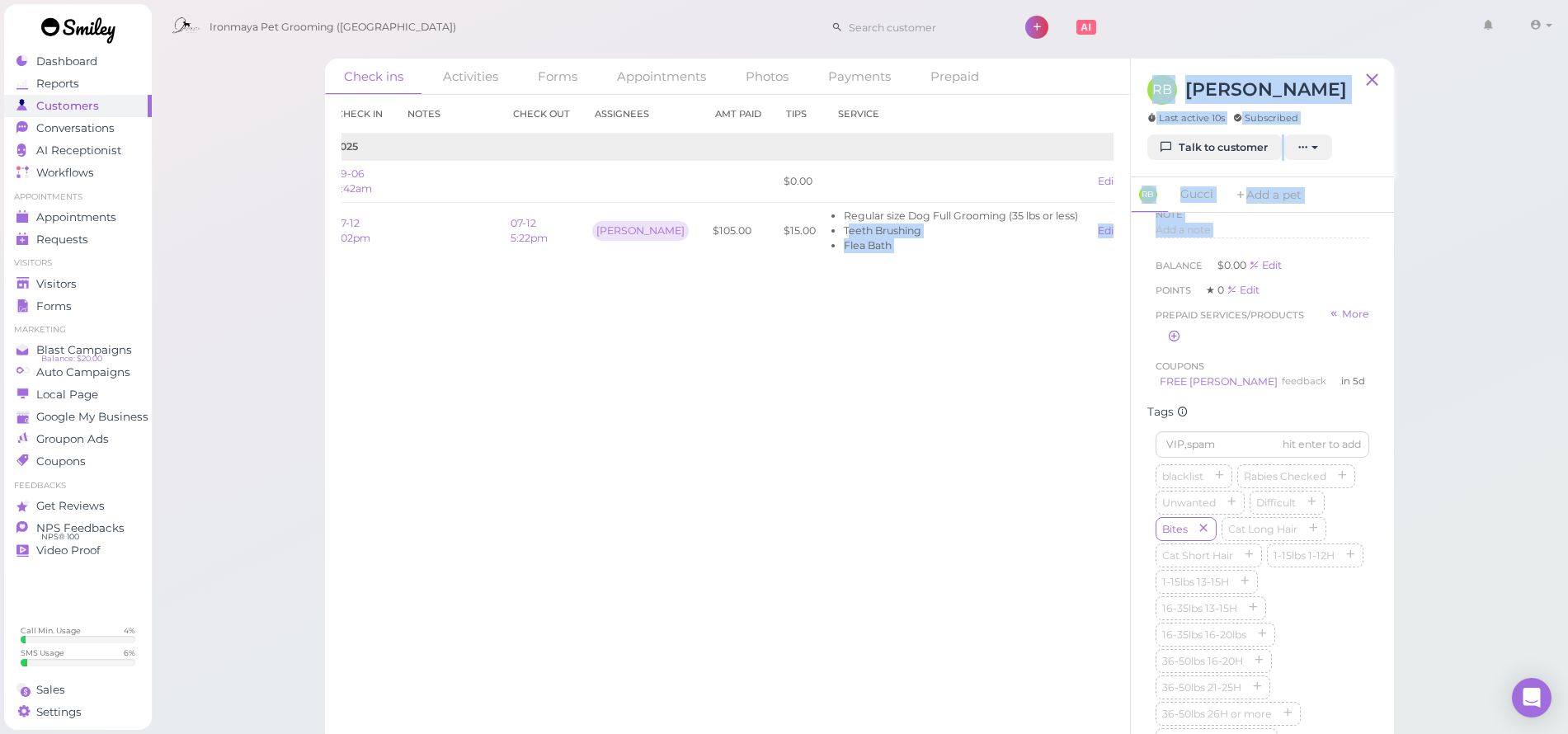
scroll to position [0, 78]
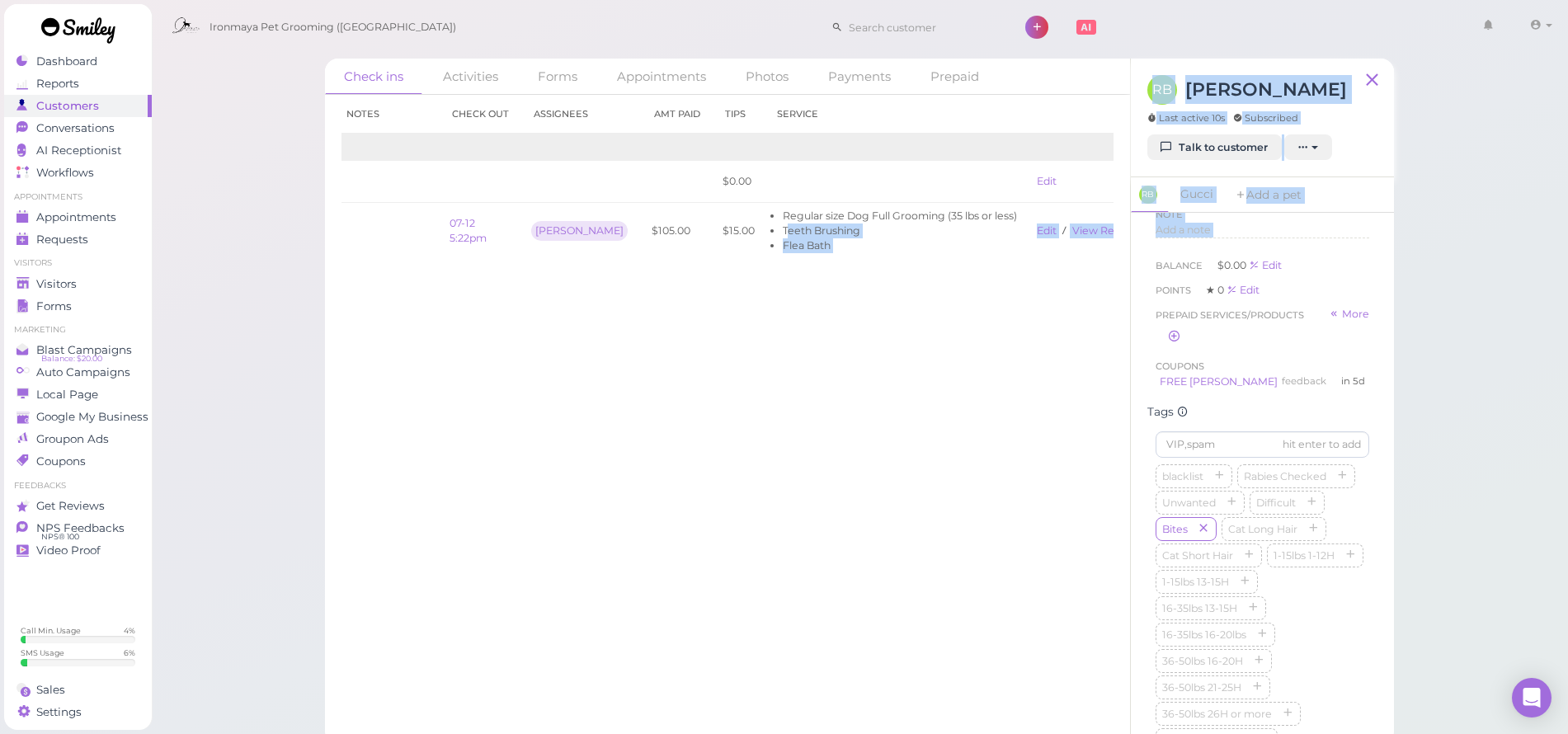
drag, startPoint x: 828, startPoint y: 228, endPoint x: 1138, endPoint y: 250, distance: 310.8
click at [1141, 250] on div "Check ins Activities Forms Appointments Photos Payments Prepaid Check in Notes …" at bounding box center [859, 402] width 1069 height 687
click at [1073, 231] on link "View receipt" at bounding box center [1106, 230] width 67 height 13
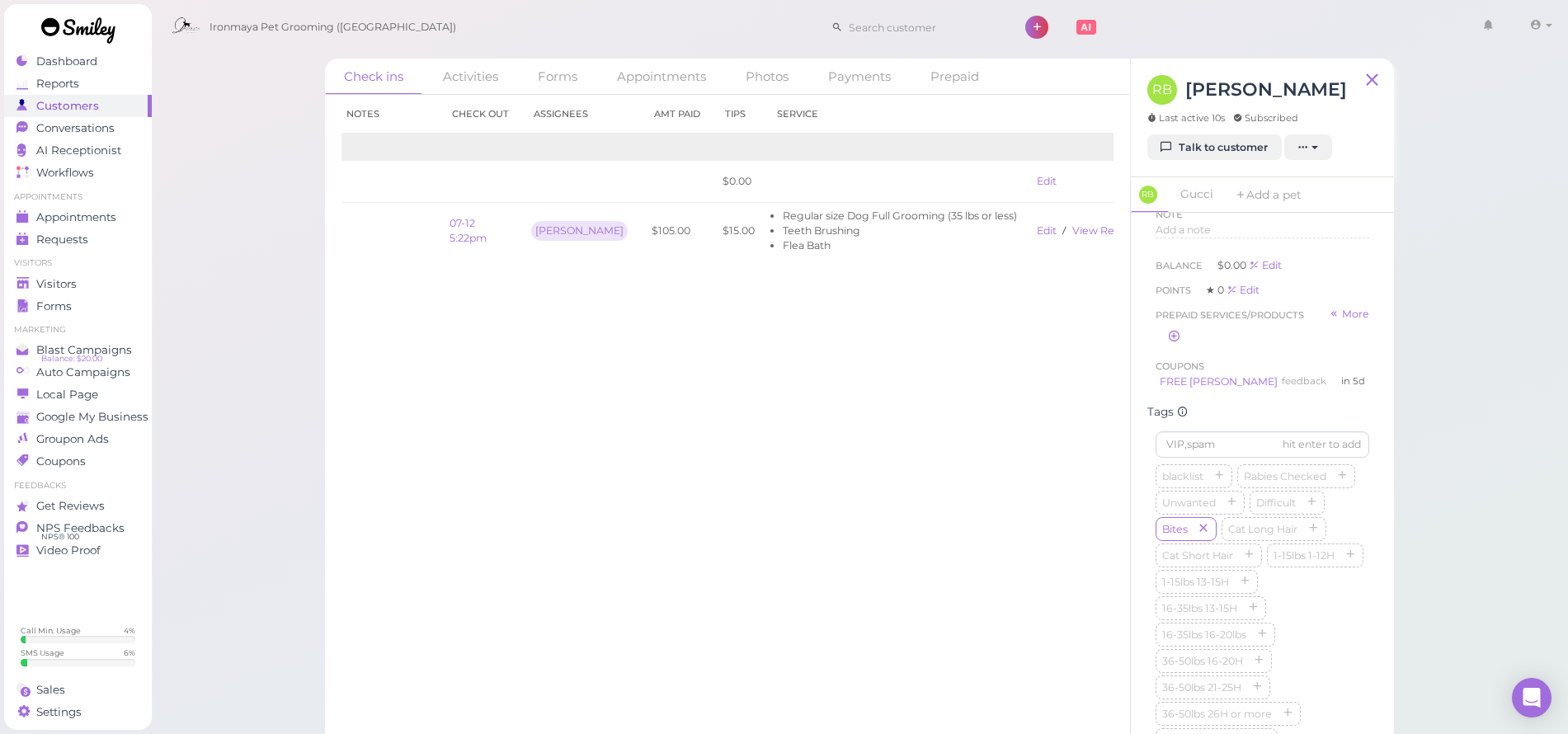
click at [804, 427] on div "Check in Notes Check out Assignees Amt Paid Tips Service 2025 09-06 9:42am $0.0…" at bounding box center [728, 414] width 805 height 640
click at [898, 466] on div "Check in Notes Check out Assignees Amt Paid Tips Service 2025 09-06 9:42am $0.0…" at bounding box center [728, 414] width 805 height 640
click at [1194, 192] on link "Gucci" at bounding box center [1196, 194] width 52 height 35
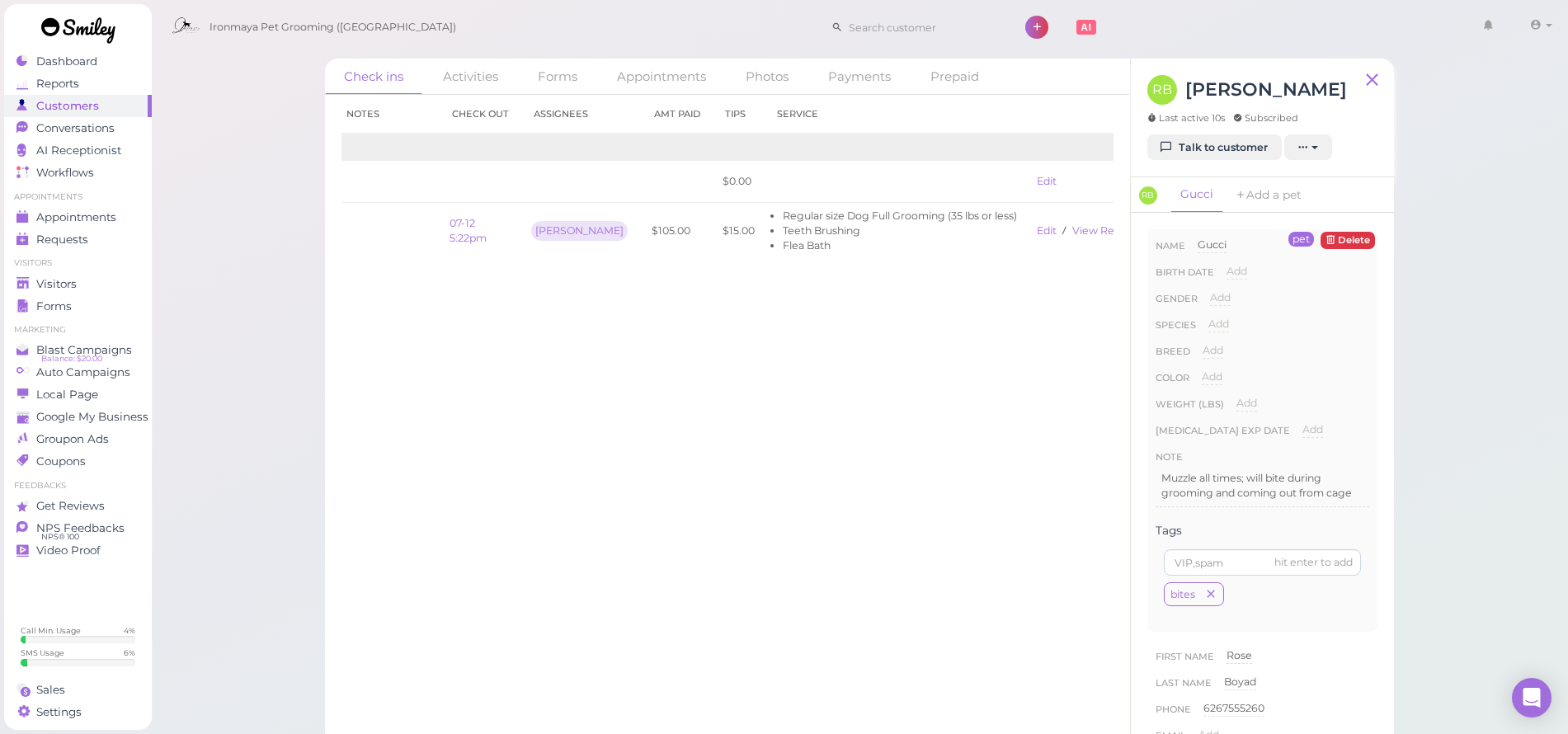
scroll to position [124, 0]
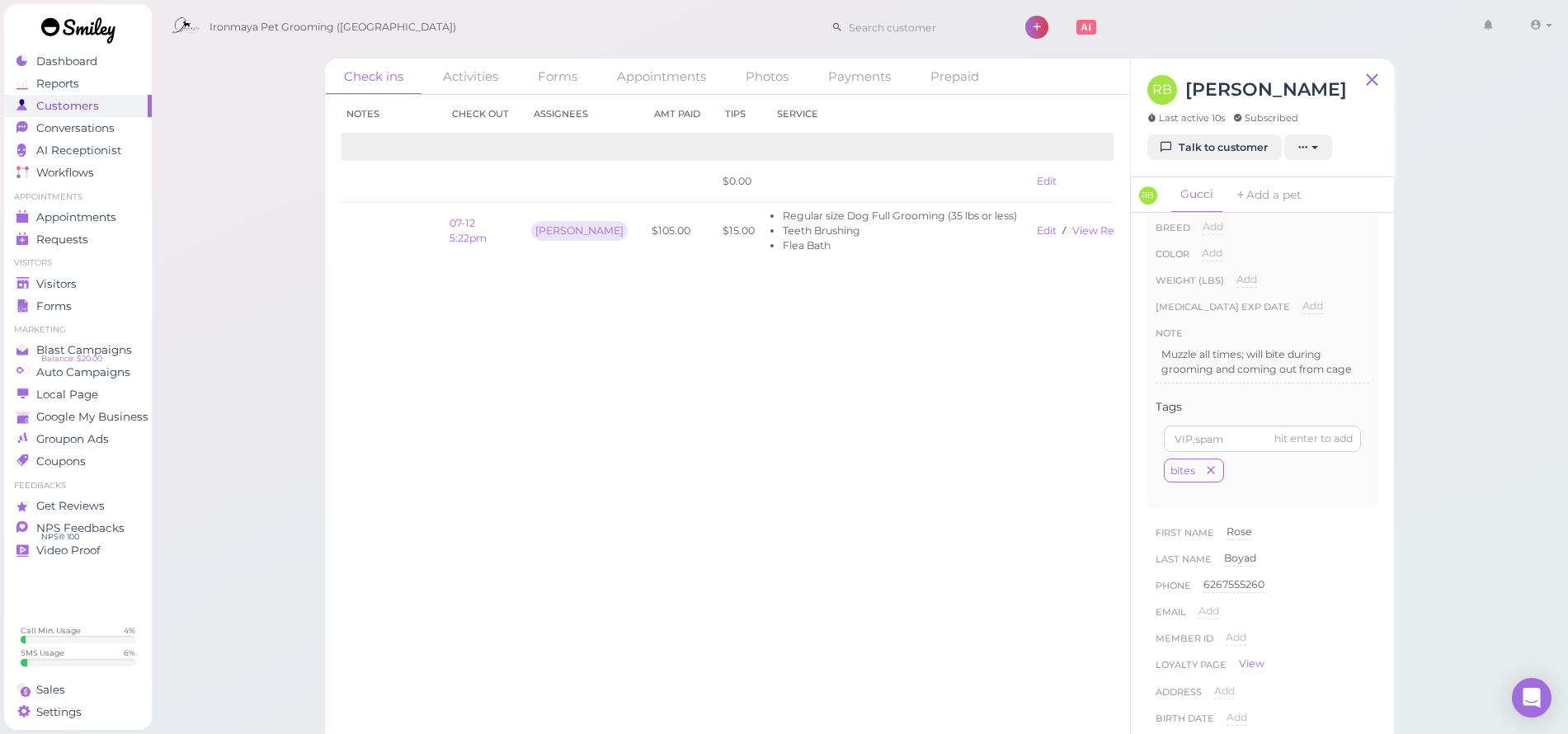
drag, startPoint x: 1206, startPoint y: 195, endPoint x: 1217, endPoint y: 194, distance: 11.0
click at [1206, 195] on link "Gucci" at bounding box center [1196, 195] width 52 height 36
click at [1137, 201] on link "RB" at bounding box center [1150, 195] width 39 height 36
click at [1191, 501] on span "Add a note" at bounding box center [1183, 500] width 55 height 13
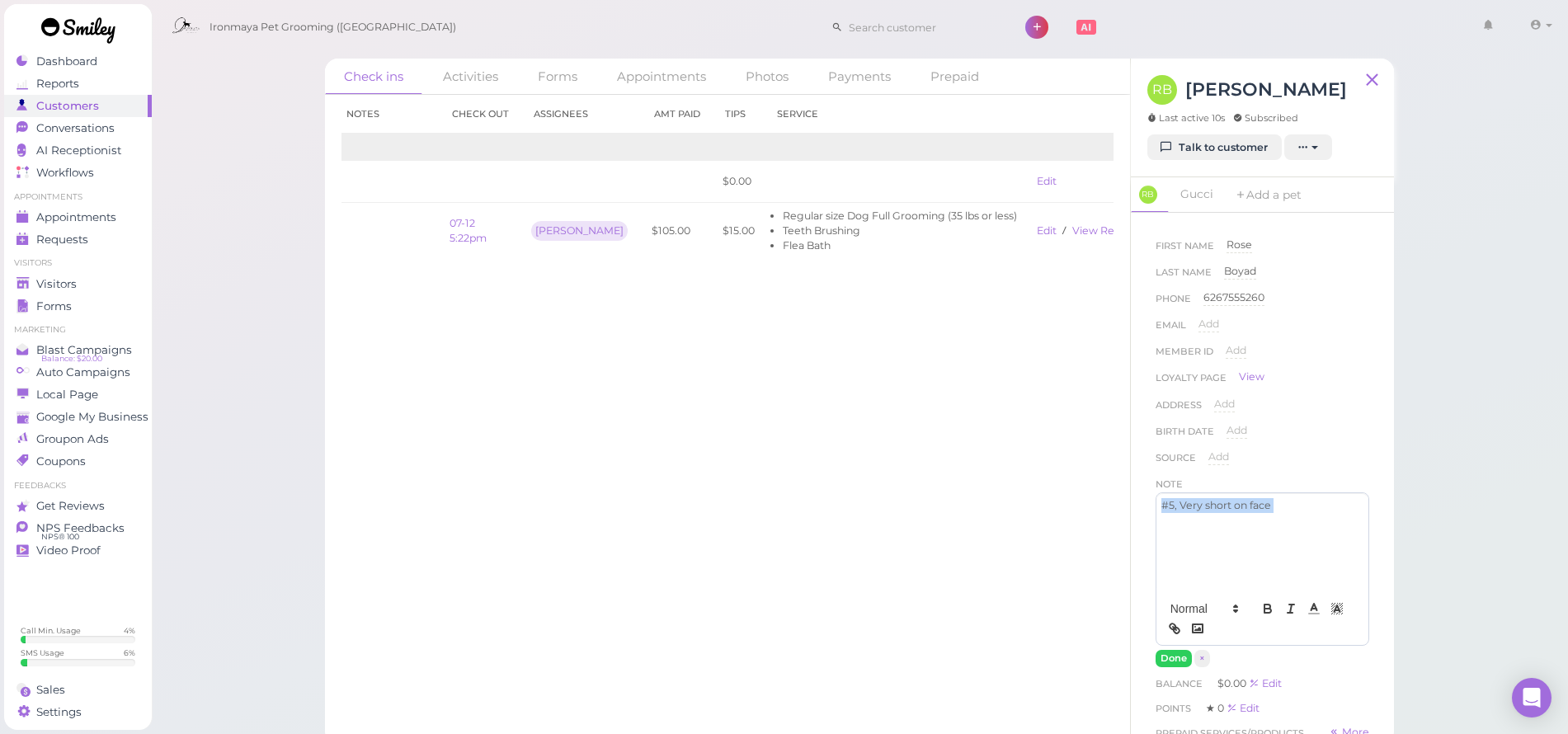
click at [1176, 647] on div "#5, Very short on face #5, Very short on face Done ×" at bounding box center [1263, 580] width 214 height 175
click at [1176, 660] on button "Done" at bounding box center [1174, 659] width 37 height 18
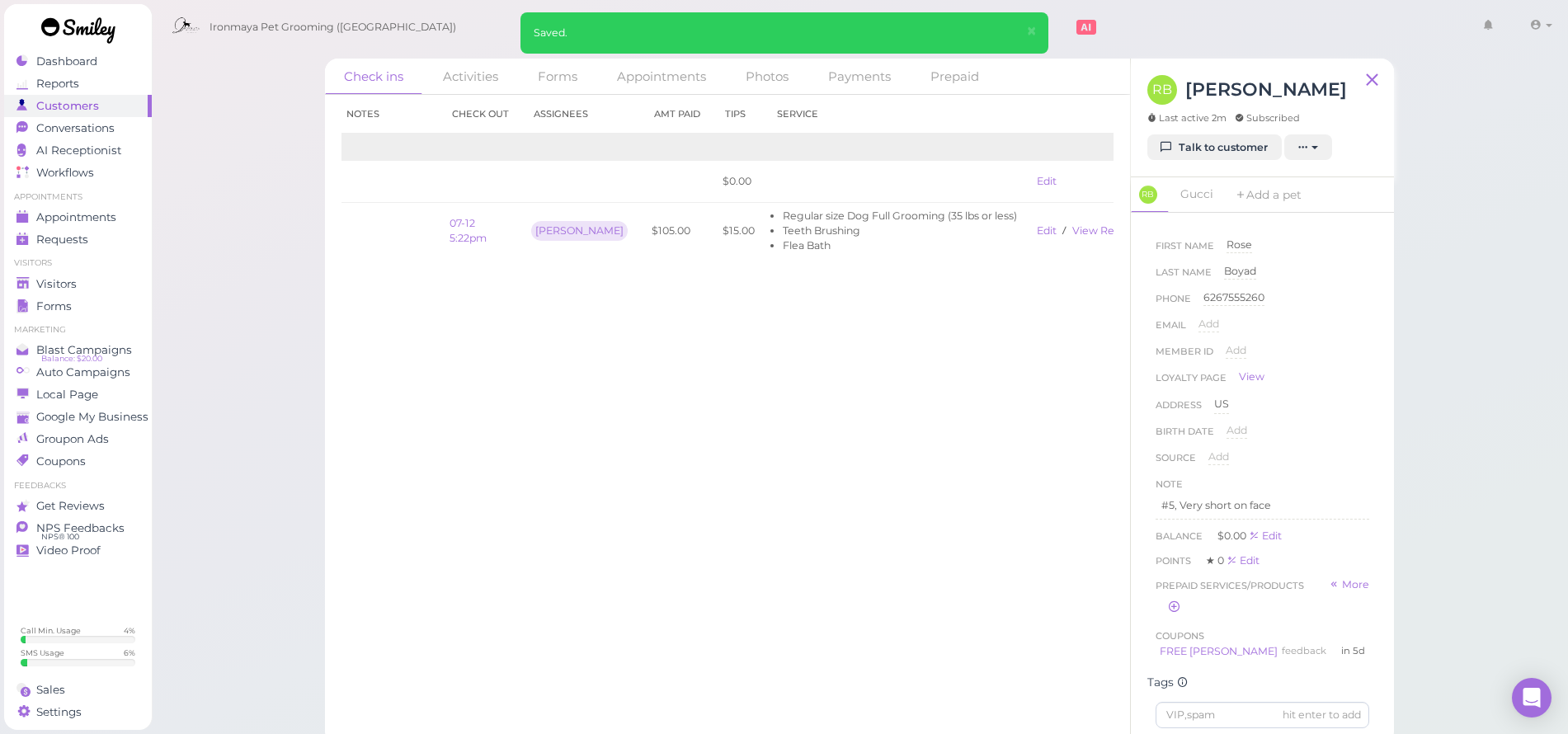
click at [1083, 570] on div "Check in Notes Check out Assignees Amt Paid Tips Service 2025 09-06 9:42am $0.0…" at bounding box center [728, 414] width 805 height 640
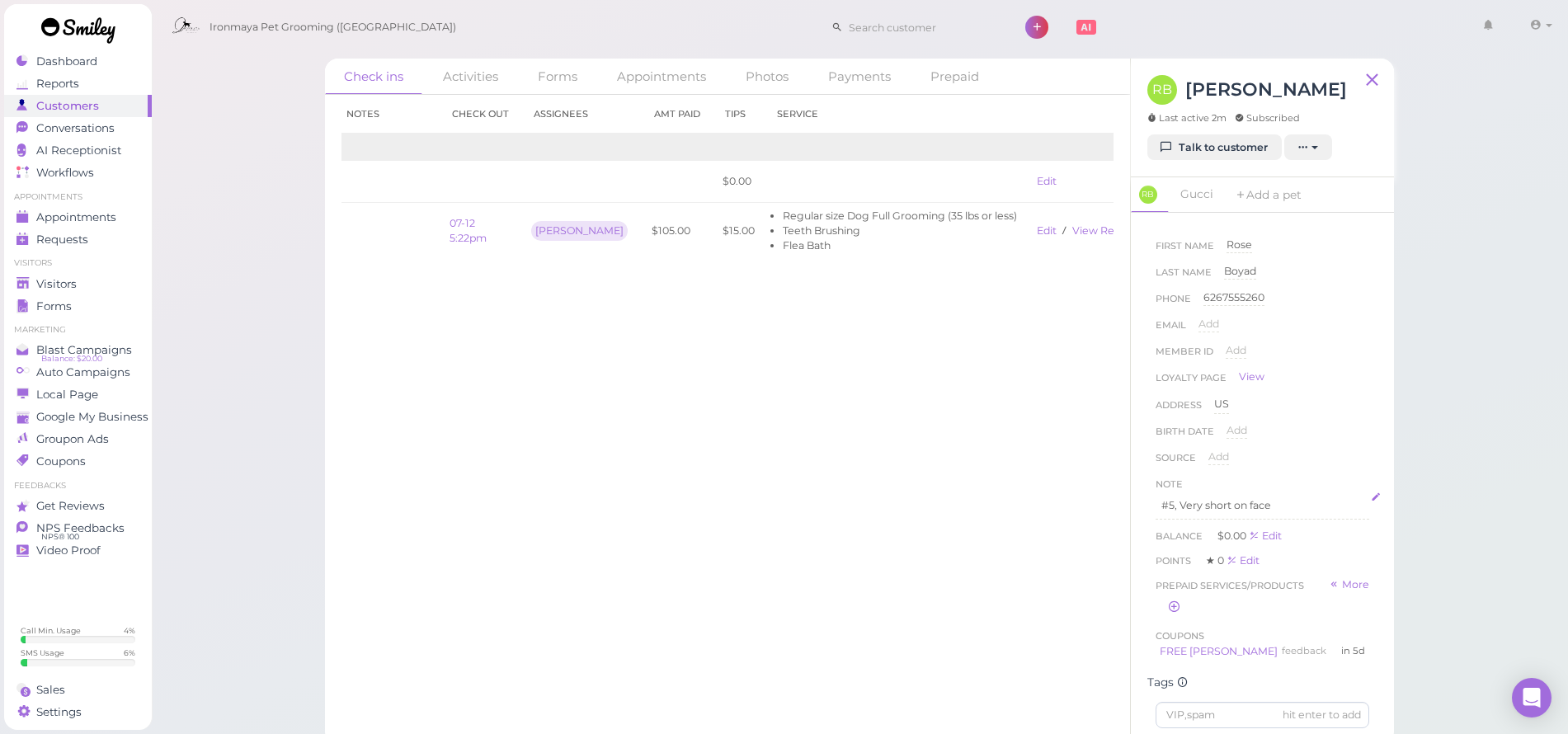
click at [1281, 507] on p "#5, Very short on face" at bounding box center [1263, 505] width 202 height 15
click at [1162, 659] on button "Done" at bounding box center [1174, 659] width 37 height 18
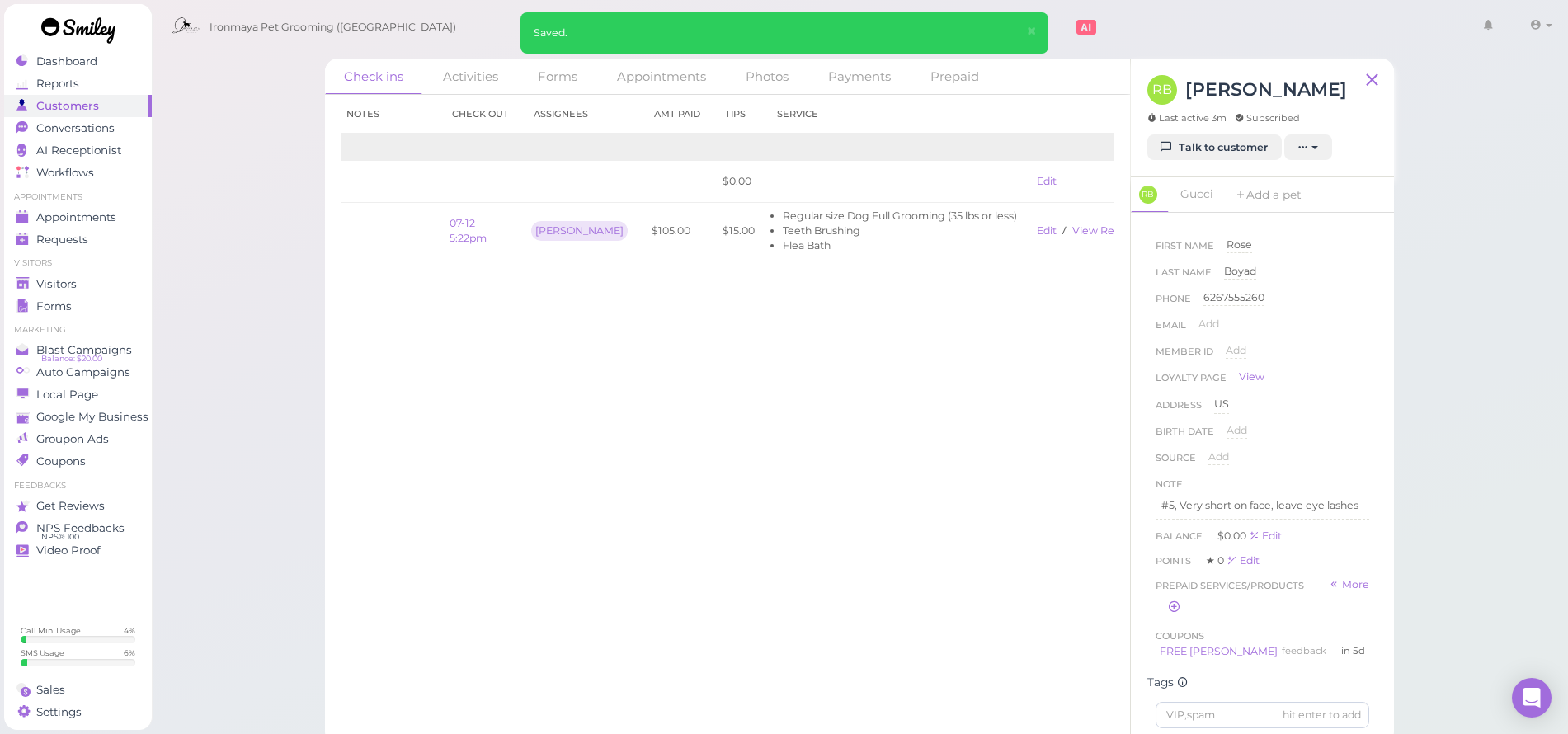
click at [873, 352] on div "Check in Notes Check out Assignees Amt Paid Tips Service 2025 09-06 9:42am $0.0…" at bounding box center [728, 414] width 805 height 640
click at [1037, 179] on link "Edit" at bounding box center [1047, 181] width 20 height 13
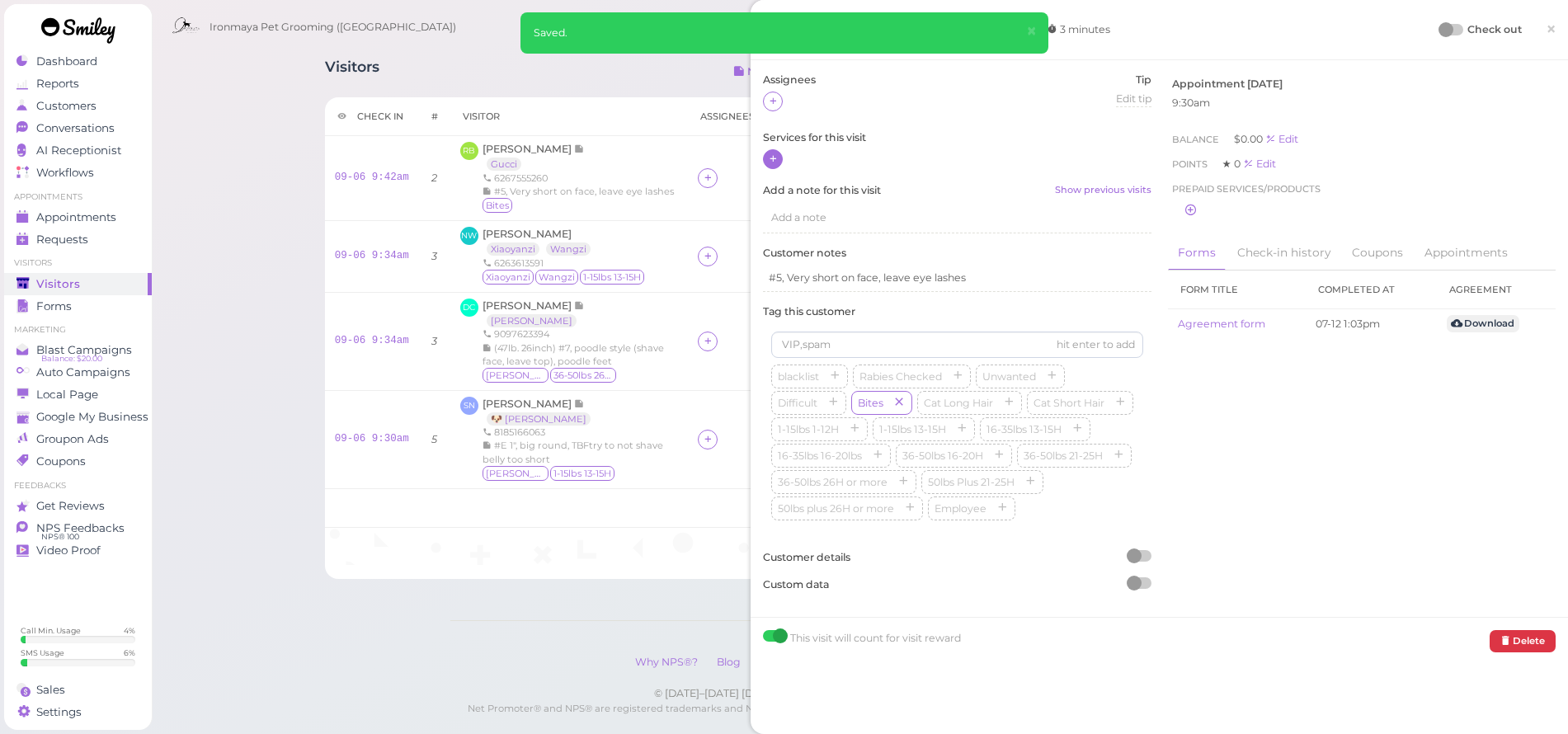
click at [781, 160] on div at bounding box center [773, 159] width 20 height 20
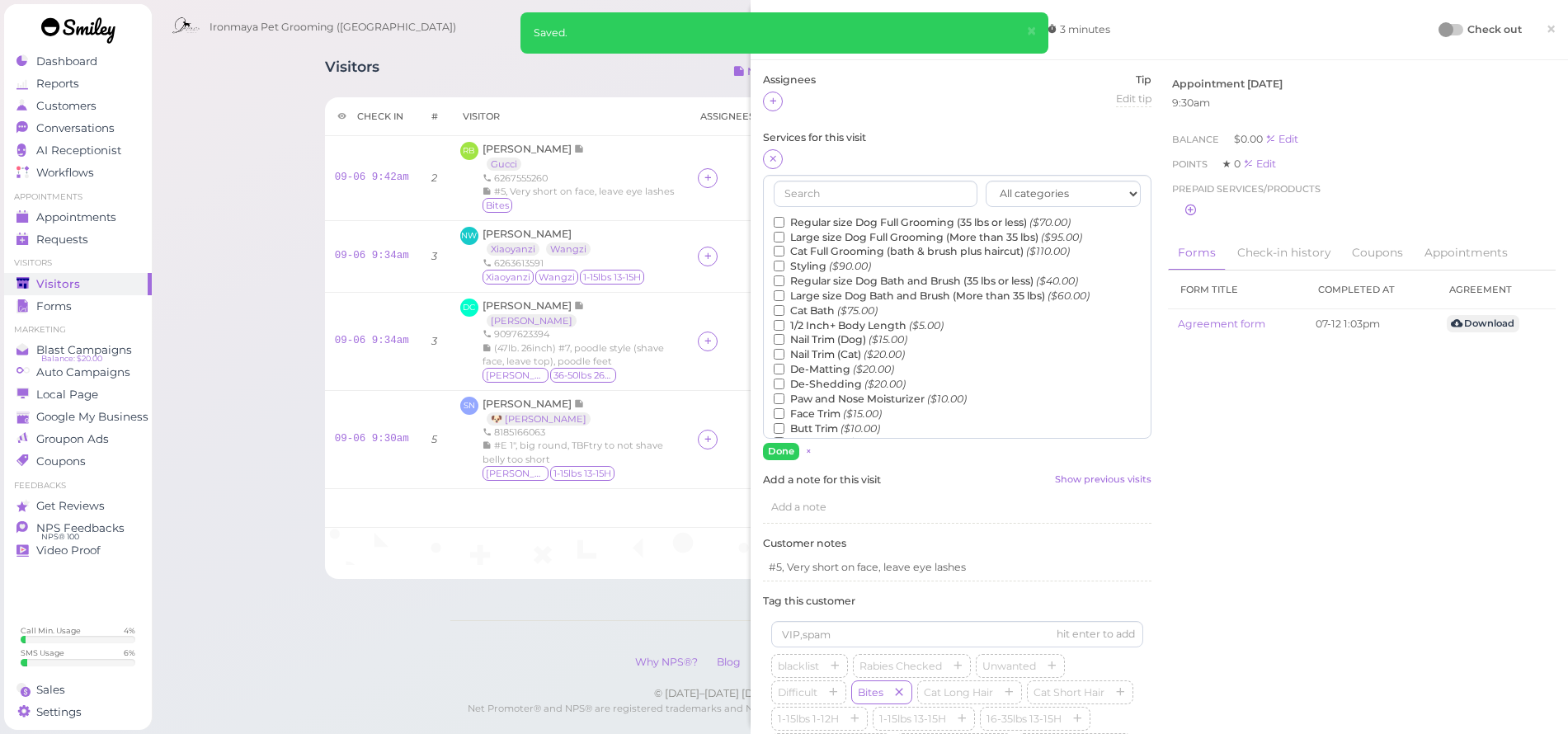
click at [819, 220] on label "Regular size Dog Full Grooming (35 lbs or less) ($70.00)" at bounding box center [922, 223] width 297 height 15
click at [784, 220] on input "Regular size Dog Full Grooming (35 lbs or less) ($70.00)" at bounding box center [779, 222] width 11 height 11
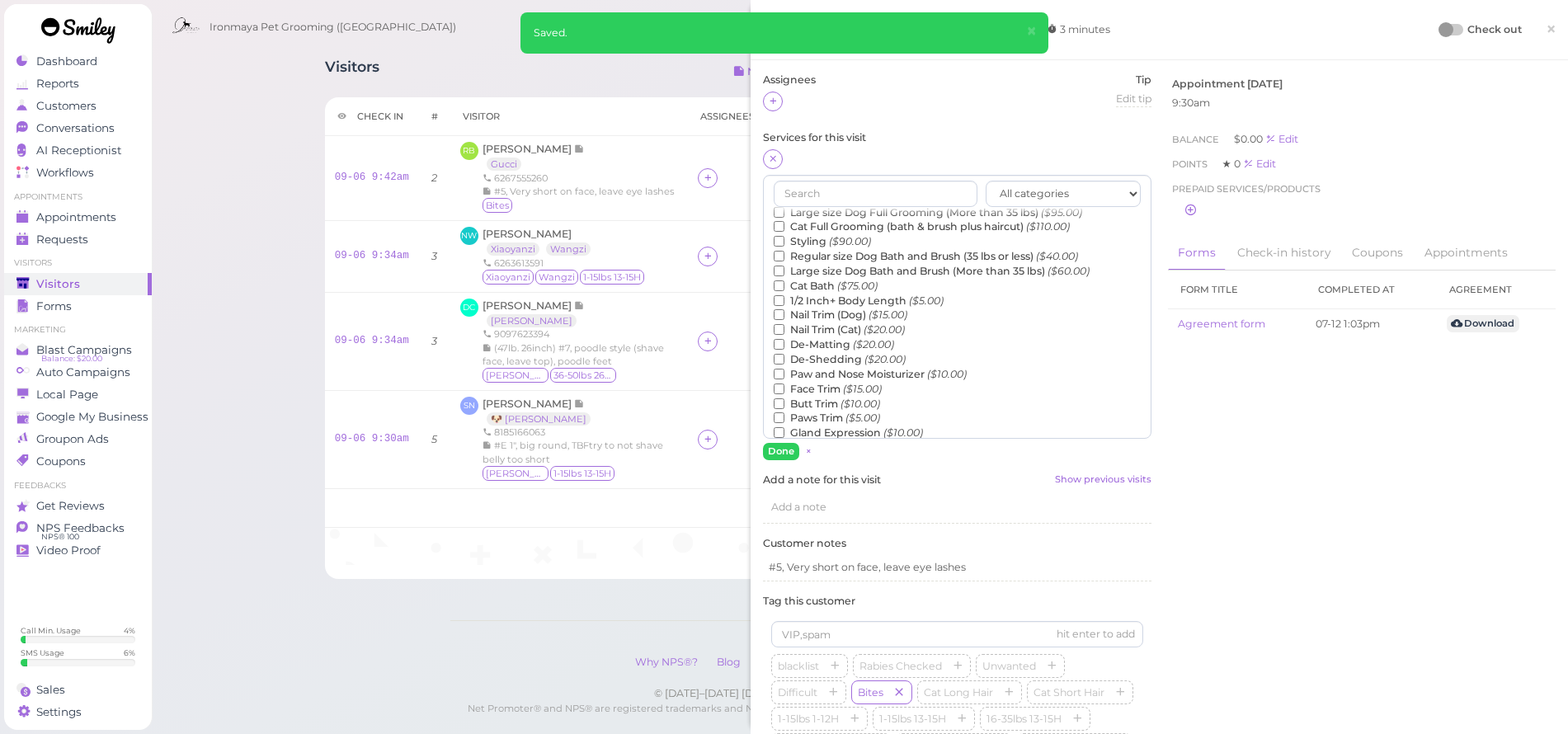
scroll to position [155, 0]
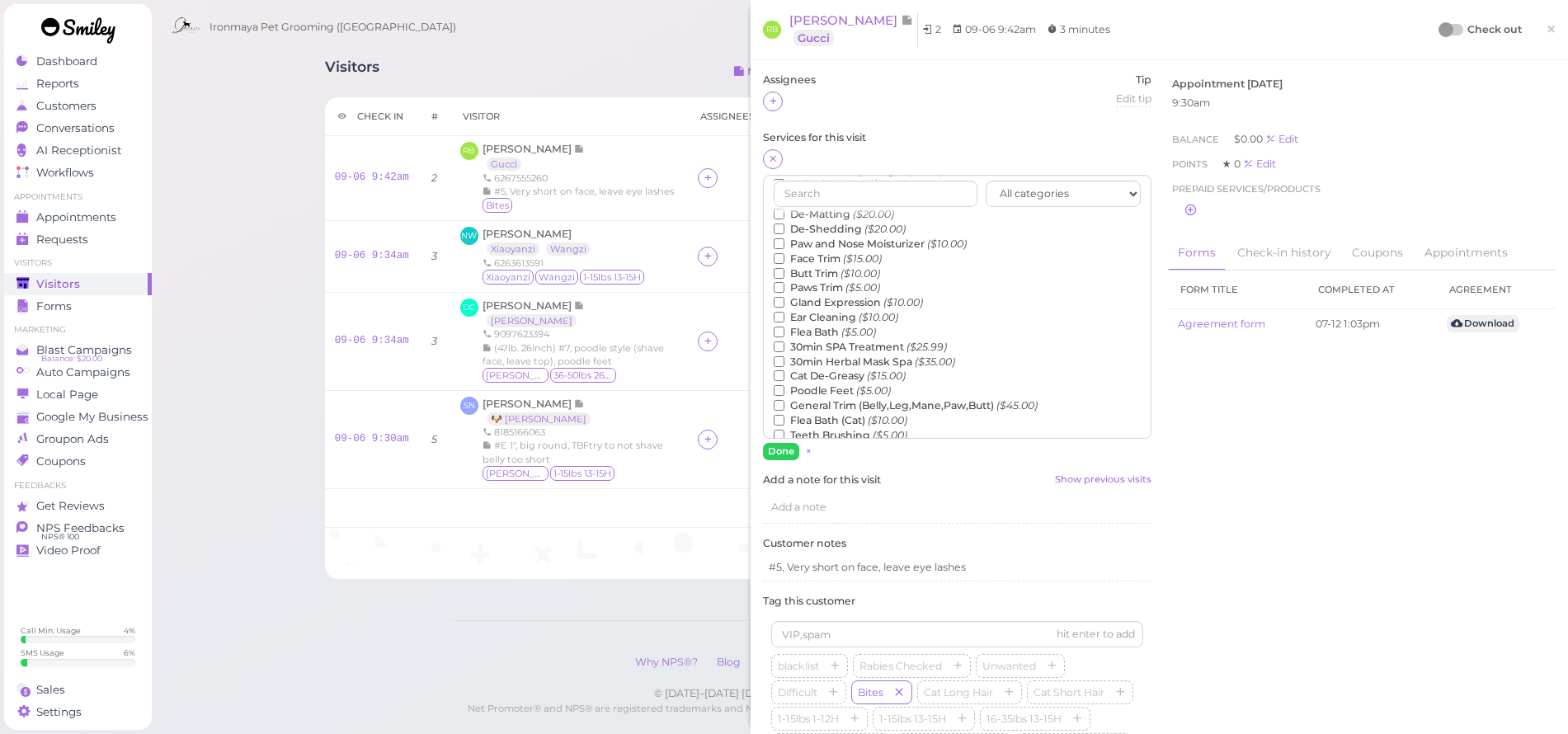
click at [828, 428] on label "Teeth Brushing ($5.00)" at bounding box center [840, 435] width 133 height 15
click at [784, 430] on input "Teeth Brushing ($5.00)" at bounding box center [779, 435] width 11 height 11
click at [784, 452] on button "Done" at bounding box center [781, 452] width 37 height 18
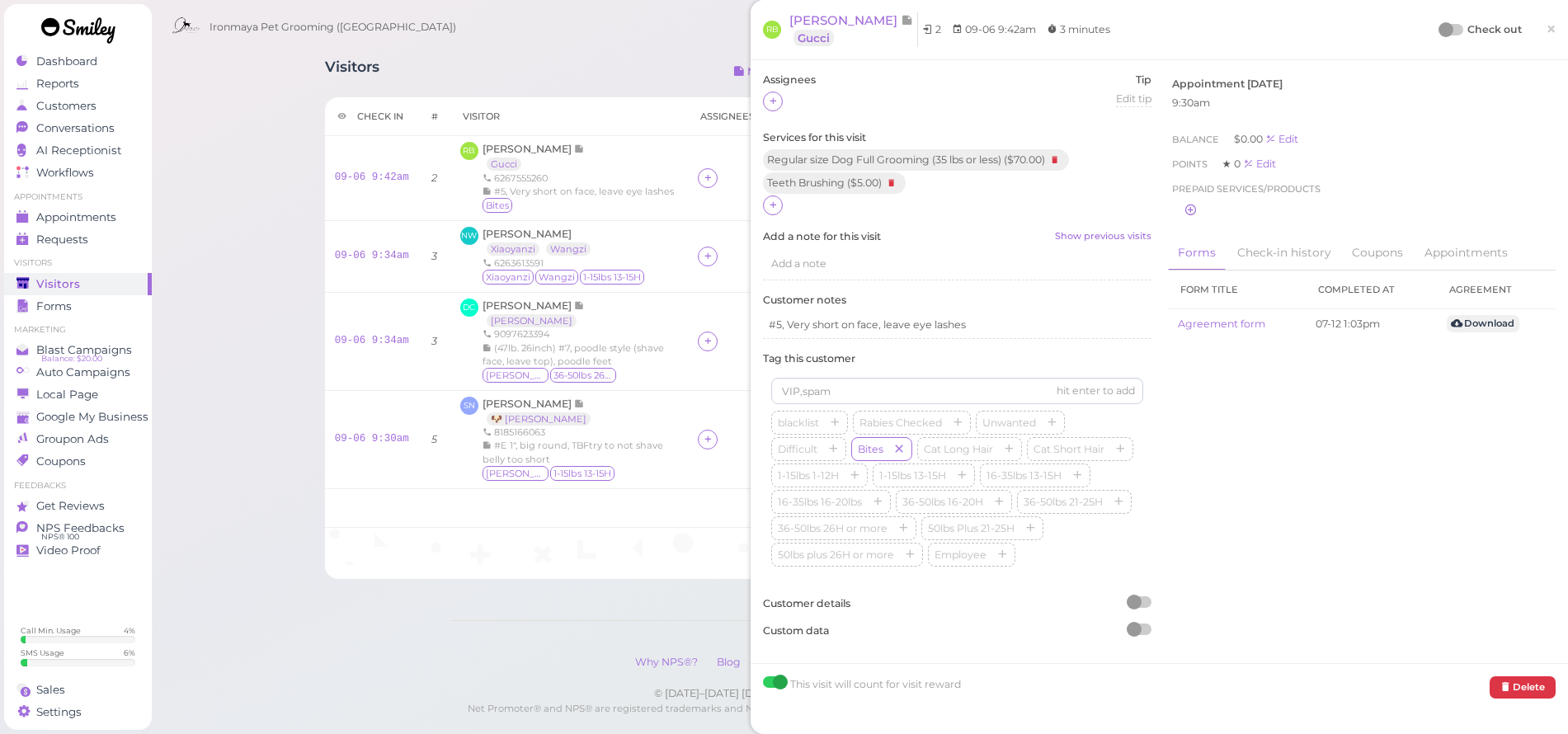
click at [1545, 28] on span "×" at bounding box center [1550, 29] width 11 height 23
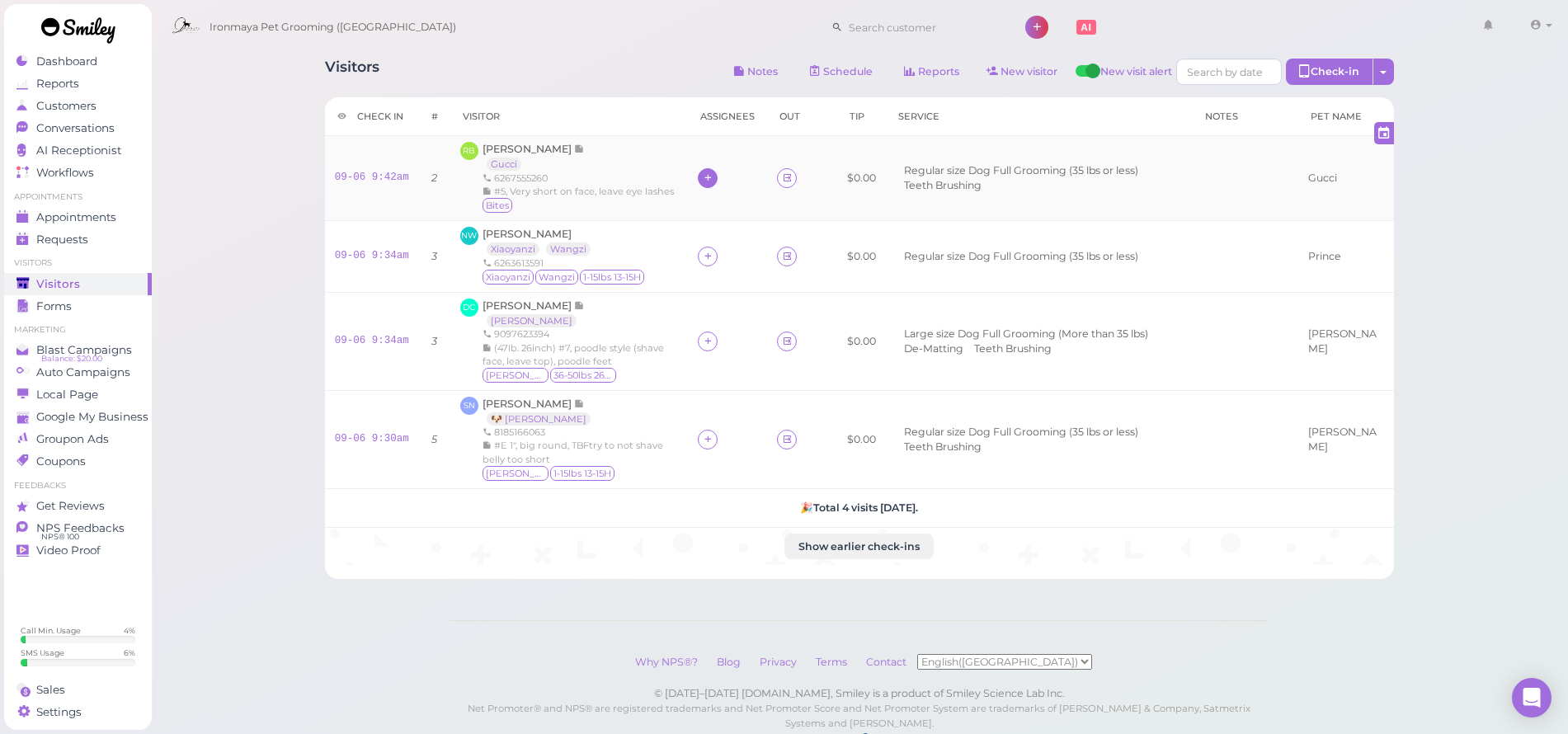
click at [714, 181] on icon at bounding box center [708, 178] width 11 height 13
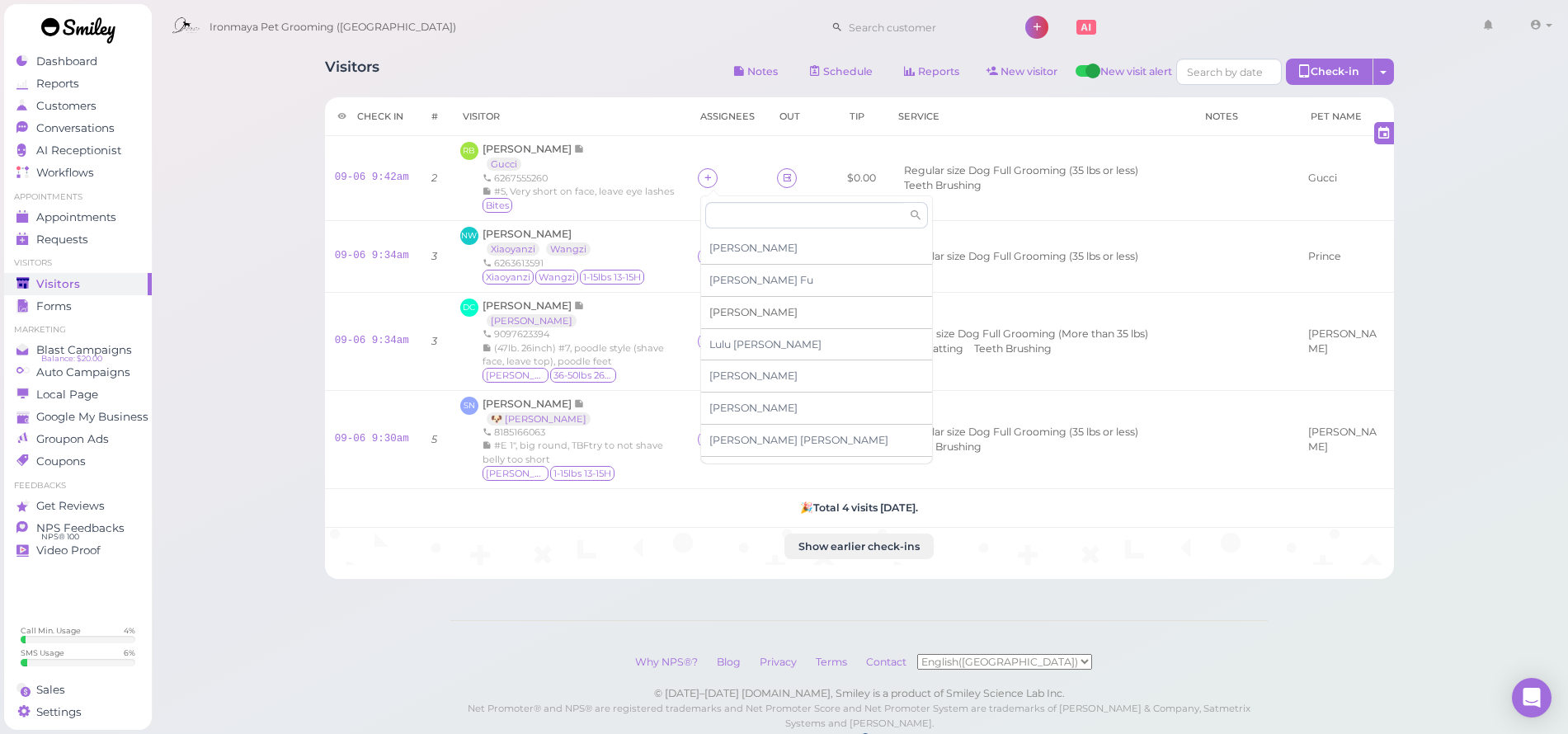
click at [737, 310] on div "[PERSON_NAME]" at bounding box center [817, 313] width 231 height 33
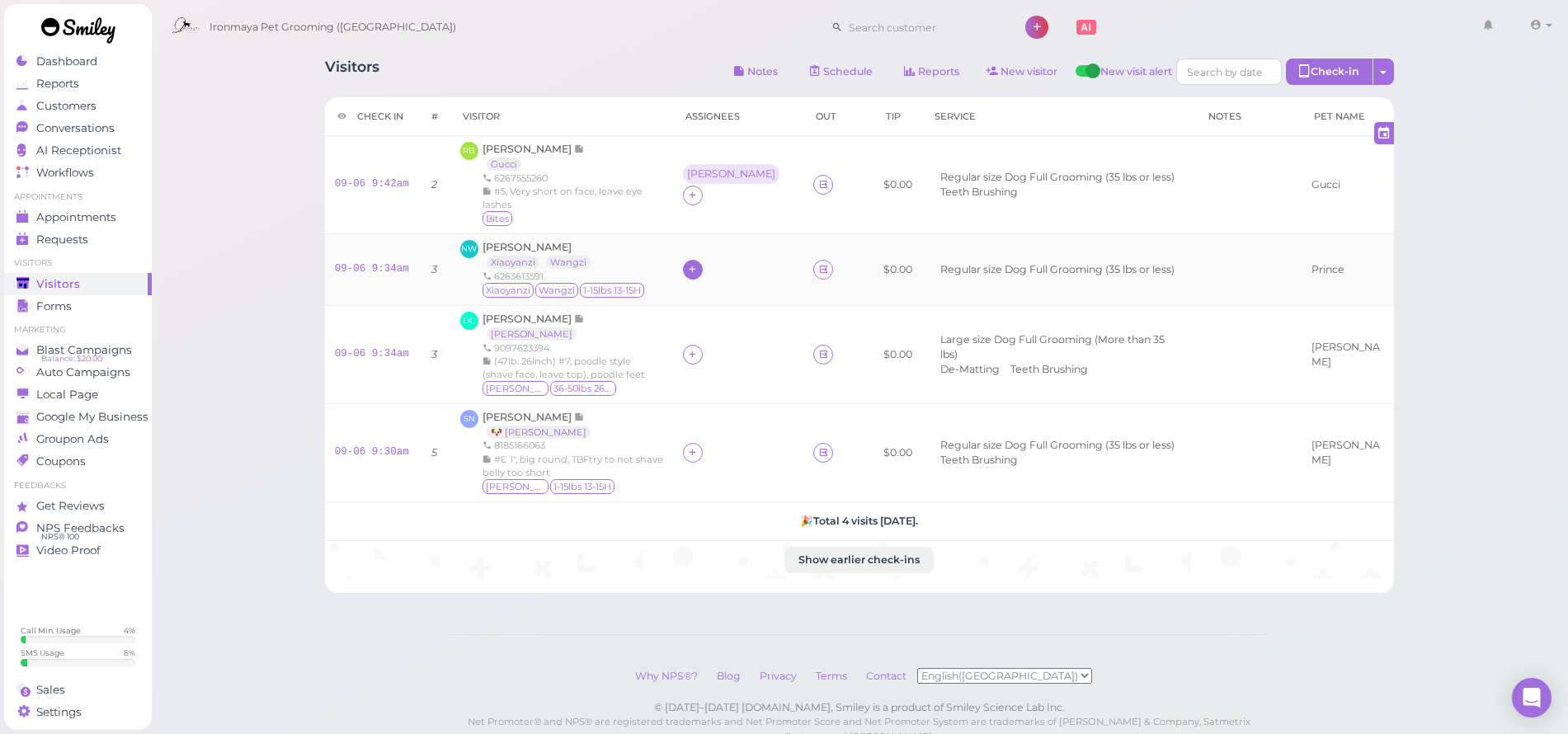
click at [698, 263] on icon at bounding box center [692, 269] width 11 height 13
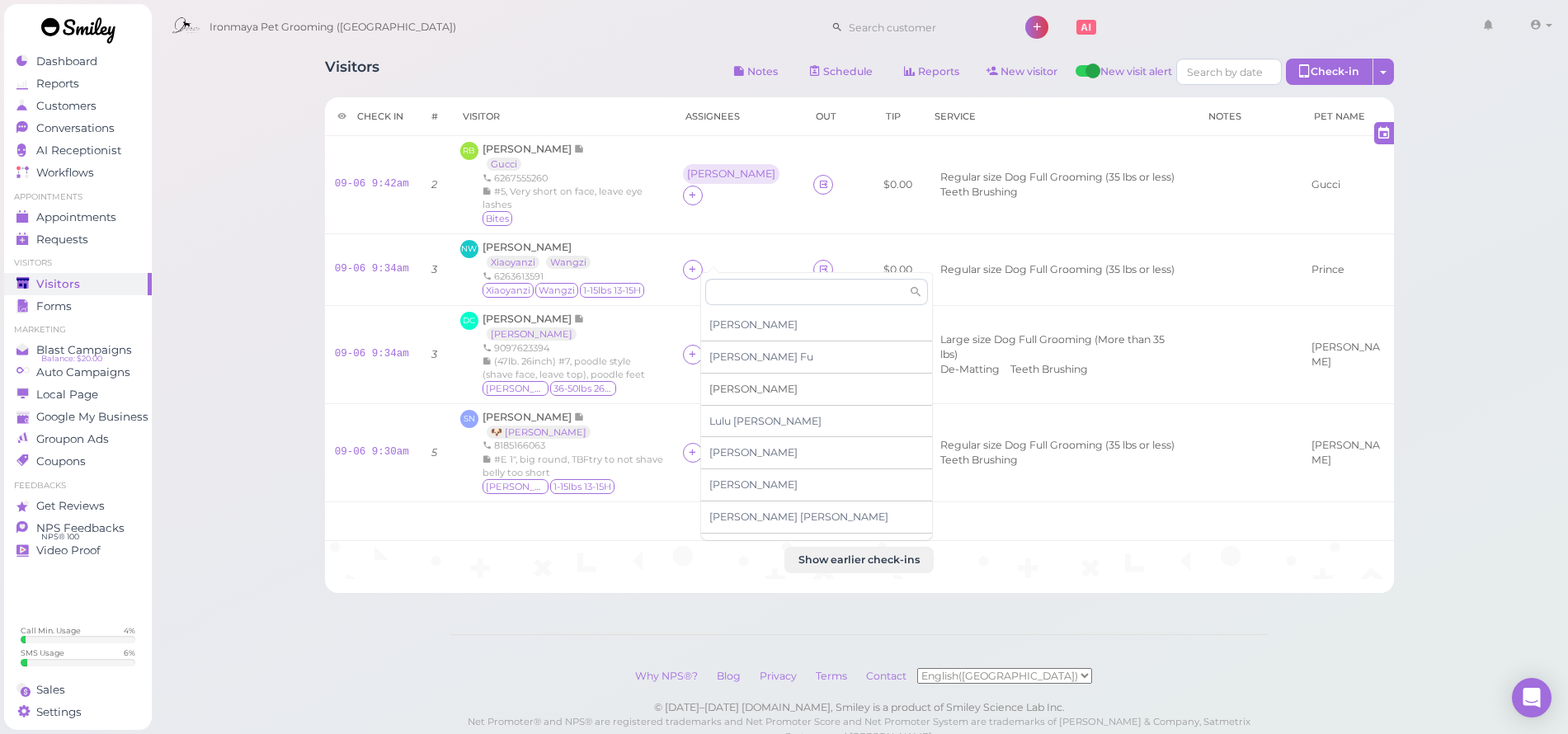
click at [724, 390] on span "[PERSON_NAME]" at bounding box center [752, 389] width 88 height 13
click at [698, 348] on icon at bounding box center [692, 354] width 11 height 13
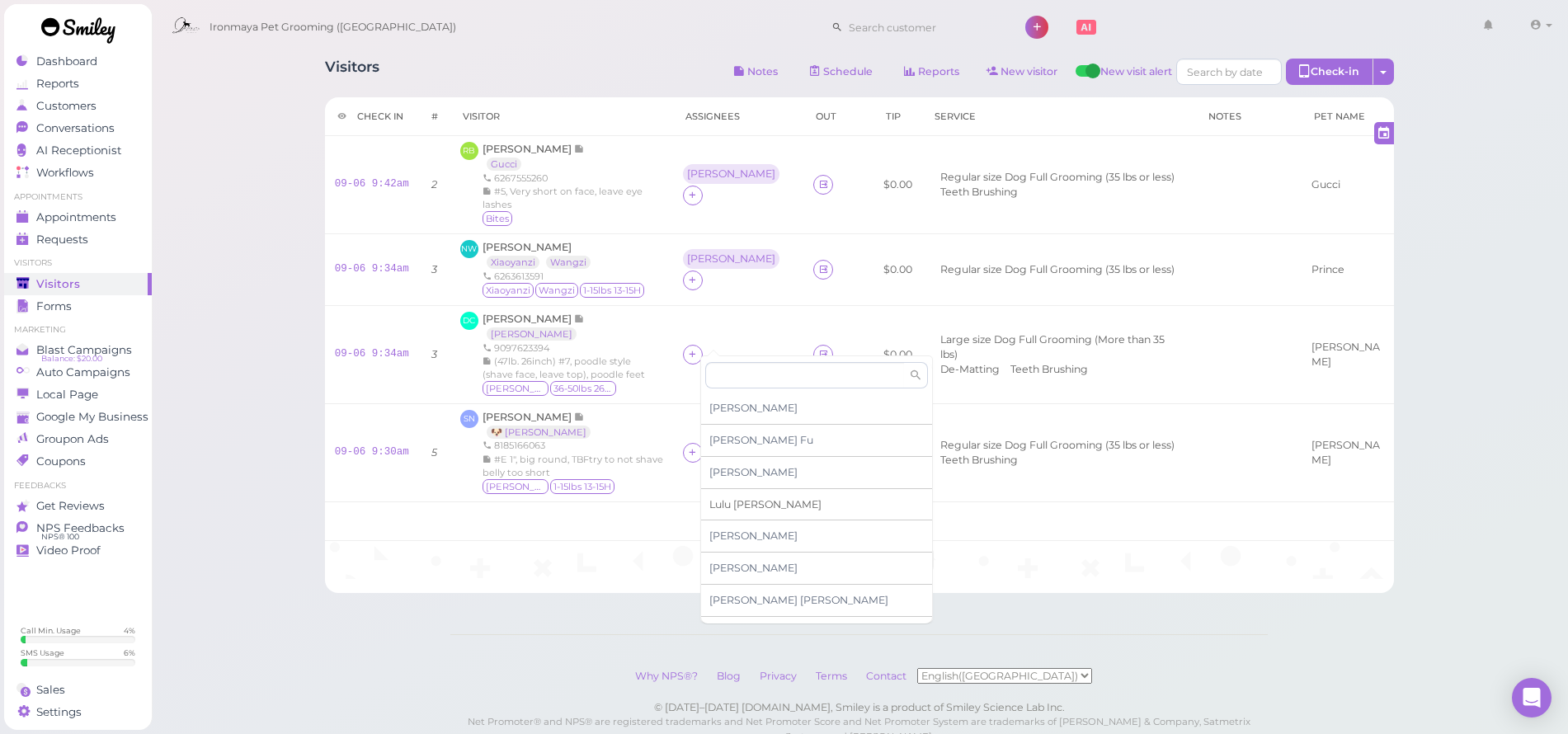
click at [735, 505] on span "[PERSON_NAME]" at bounding box center [764, 505] width 112 height 13
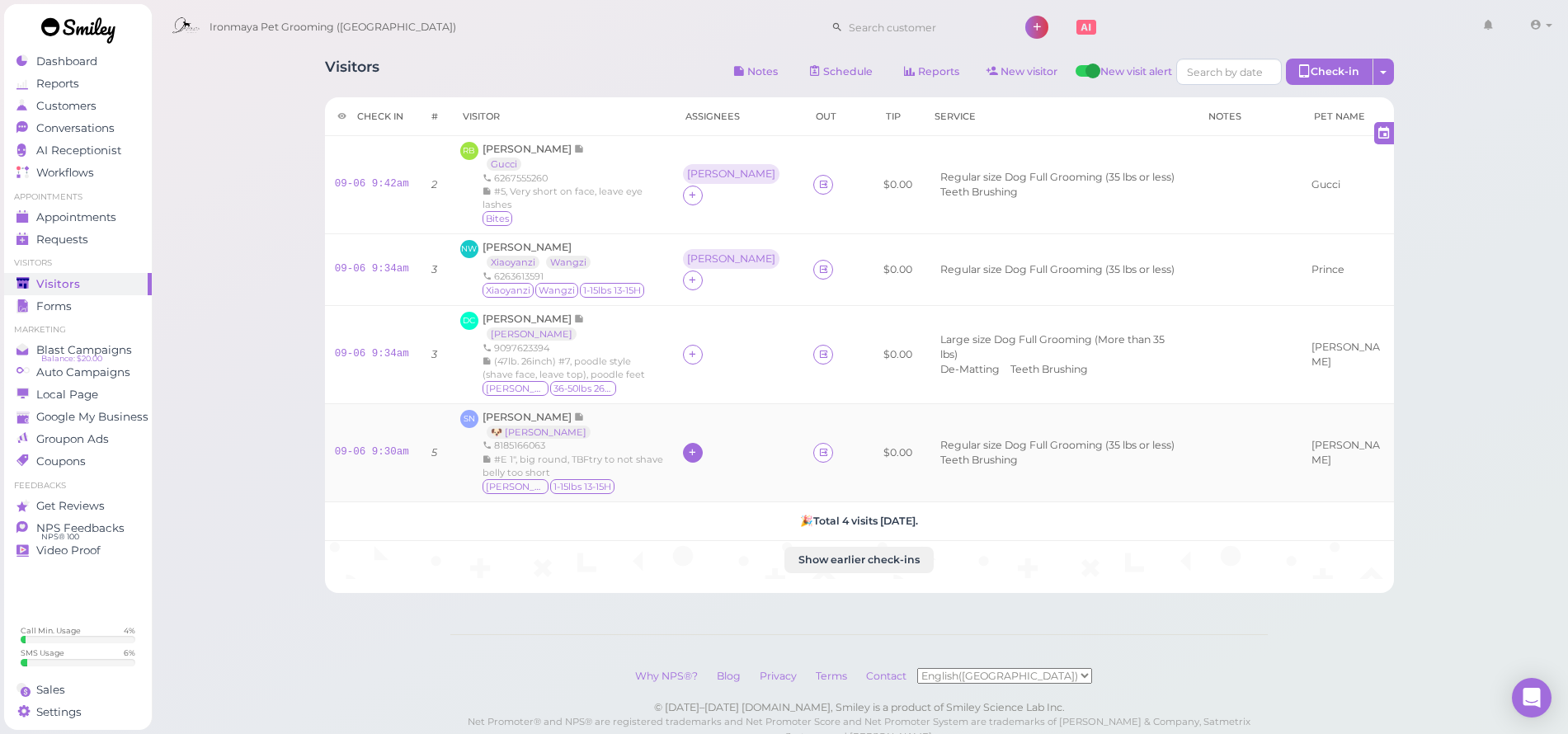
click at [698, 446] on icon at bounding box center [692, 452] width 11 height 13
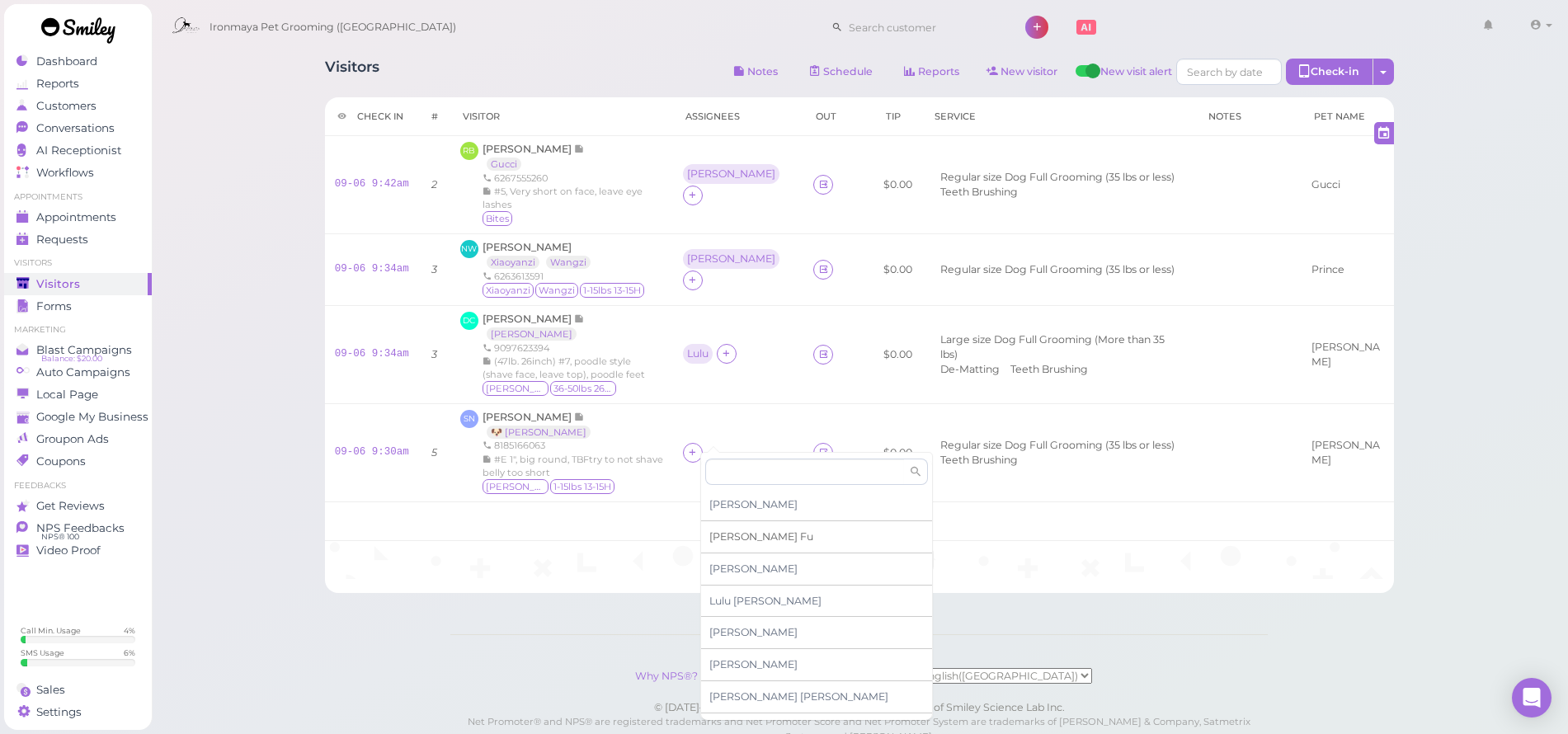
click at [735, 540] on span "[PERSON_NAME]" at bounding box center [760, 536] width 104 height 13
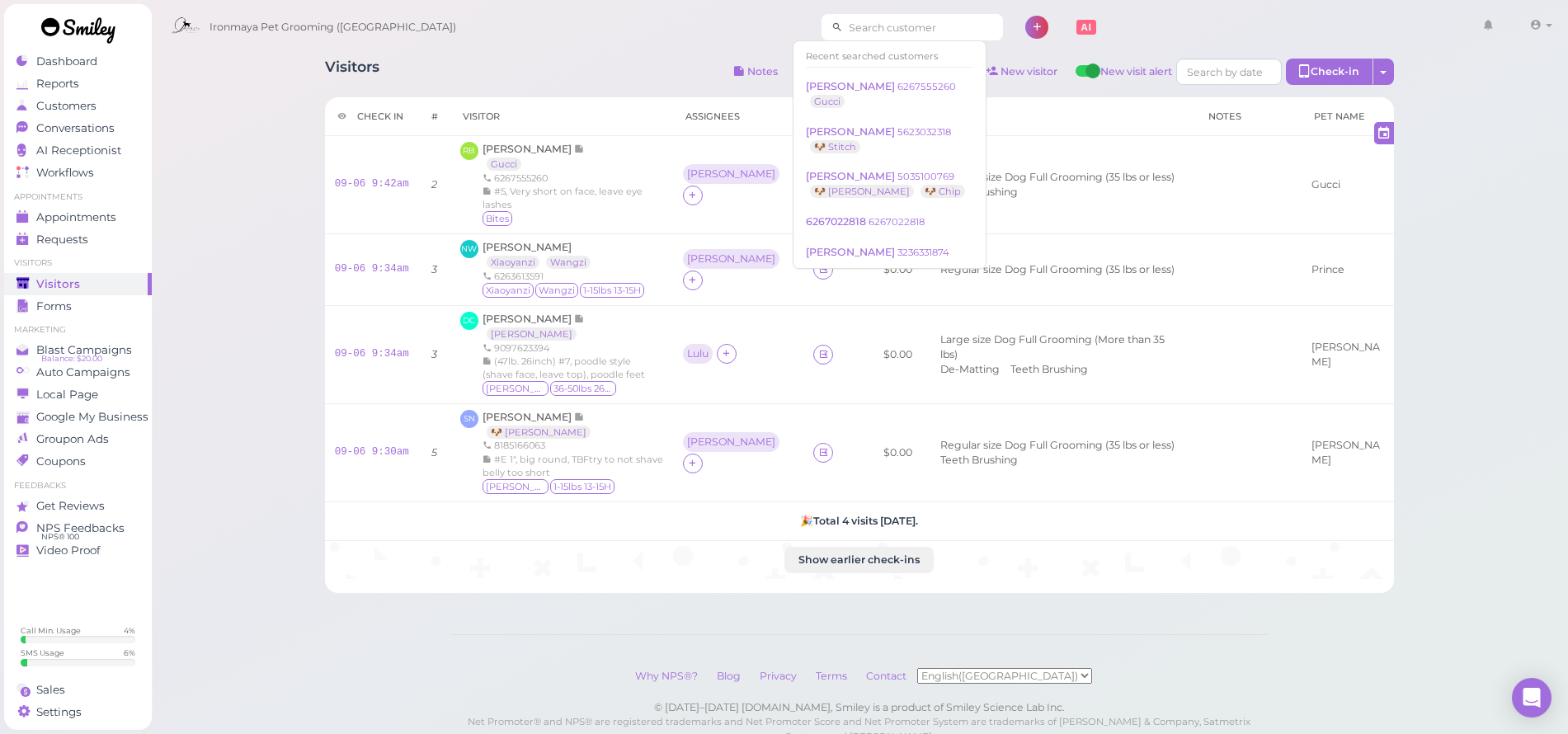
click at [843, 26] on input at bounding box center [923, 27] width 160 height 27
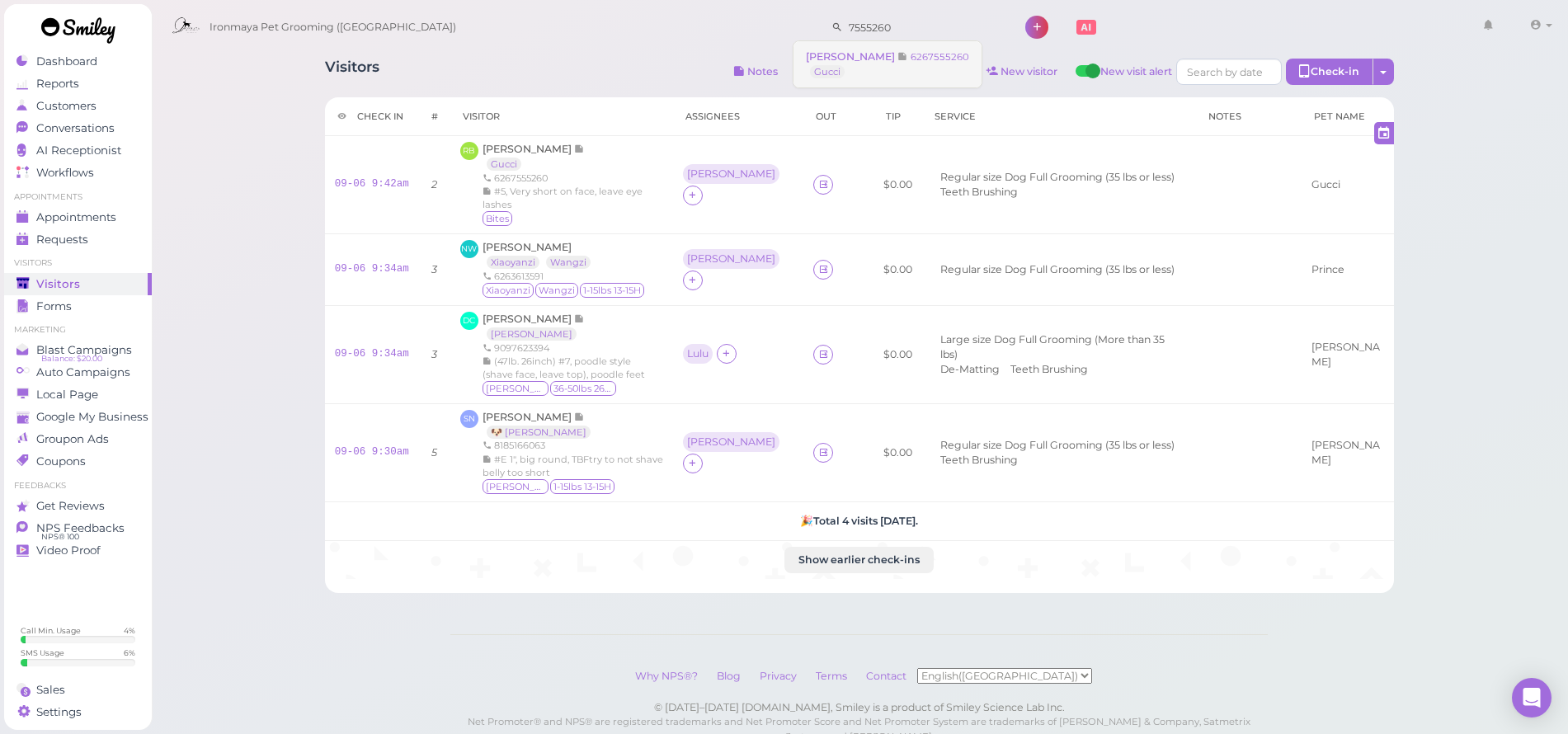
type input "7555260"
click at [843, 53] on span "[PERSON_NAME]" at bounding box center [851, 56] width 92 height 13
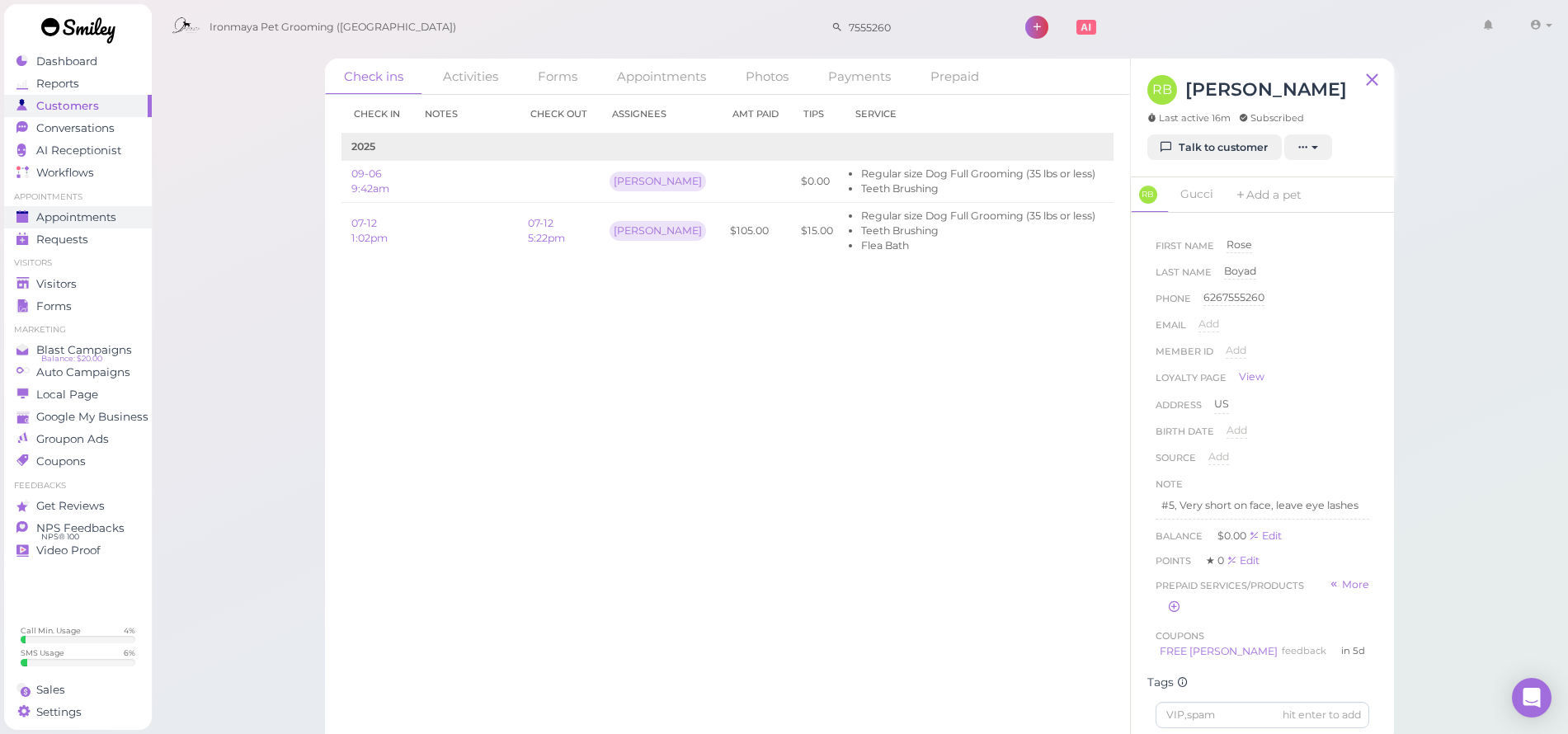
click at [127, 220] on div "Appointments" at bounding box center [76, 218] width 119 height 14
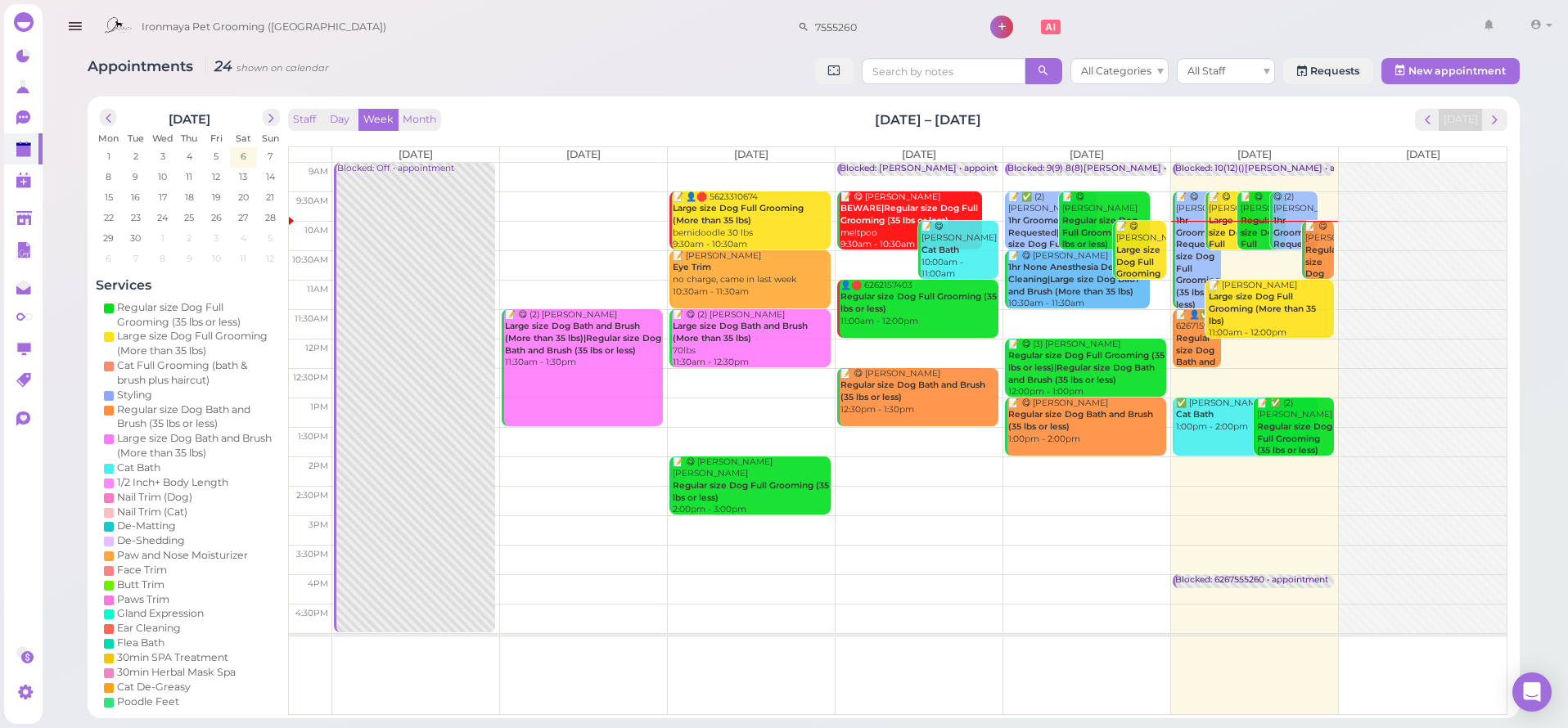
click at [1385, 143] on div "Staff Day Week Month [DATE] – [DATE] [DATE] [DATE] [DATE] [DATE] [DATE] [DATE] …" at bounding box center [898, 412] width 1220 height 607
click at [68, 27] on icon "button" at bounding box center [76, 26] width 18 height 21
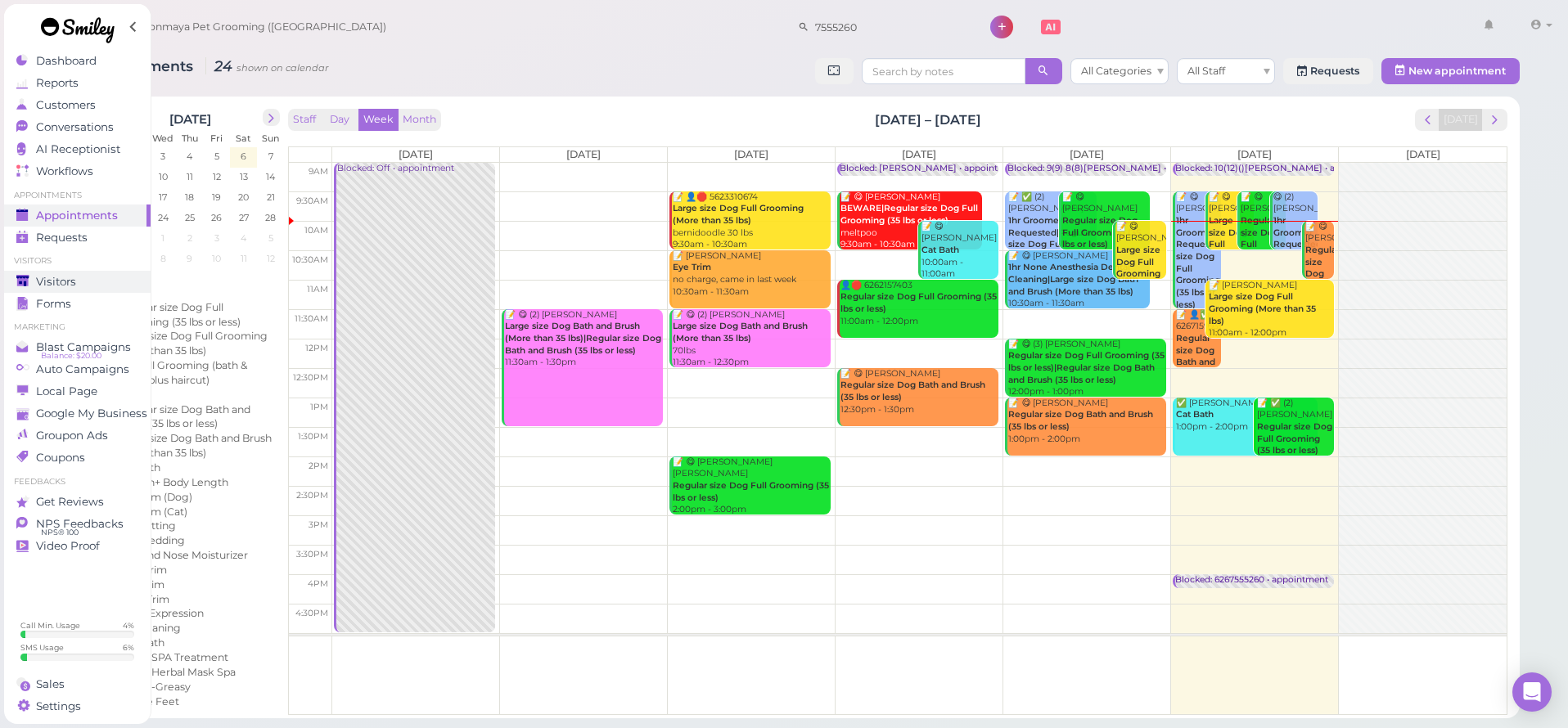
click at [59, 279] on span "Visitors" at bounding box center [56, 282] width 40 height 14
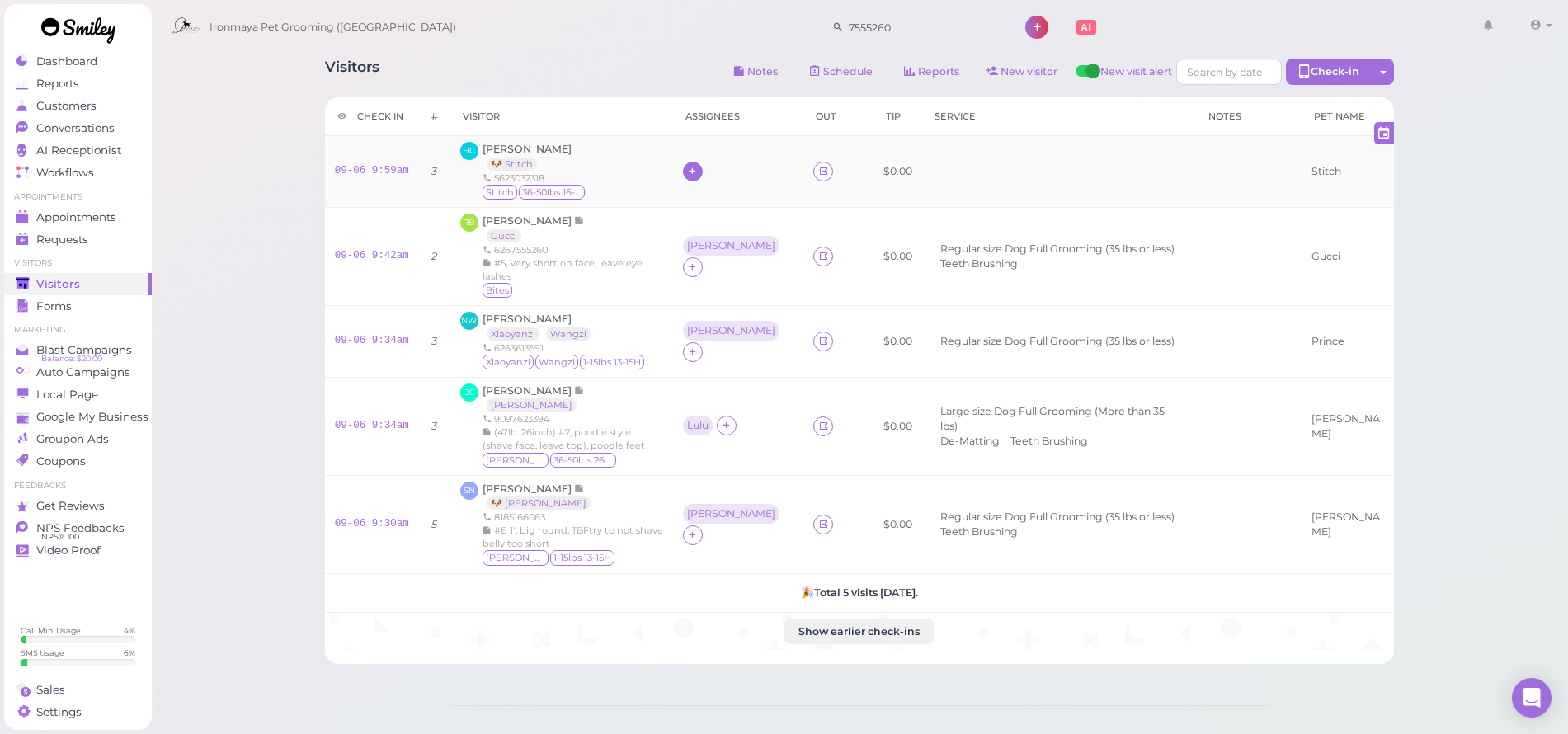
click at [698, 172] on icon at bounding box center [692, 171] width 11 height 13
click at [735, 338] on span "[PERSON_NAME]" at bounding box center [764, 337] width 112 height 13
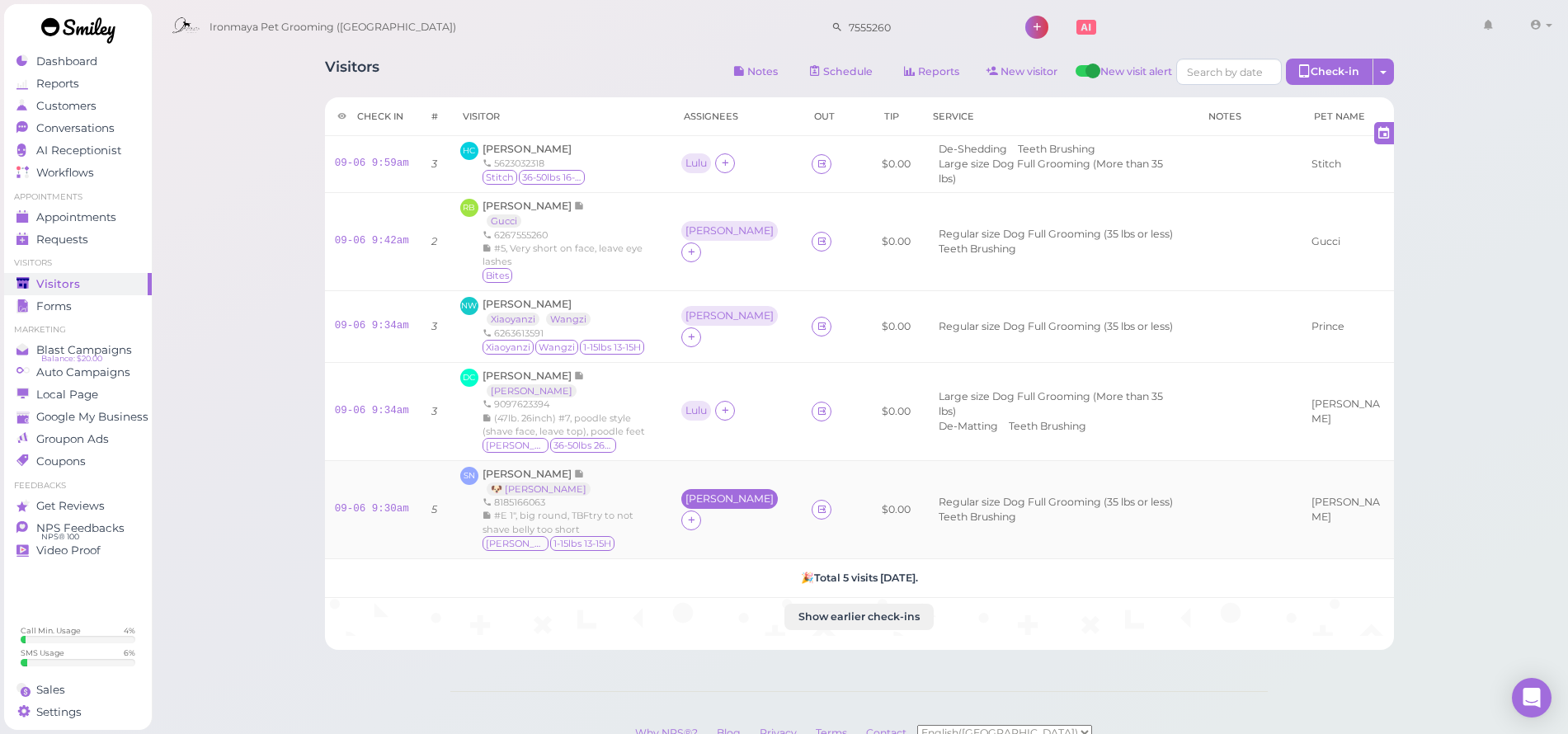
click at [709, 494] on div "[PERSON_NAME]" at bounding box center [729, 500] width 88 height 12
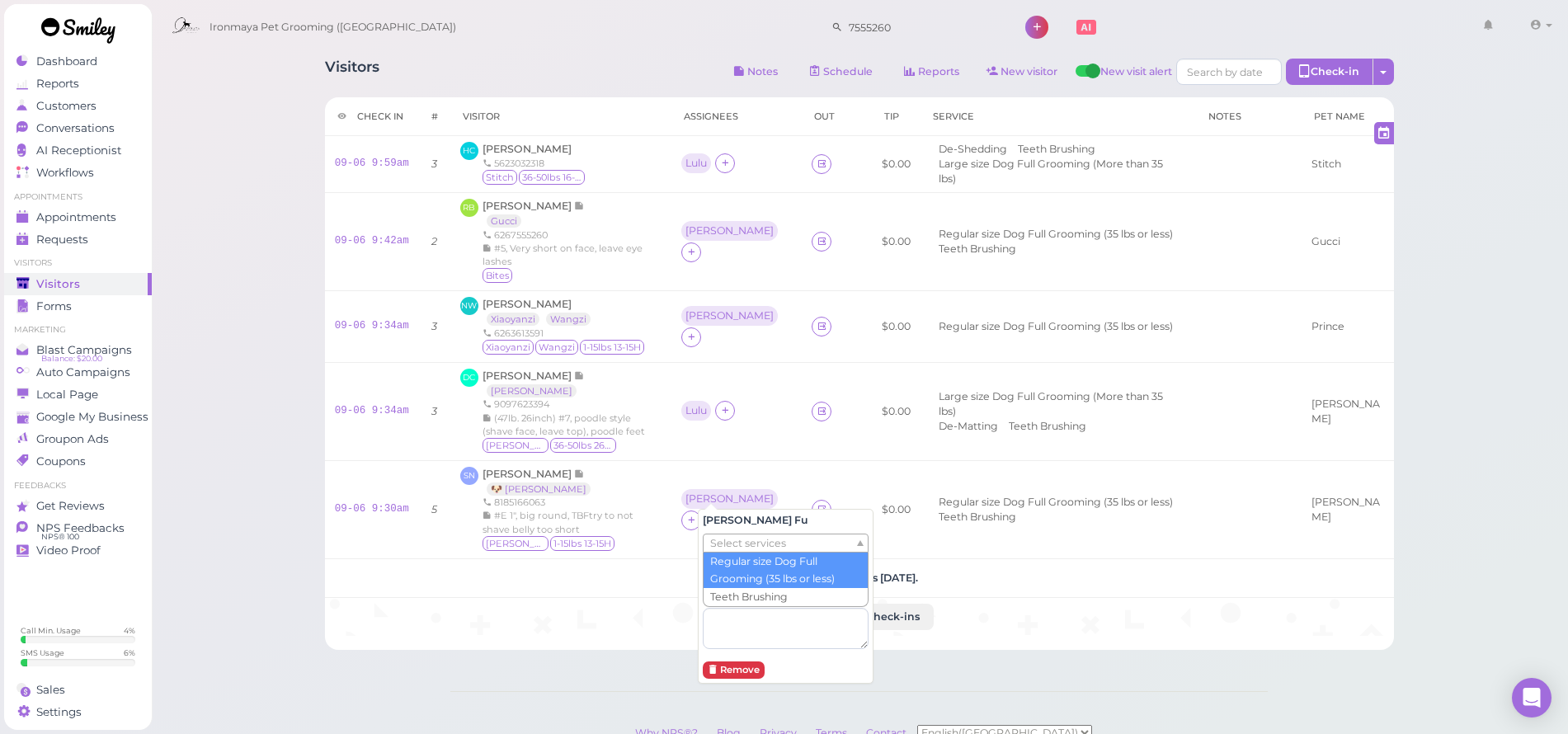
click at [753, 550] on span "Select services" at bounding box center [747, 544] width 76 height 18
click at [654, 536] on div "[PERSON_NAME] 1-15lbs 13-15H" at bounding box center [571, 544] width 179 height 17
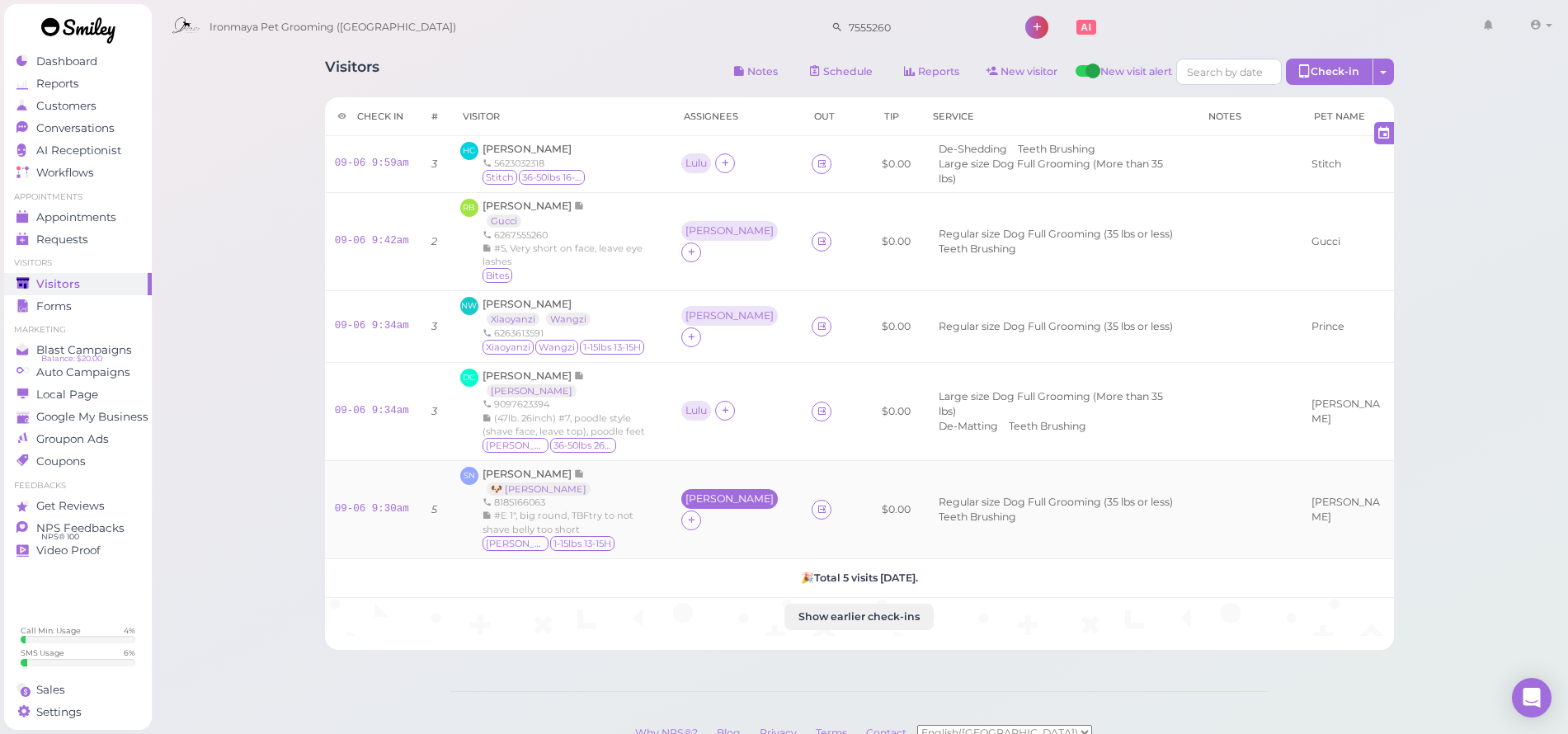
click at [718, 494] on div "[PERSON_NAME]" at bounding box center [729, 500] width 88 height 12
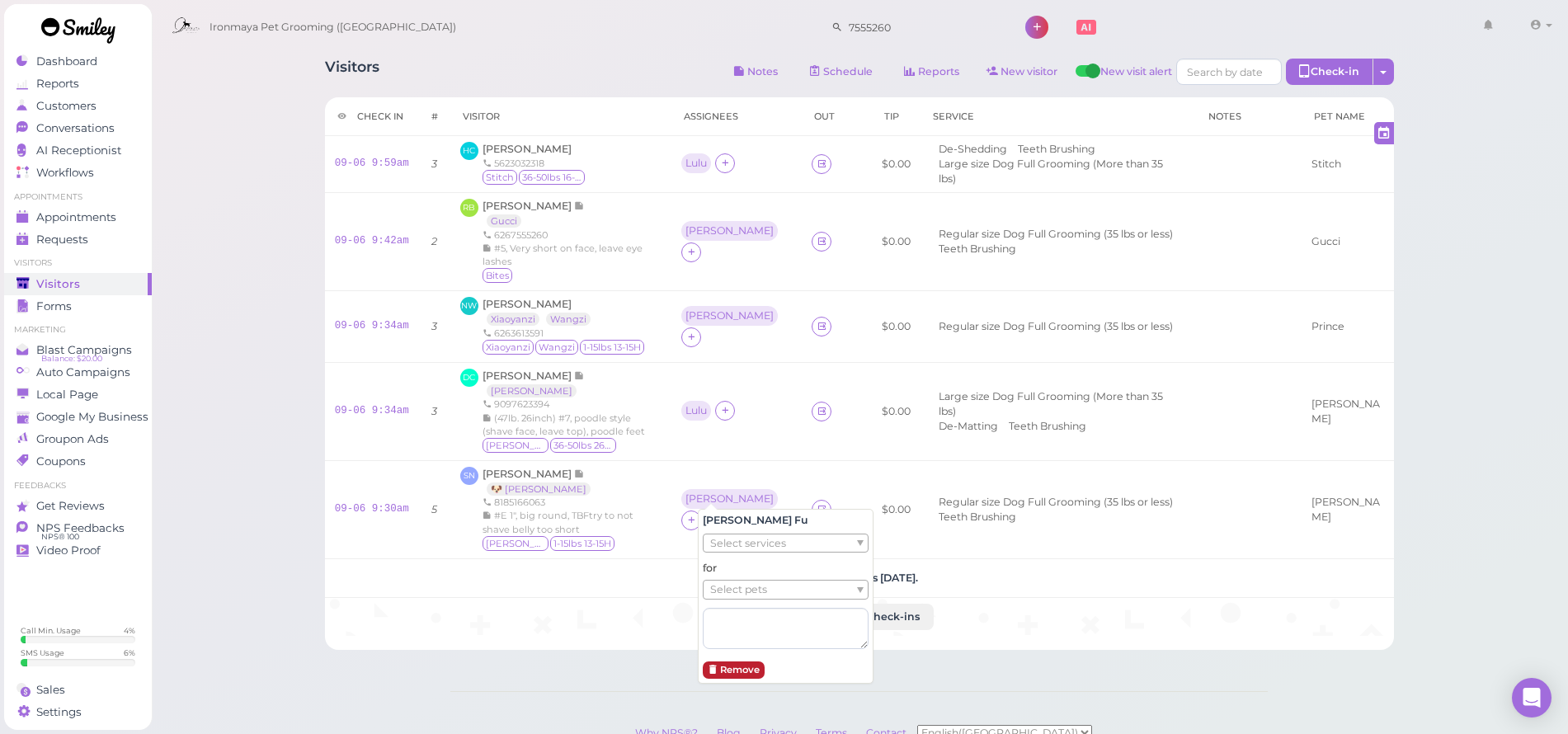
click at [747, 663] on button "Remove" at bounding box center [734, 671] width 62 height 18
click at [697, 504] on icon at bounding box center [691, 509] width 11 height 13
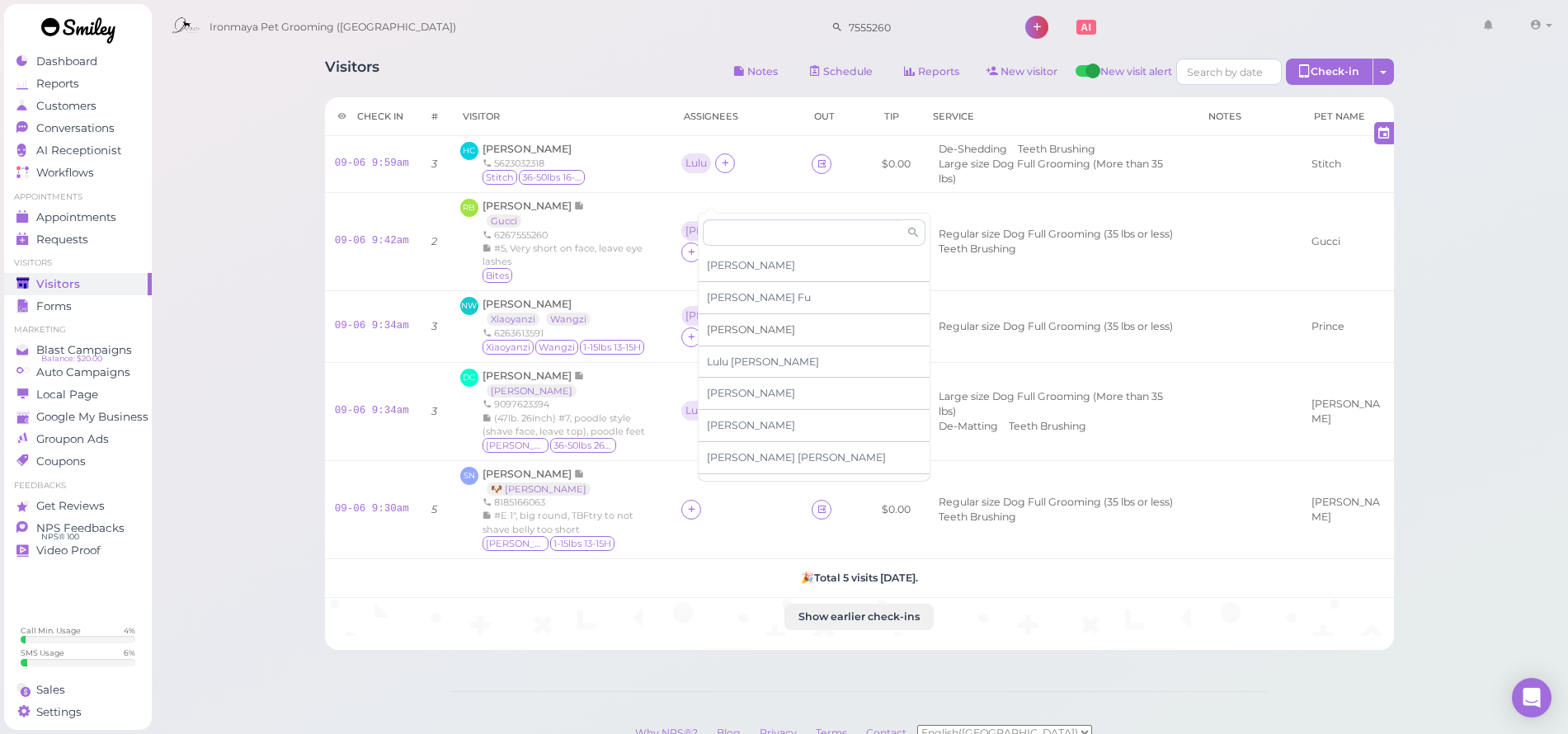
click at [744, 331] on div "[PERSON_NAME]" at bounding box center [815, 330] width 231 height 33
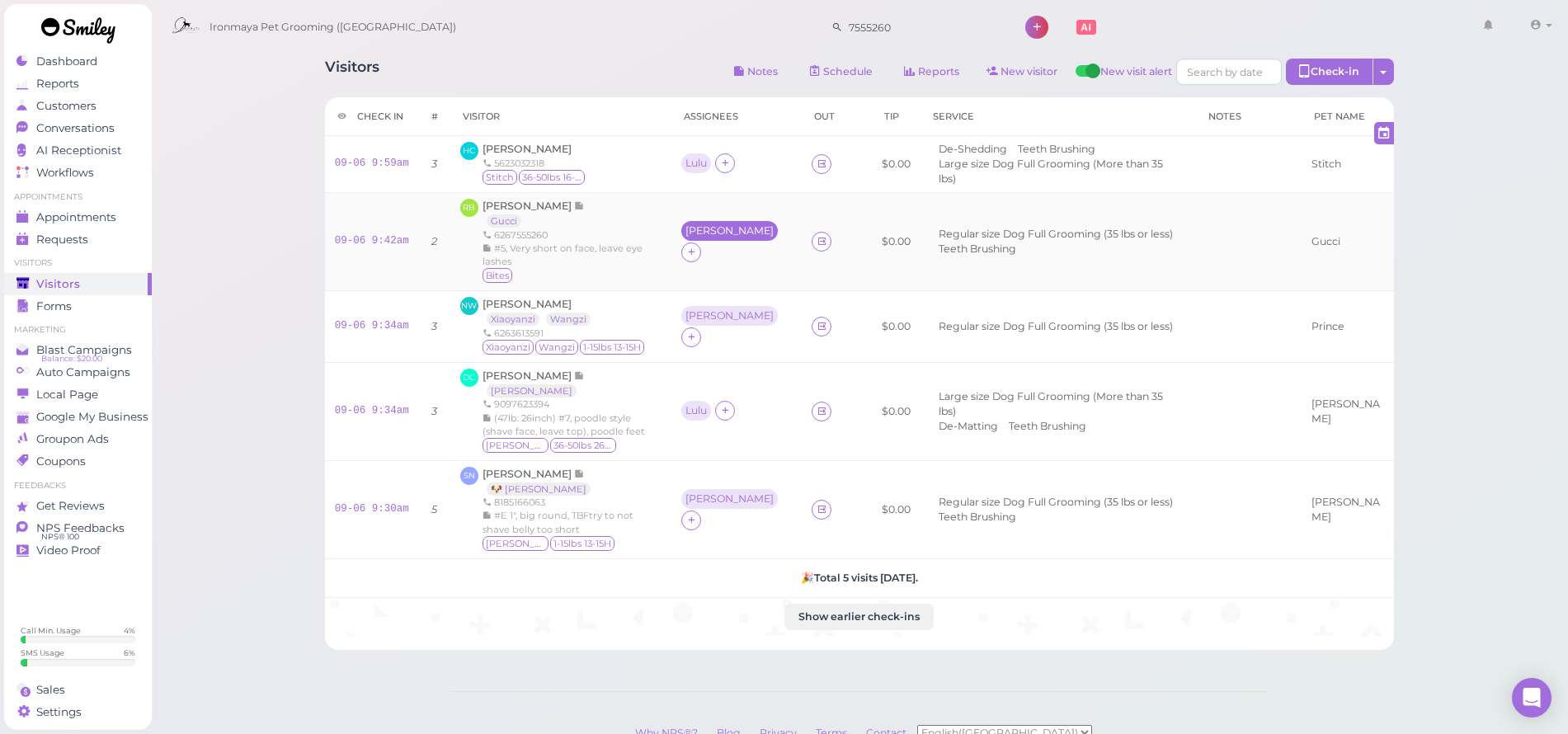
click at [713, 232] on div "[PERSON_NAME]" at bounding box center [729, 231] width 88 height 12
click at [734, 415] on button "Remove" at bounding box center [734, 414] width 62 height 18
click at [697, 237] on icon at bounding box center [691, 241] width 11 height 13
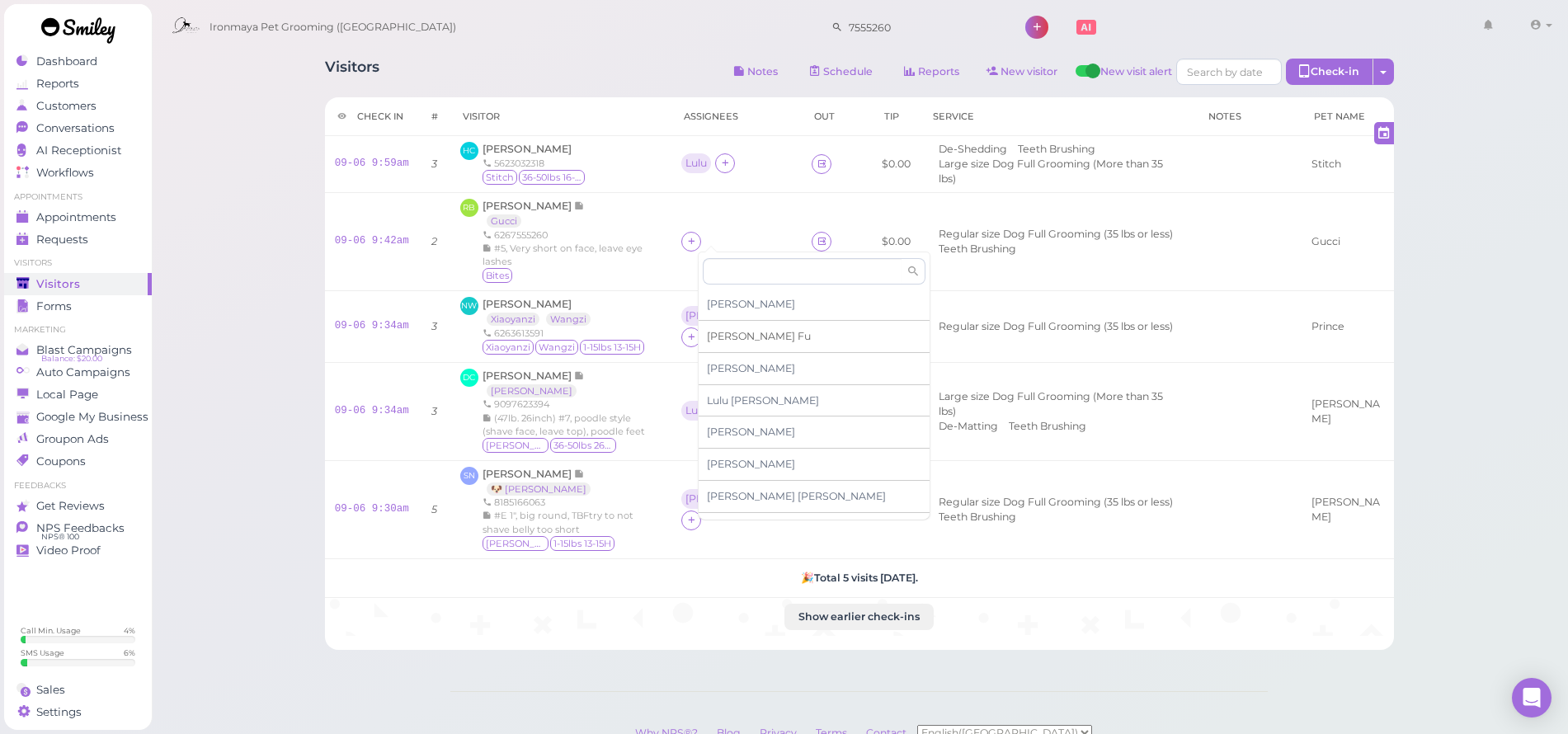
click at [737, 337] on span "[PERSON_NAME]" at bounding box center [758, 336] width 104 height 13
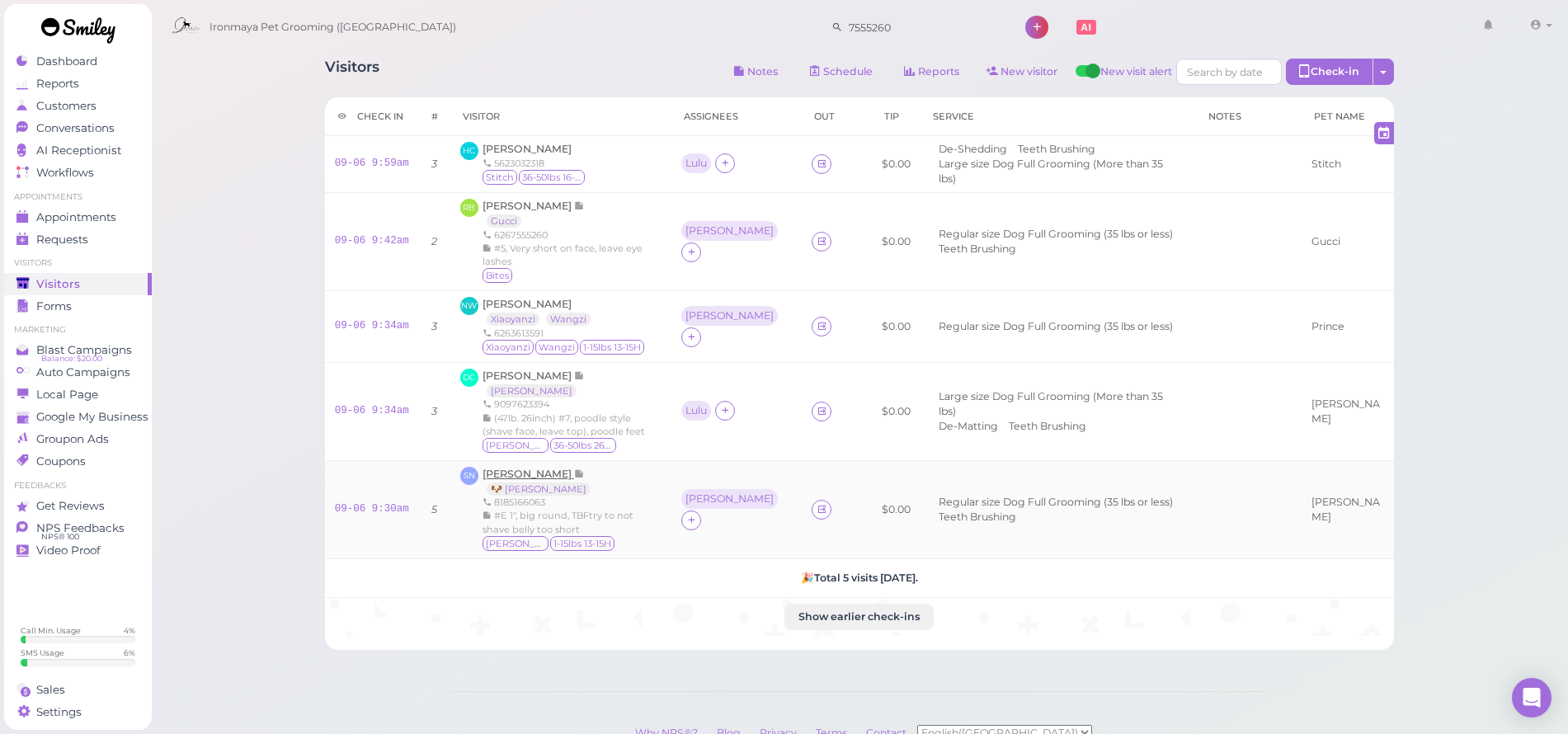
click at [540, 468] on span "[PERSON_NAME]" at bounding box center [528, 474] width 92 height 13
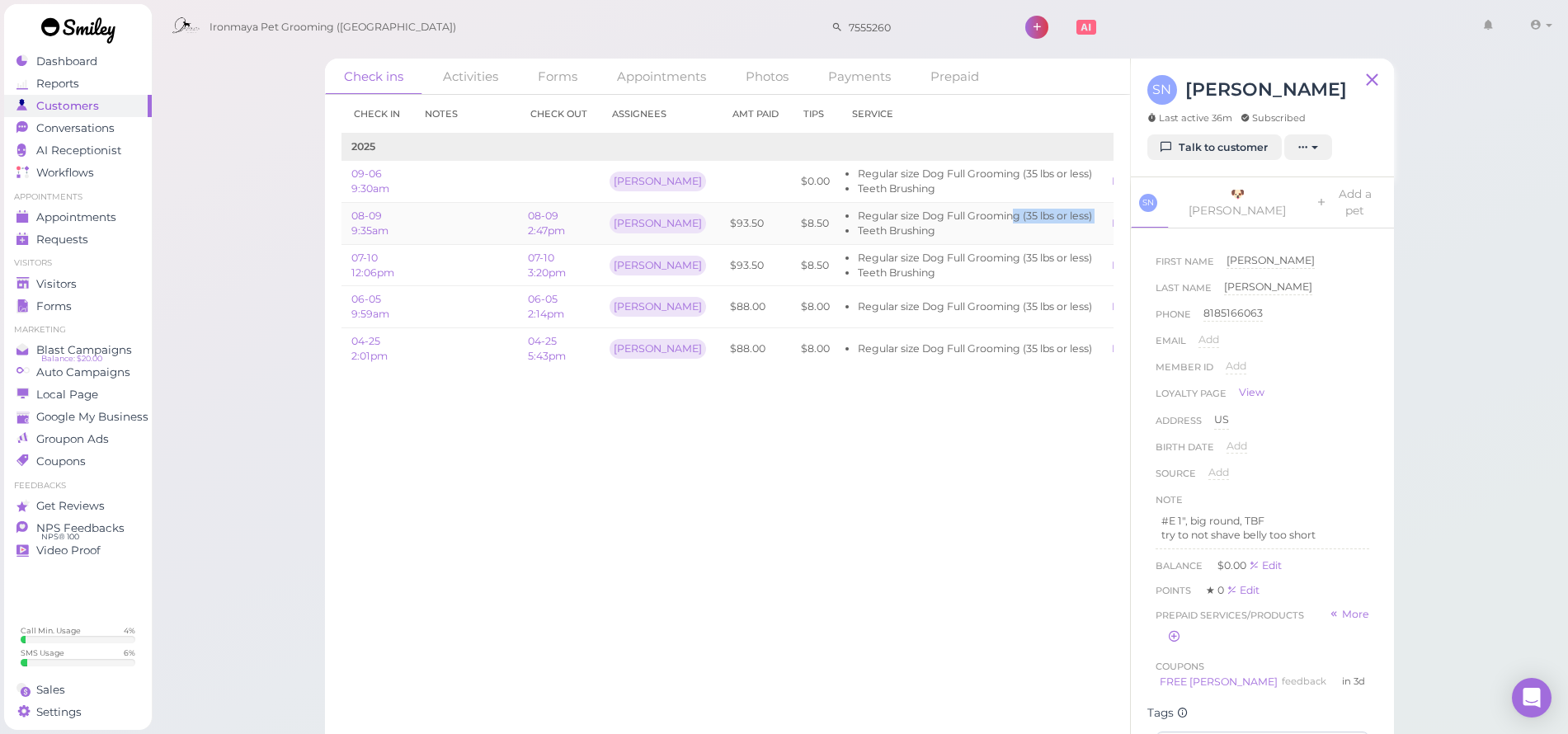
drag, startPoint x: 972, startPoint y: 218, endPoint x: 1037, endPoint y: 222, distance: 65.1
click at [1037, 222] on ul "Regular size Dog Full Grooming (35 lbs or less) Teeth Brushing" at bounding box center [970, 224] width 242 height 30
drag, startPoint x: 833, startPoint y: 217, endPoint x: 1024, endPoint y: 231, distance: 191.5
click at [1024, 231] on ul "Regular size Dog Full Grooming (35 lbs or less) Teeth Brushing" at bounding box center [970, 224] width 242 height 30
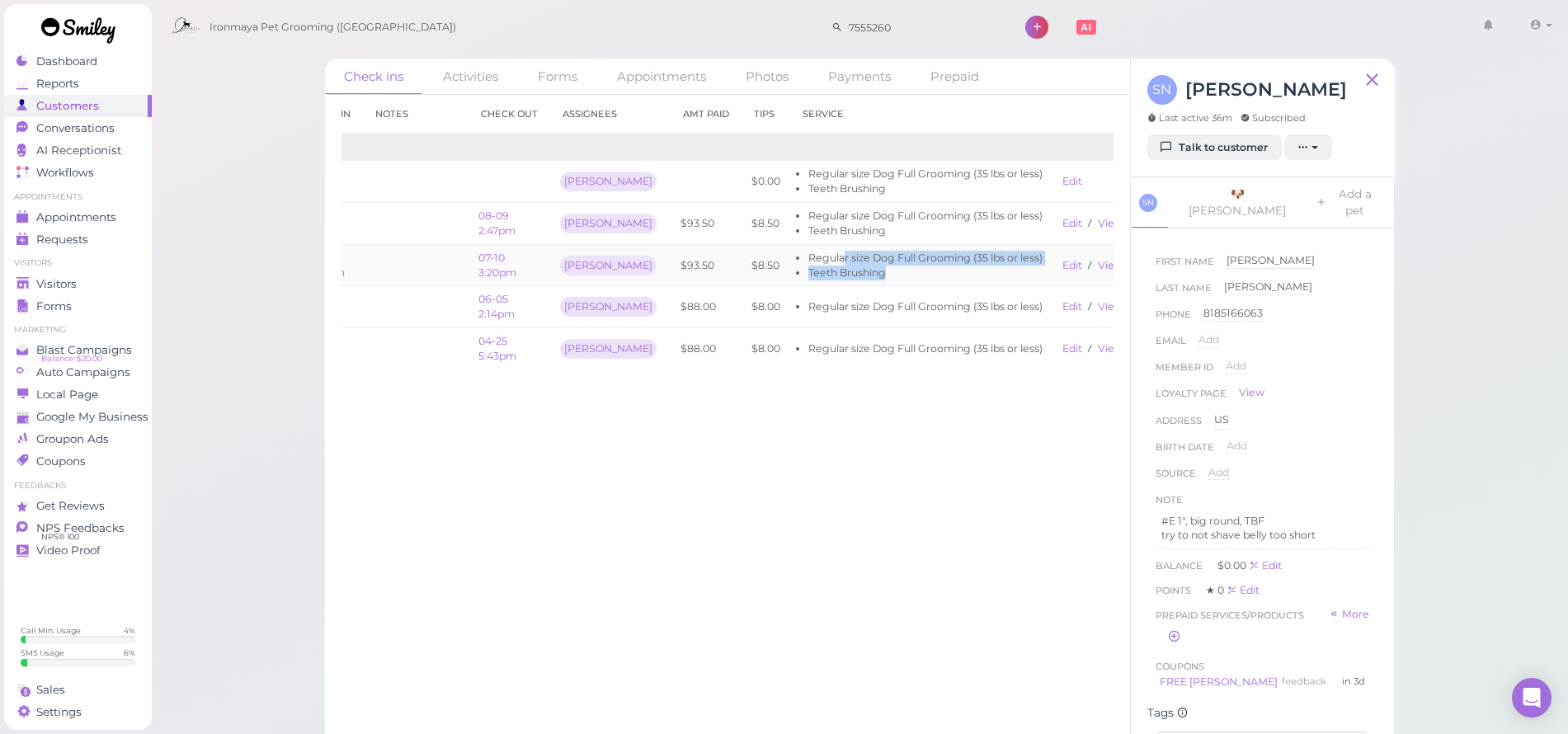
scroll to position [0, 52]
drag, startPoint x: 855, startPoint y: 261, endPoint x: 1111, endPoint y: 274, distance: 256.3
click at [1112, 274] on tr "07-10 12:06pm 07-10 3:20pm [PERSON_NAME] $93.50 $8.50 Regular size Dog Full Gro…" at bounding box center [730, 265] width 883 height 43
click at [1094, 266] on link "View receipt" at bounding box center [1128, 265] width 67 height 13
click at [882, 267] on li "Teeth Brushing" at bounding box center [921, 273] width 234 height 15
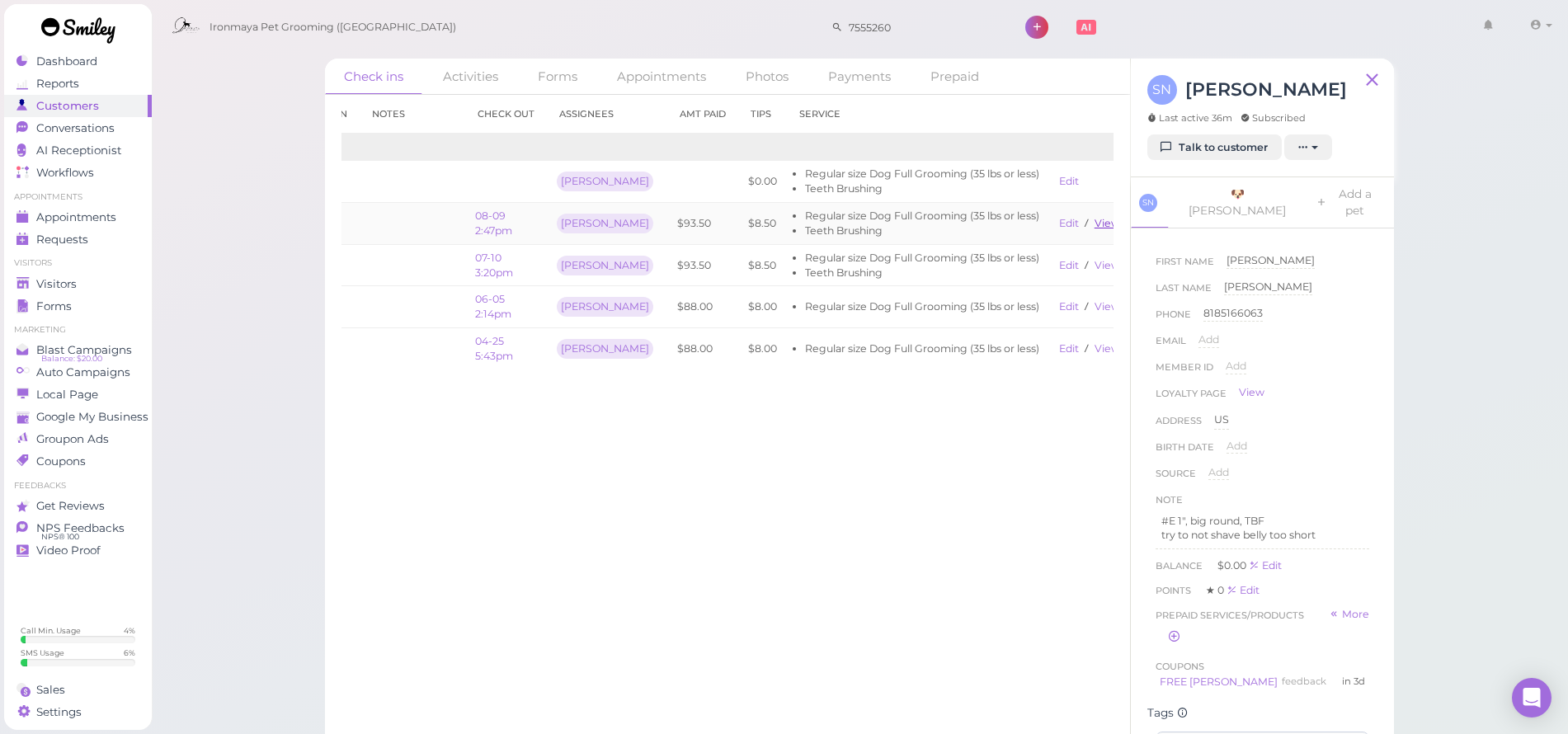
click at [1094, 222] on link "View receipt" at bounding box center [1128, 223] width 67 height 13
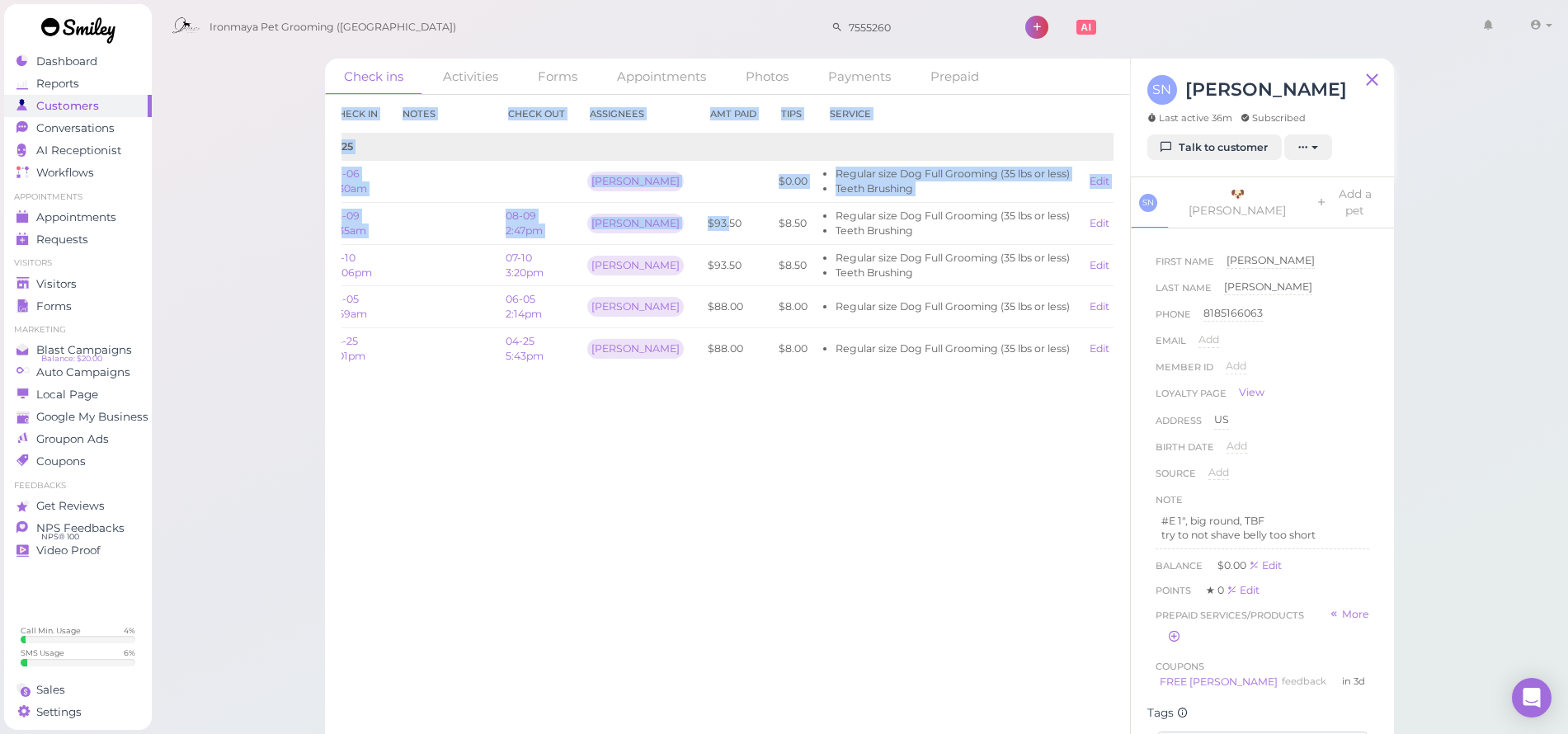
scroll to position [0, 0]
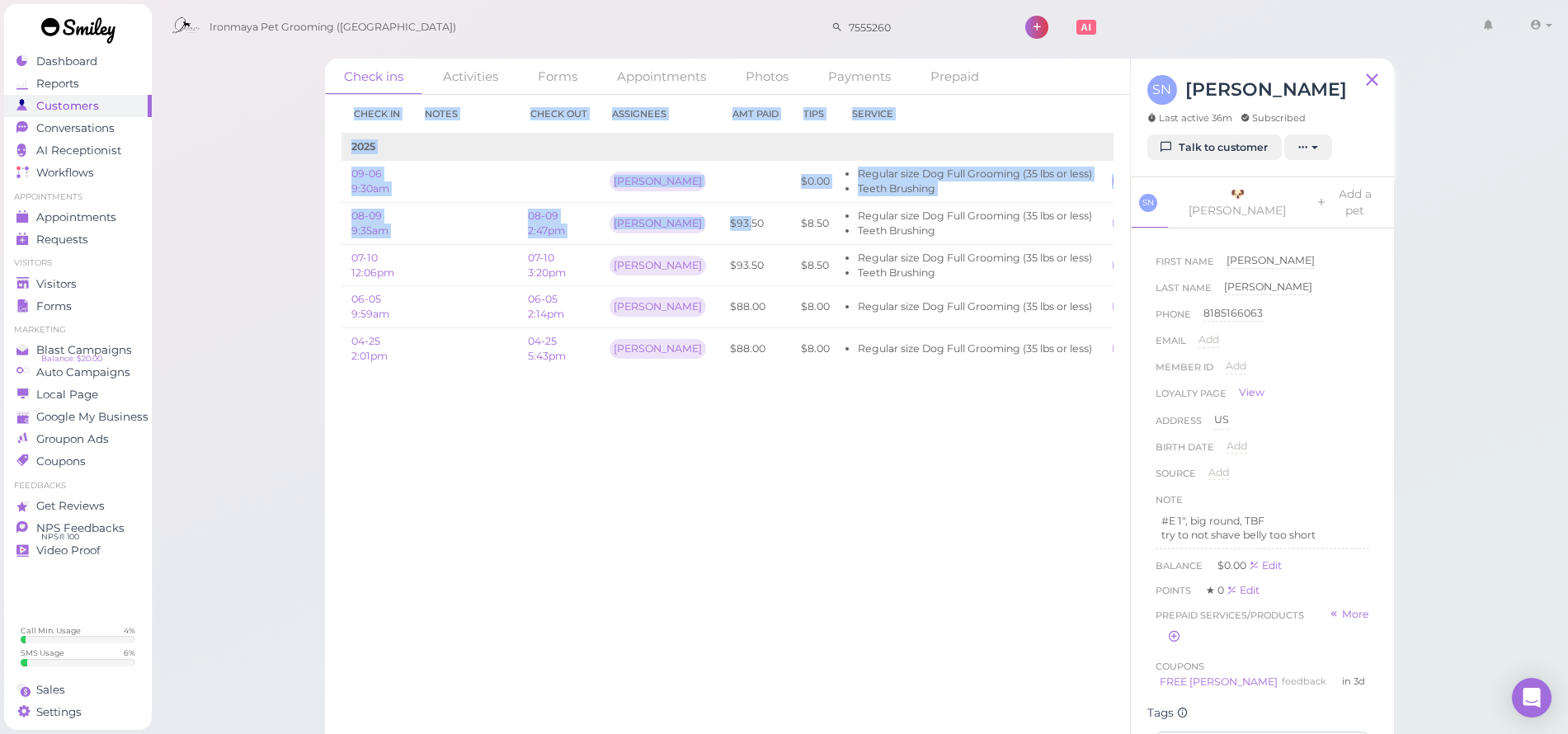
drag, startPoint x: 655, startPoint y: 223, endPoint x: 324, endPoint y: 236, distance: 331.3
click at [322, 236] on div "Check ins Activities Forms Appointments Photos Payments Prepaid Check in Notes …" at bounding box center [859, 404] width 1110 height 714
click at [323, 222] on div "Check ins Activities Forms Appointments Photos Payments Prepaid Check in Notes …" at bounding box center [859, 404] width 1110 height 714
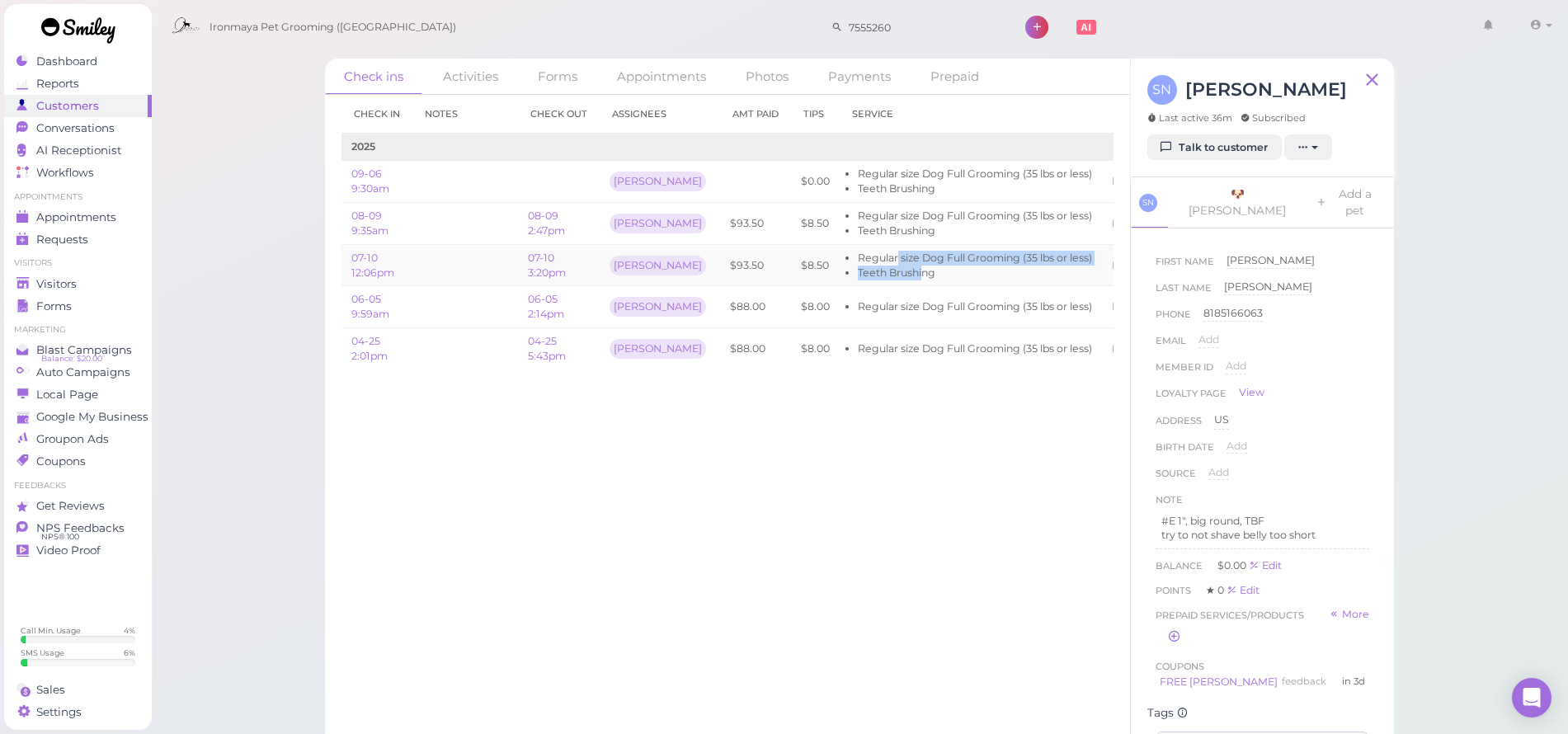
drag, startPoint x: 856, startPoint y: 256, endPoint x: 885, endPoint y: 269, distance: 31.8
click at [885, 266] on ul "Regular size Dog Full Grooming (35 lbs or less) Teeth Brushing" at bounding box center [970, 266] width 242 height 30
click at [887, 274] on li "Teeth Brushing" at bounding box center [975, 273] width 234 height 15
click at [858, 274] on li "Teeth Brushing" at bounding box center [975, 273] width 234 height 15
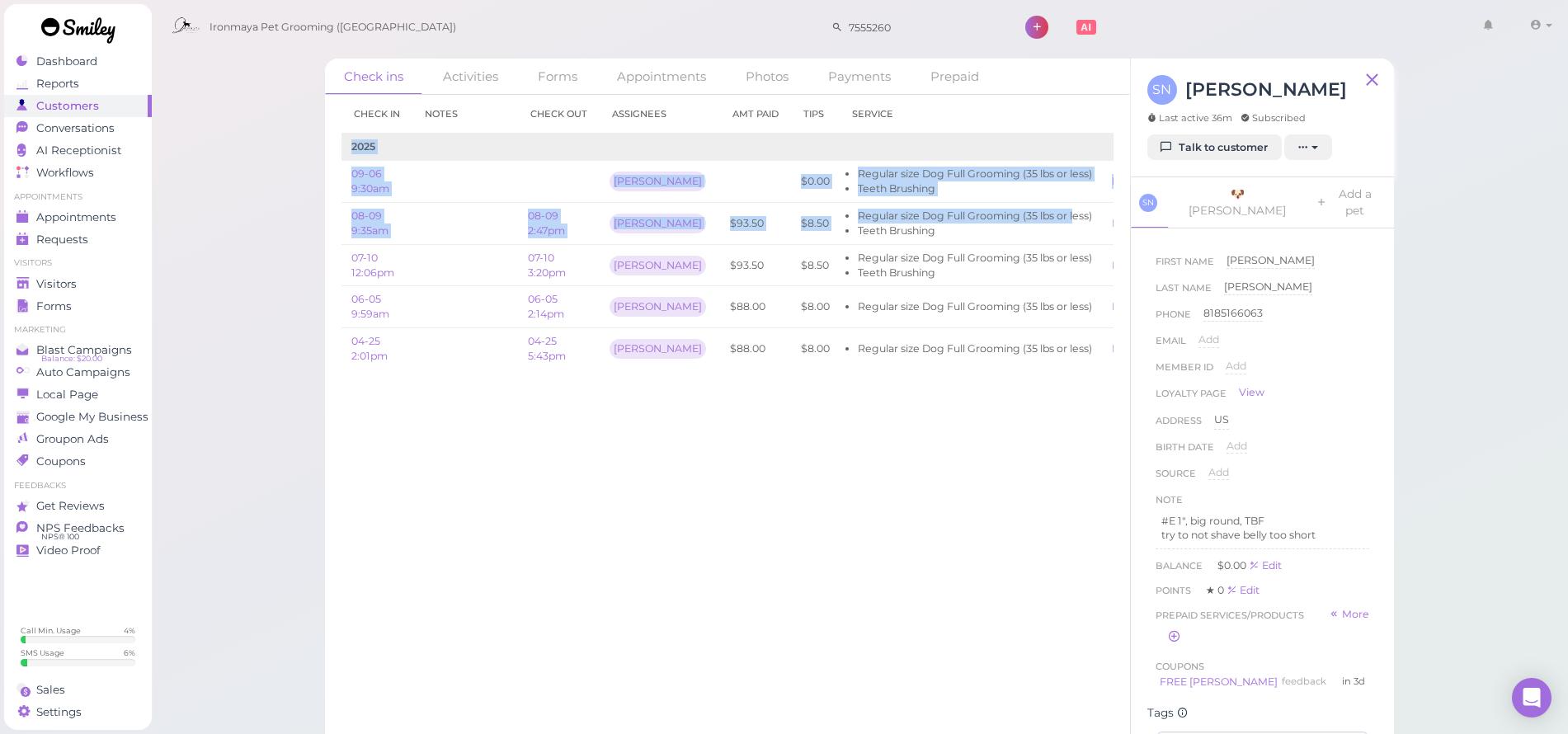
scroll to position [0, 75]
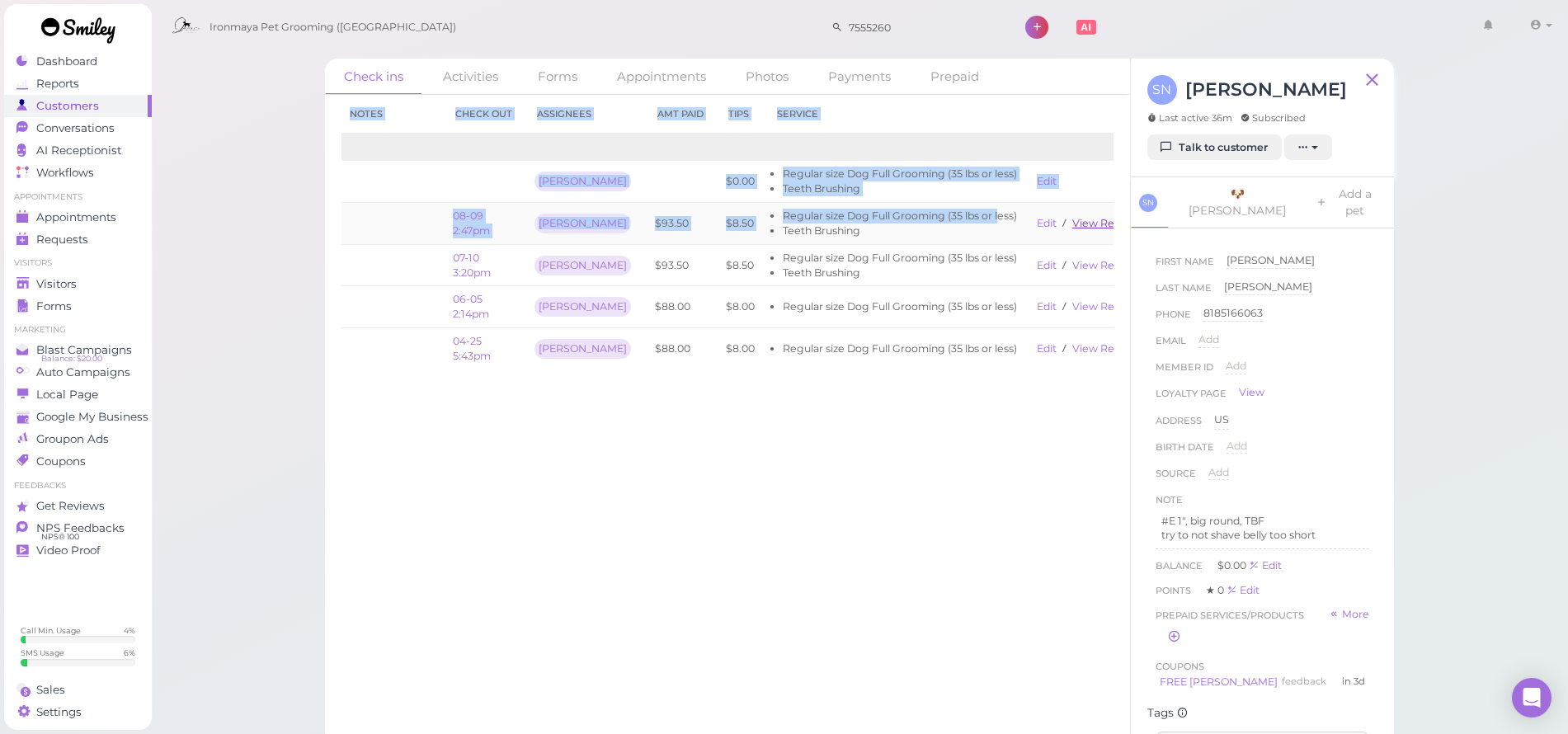
drag, startPoint x: 1036, startPoint y: 214, endPoint x: 1054, endPoint y: 226, distance: 21.6
click at [1112, 229] on tr "08-09 9:35am 08-09 2:47pm [PERSON_NAME] $93.50 $8.50 Regular size Dog Full Groo…" at bounding box center [707, 224] width 883 height 43
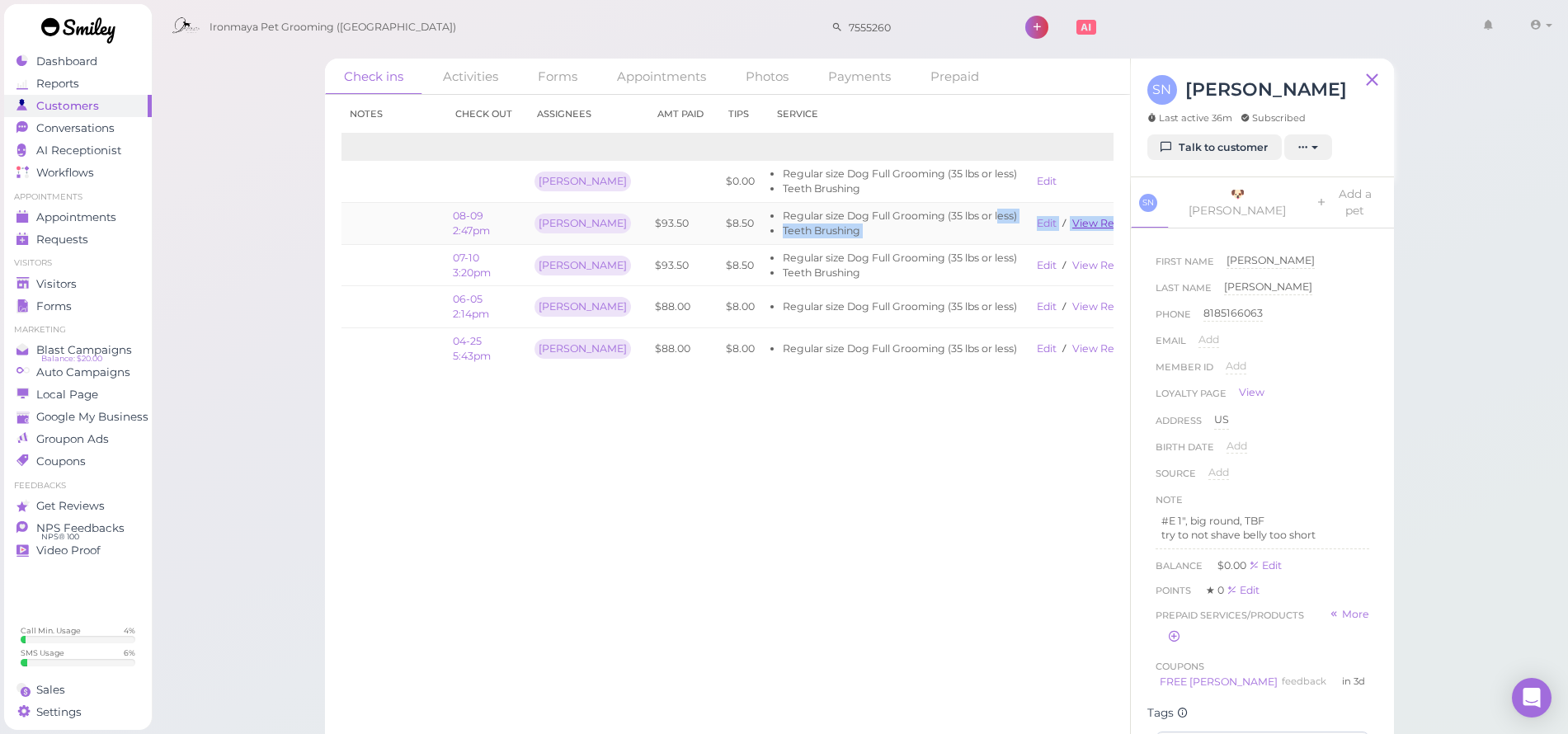
drag, startPoint x: 1103, startPoint y: 226, endPoint x: 1083, endPoint y: 226, distance: 20.0
click at [1103, 226] on link "View receipt" at bounding box center [1106, 223] width 67 height 13
click at [865, 215] on li "Regular size Dog Full Grooming (35 lbs or less)" at bounding box center [900, 216] width 234 height 15
drag, startPoint x: 753, startPoint y: 225, endPoint x: 790, endPoint y: 229, distance: 37.2
click at [798, 229] on li "Teeth Brushing" at bounding box center [900, 230] width 234 height 15
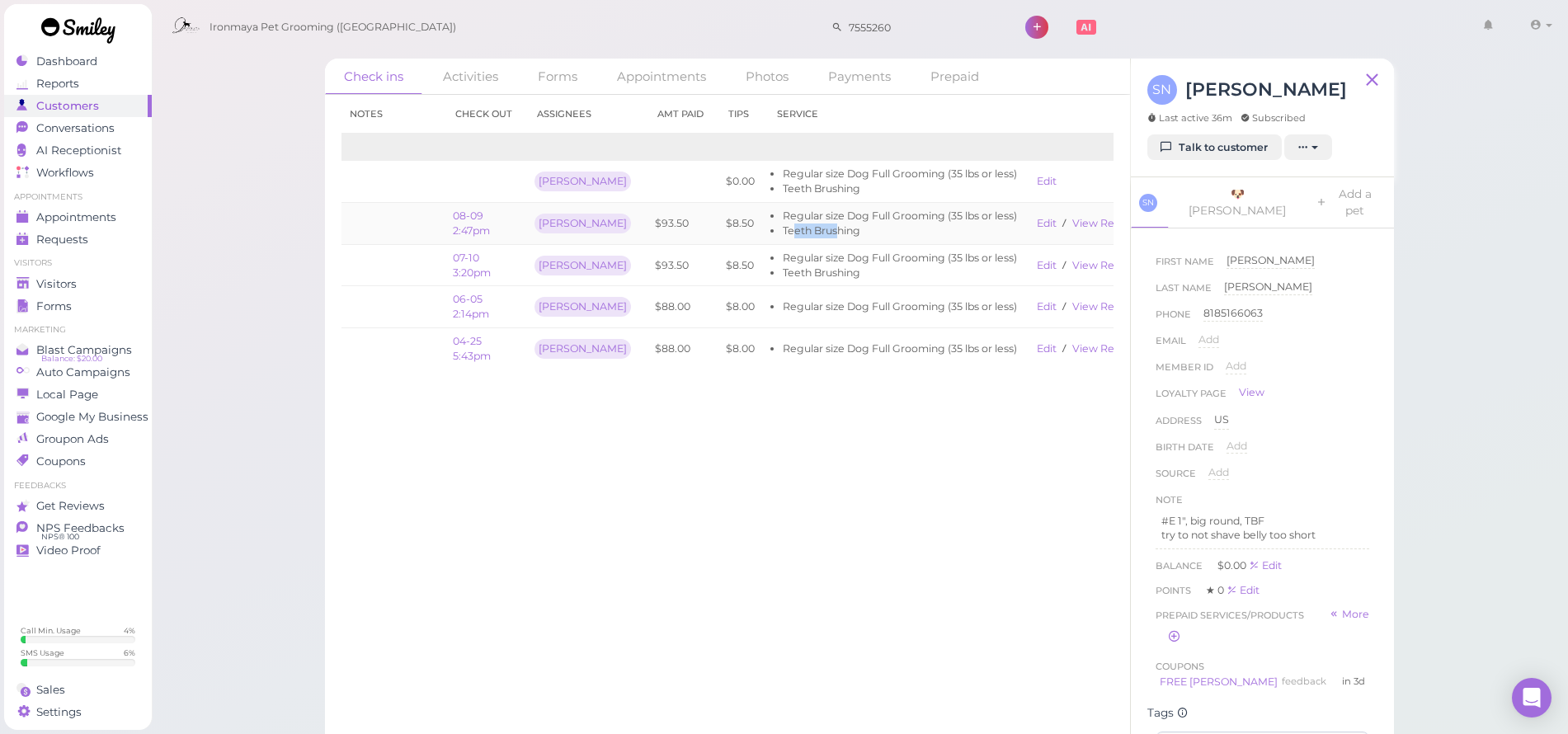
click at [783, 224] on li "Teeth Brushing" at bounding box center [900, 230] width 234 height 15
drag, startPoint x: 748, startPoint y: 215, endPoint x: 832, endPoint y: 239, distance: 87.4
click at [796, 237] on td "Regular size Dog Full Grooming (35 lbs or less) Teeth Brushing" at bounding box center [895, 224] width 262 height 43
click at [815, 231] on li "Teeth Brushing" at bounding box center [900, 230] width 234 height 15
